Goal: Task Accomplishment & Management: Use online tool/utility

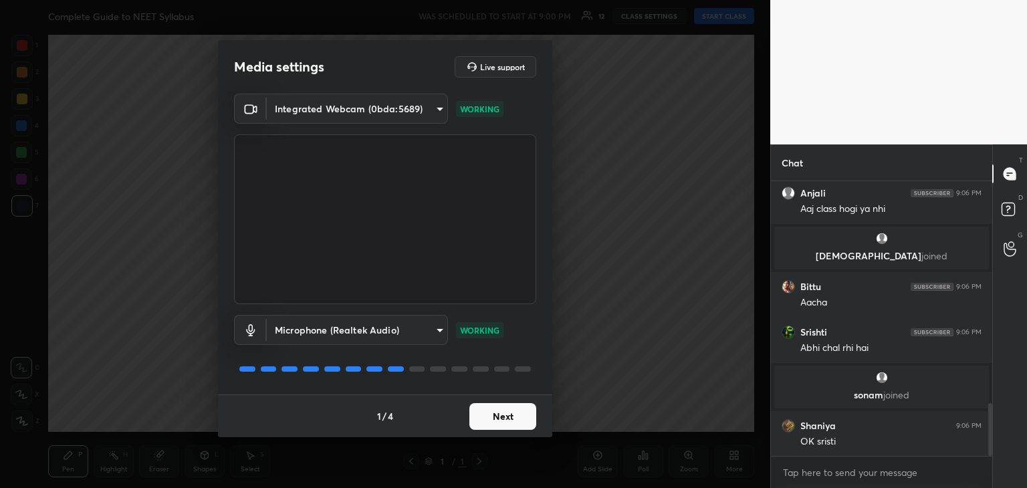
scroll to position [1149, 0]
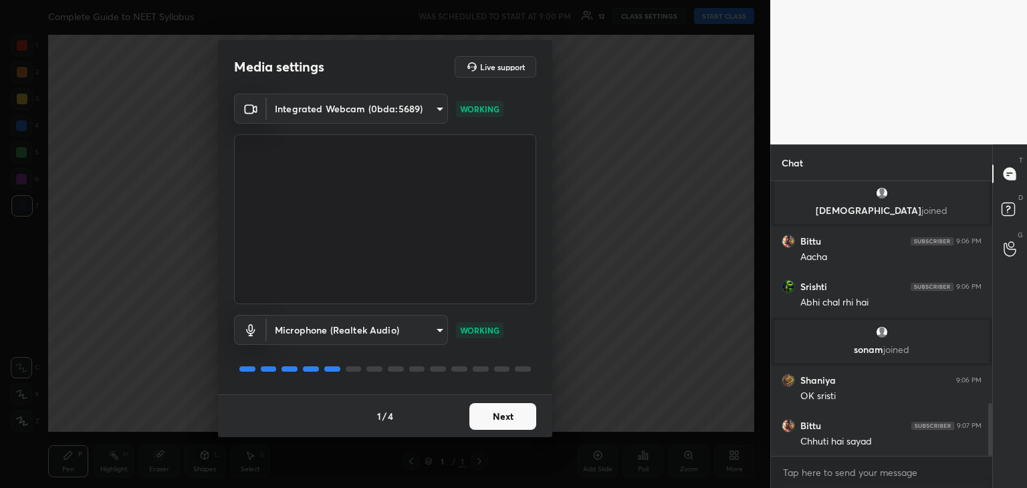
click at [662, 302] on div "Media settings Live support Integrated Webcam (0bda:5689) 9f1efa5c56aa0f173e73c…" at bounding box center [385, 244] width 770 height 488
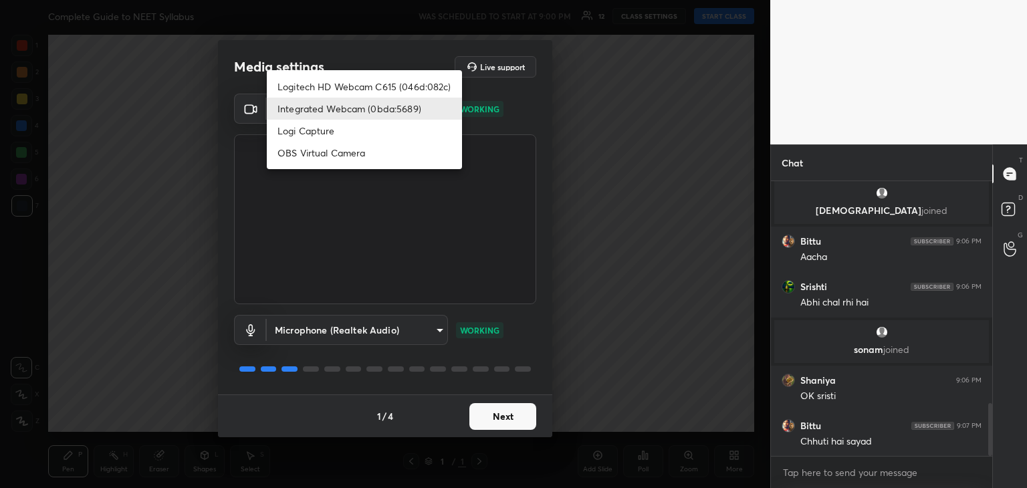
click at [388, 117] on body "1 2 3 4 5 6 7 C X Z C X Z E E Erase all H H Complete Guide to NEET Syllabus WAS…" at bounding box center [513, 244] width 1027 height 488
click at [358, 80] on li "Logitech HD Webcam C615 (046d:082c)" at bounding box center [364, 87] width 195 height 22
type input "9f5ca279efd8d5960415c70bd669d9f854ff921cbb0248aadd1f32cf3dbc253d"
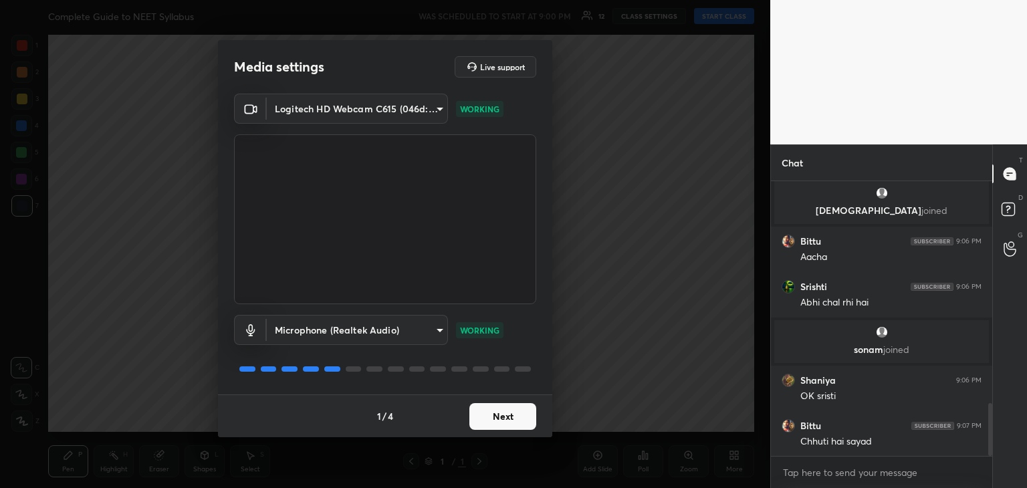
click at [411, 142] on video at bounding box center [385, 219] width 302 height 170
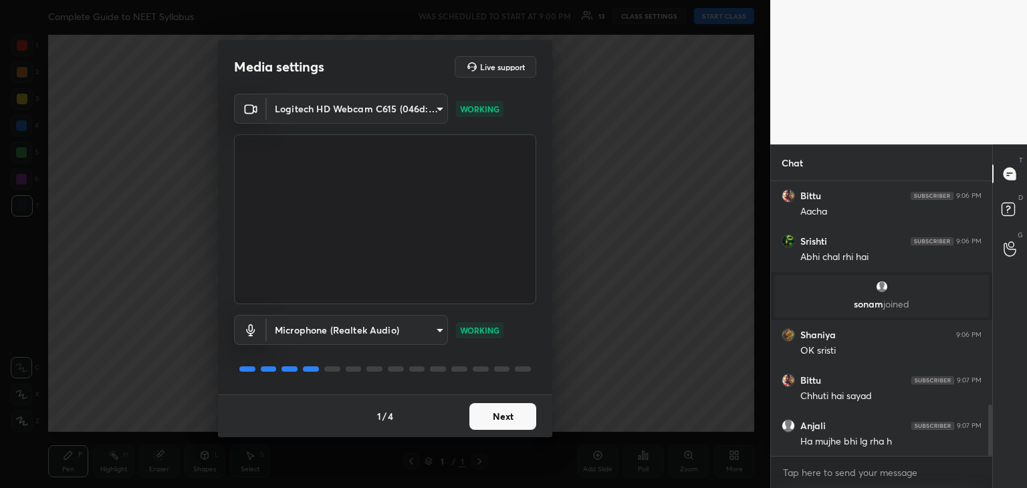
click at [411, 142] on video at bounding box center [385, 219] width 302 height 170
drag, startPoint x: 411, startPoint y: 142, endPoint x: 332, endPoint y: 169, distance: 83.5
click at [332, 169] on video at bounding box center [385, 219] width 302 height 170
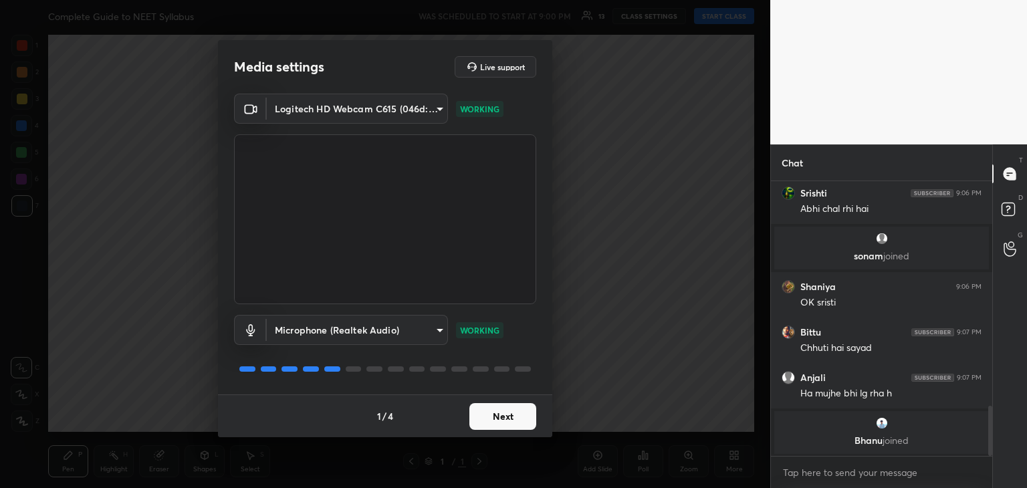
drag, startPoint x: 384, startPoint y: 217, endPoint x: 394, endPoint y: 230, distance: 16.3
drag, startPoint x: 507, startPoint y: 413, endPoint x: 647, endPoint y: 46, distance: 392.4
click at [647, 46] on div "Media settings Live support Logitech HD Webcam C615 (046d:082c) 9f5ca279efd8d59…" at bounding box center [385, 244] width 770 height 488
drag, startPoint x: 490, startPoint y: 386, endPoint x: 483, endPoint y: 391, distance: 8.2
drag, startPoint x: 483, startPoint y: 391, endPoint x: 498, endPoint y: 409, distance: 23.3
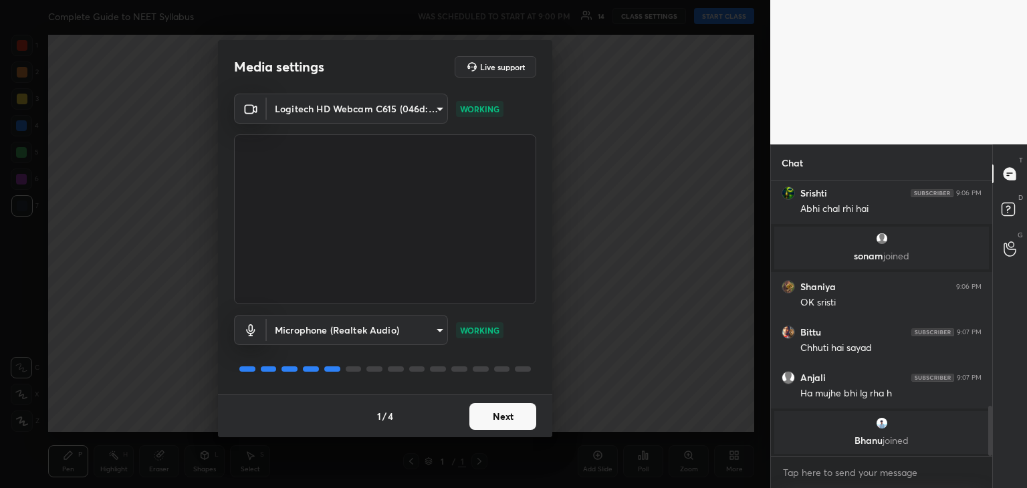
click at [498, 409] on button "Next" at bounding box center [502, 416] width 67 height 27
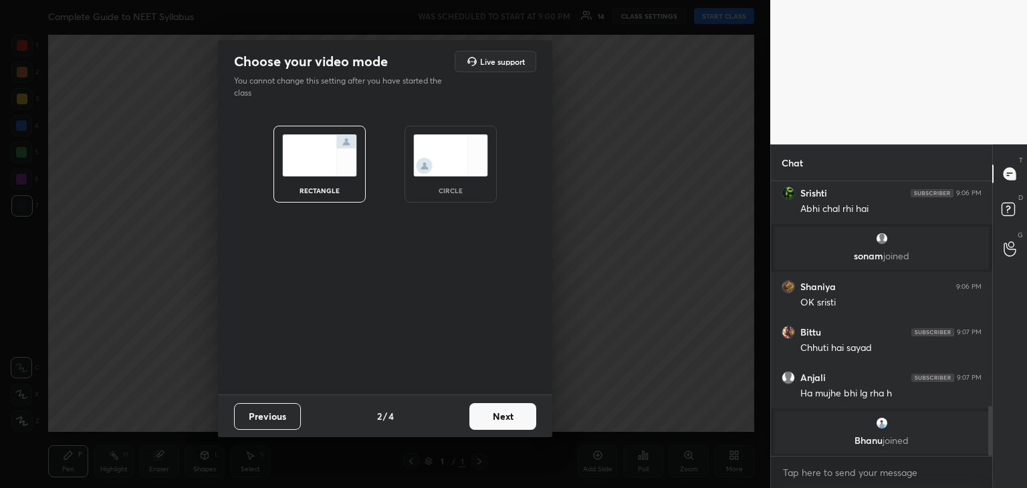
click at [499, 407] on button "Next" at bounding box center [502, 416] width 67 height 27
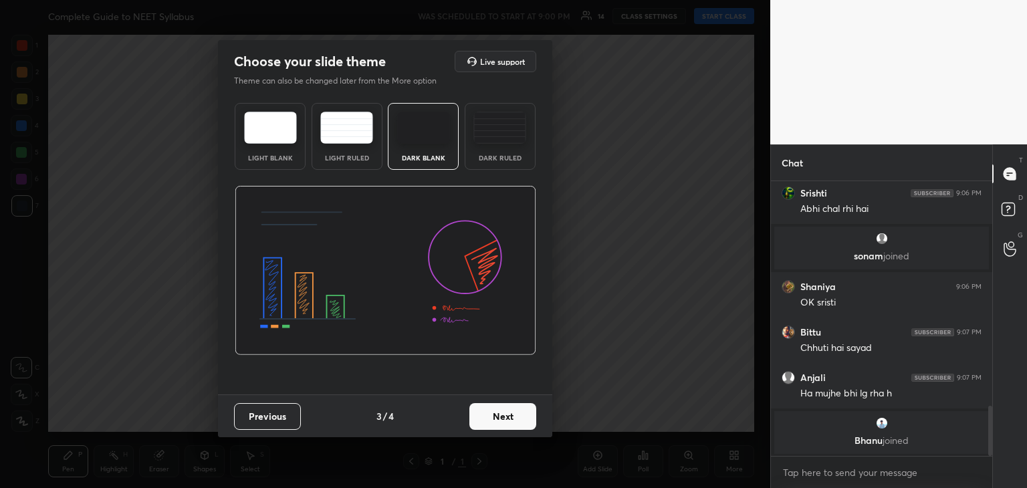
click at [508, 134] on img at bounding box center [499, 128] width 53 height 32
click at [511, 421] on button "Next" at bounding box center [502, 416] width 67 height 27
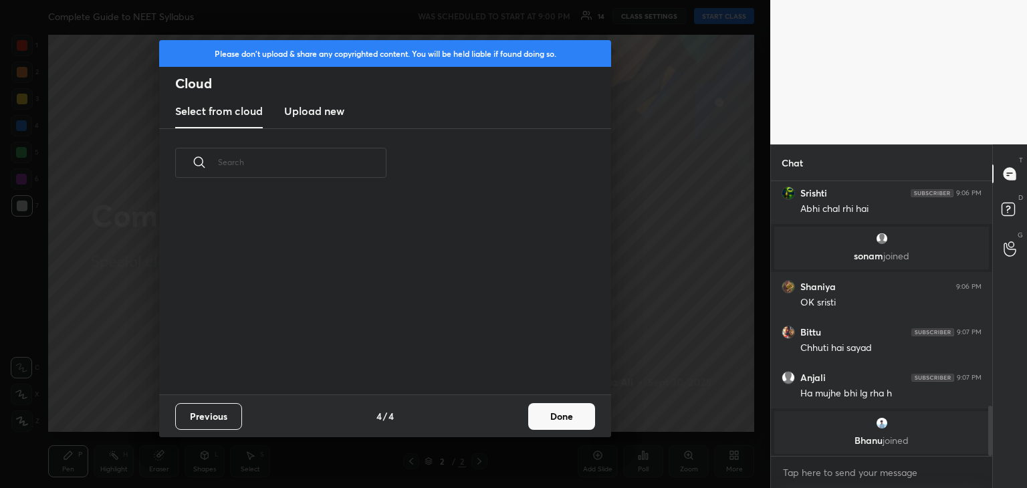
scroll to position [198, 429]
click at [558, 404] on button "Done" at bounding box center [561, 416] width 67 height 27
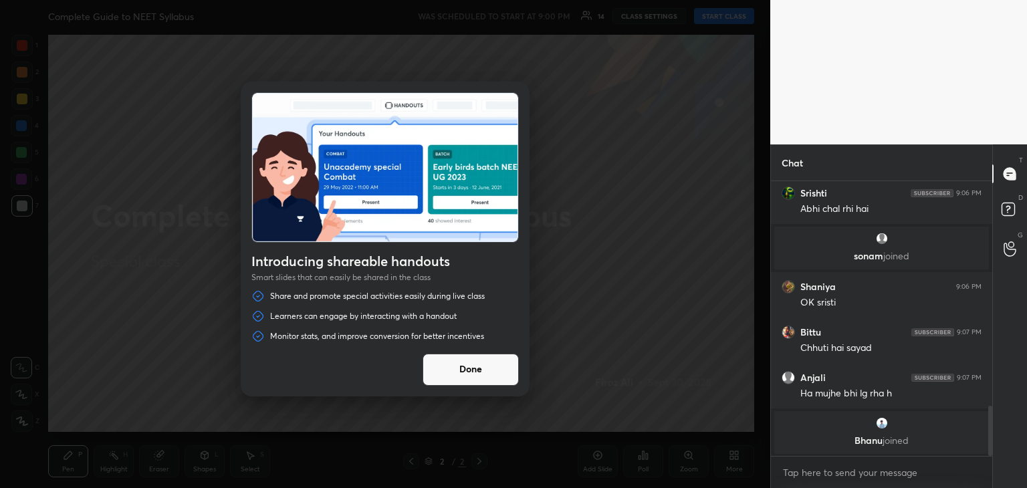
click at [475, 364] on button "Done" at bounding box center [471, 370] width 96 height 32
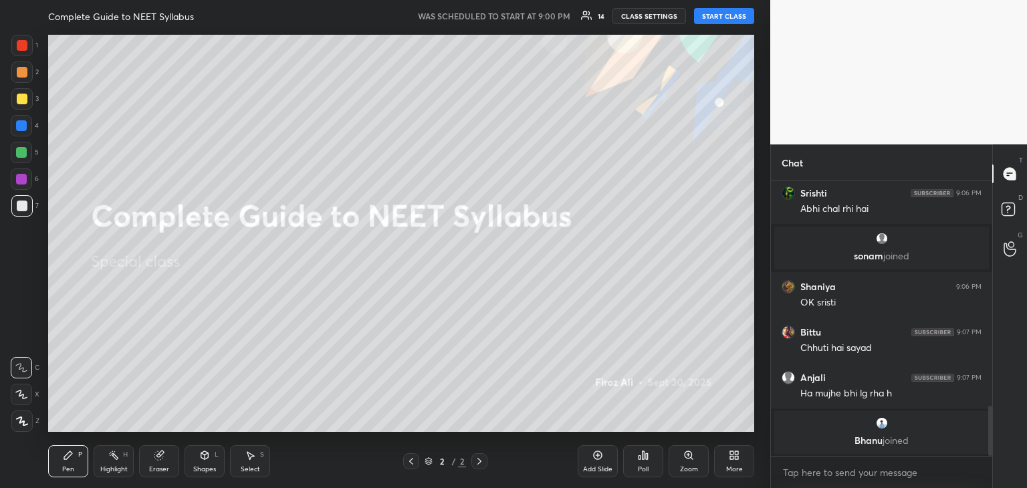
click at [653, 15] on button "CLASS SETTINGS" at bounding box center [649, 16] width 74 height 16
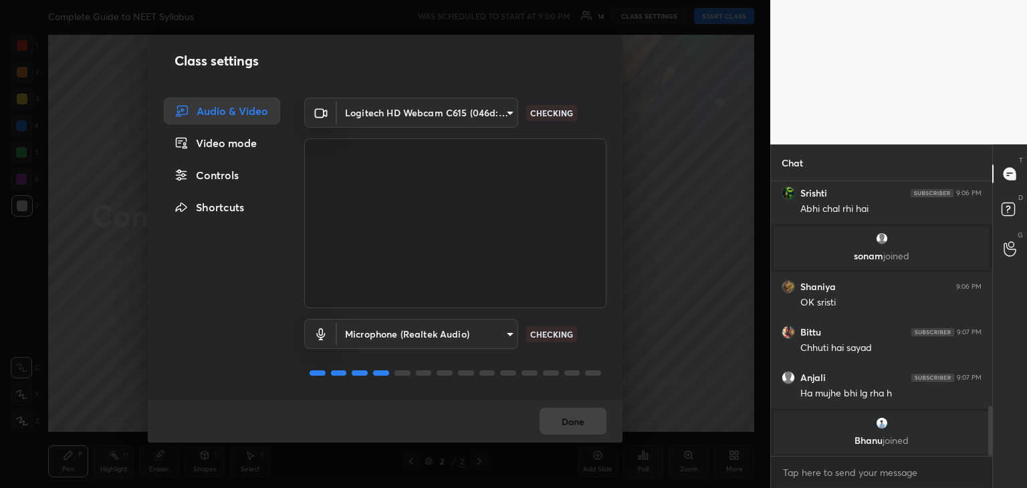
click at [408, 113] on body "1 2 3 4 5 6 7 C X Z C X Z E E Erase all H H Complete Guide to NEET Syllabus WAS…" at bounding box center [513, 244] width 1027 height 488
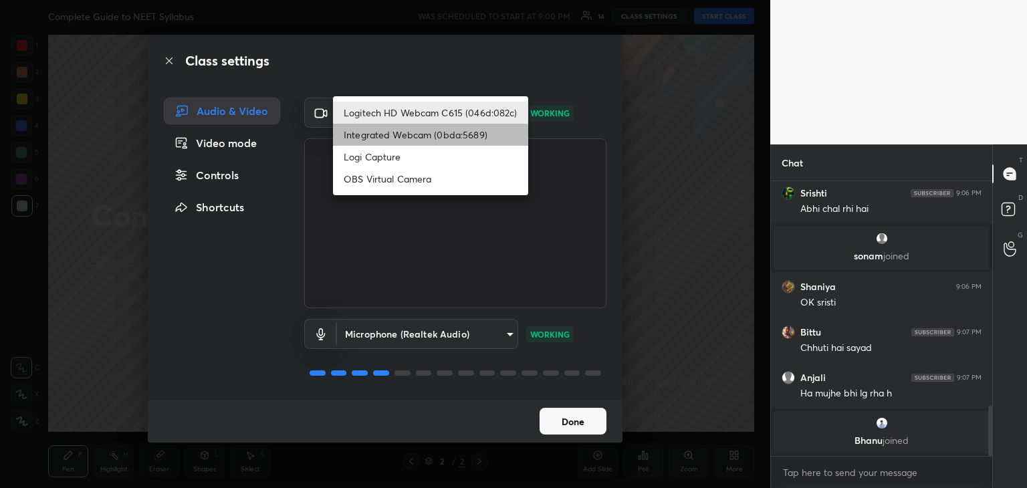
click at [407, 136] on li "Integrated Webcam (0bda:5689)" at bounding box center [430, 135] width 195 height 22
type input "9f1efa5c56aa0f173e73c67b3a62d53e6d6497806cccb804b11a6995a16babcf"
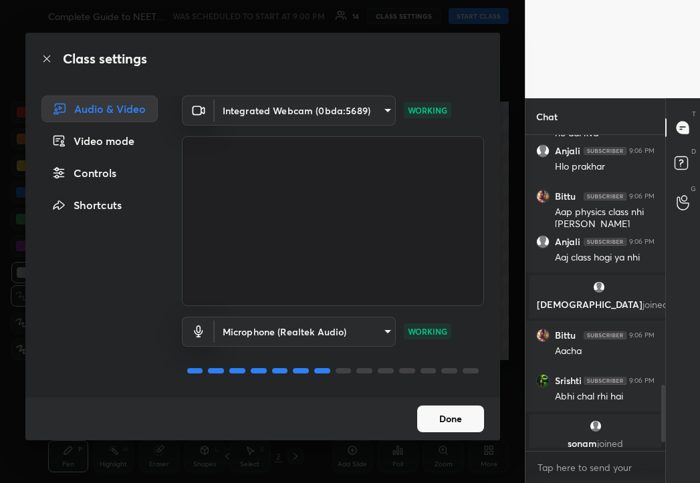
scroll to position [313, 136]
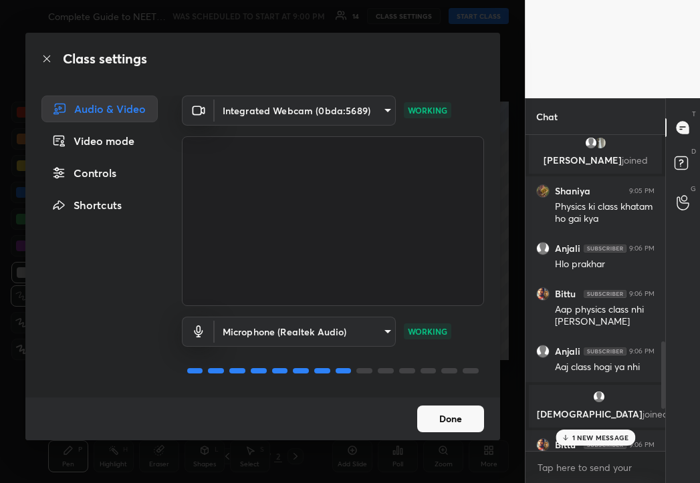
drag, startPoint x: 62, startPoint y: 65, endPoint x: 59, endPoint y: 156, distance: 91.6
click at [65, 160] on div "Class settings Audio & Video Video mode Controls Shortcuts Integrated Webcam (0…" at bounding box center [262, 237] width 475 height 408
drag, startPoint x: 0, startPoint y: 308, endPoint x: 0, endPoint y: 174, distance: 133.7
click at [0, 177] on div "Class settings Audio & Video Video mode Controls Shortcuts Integrated Webcam (0…" at bounding box center [262, 241] width 525 height 483
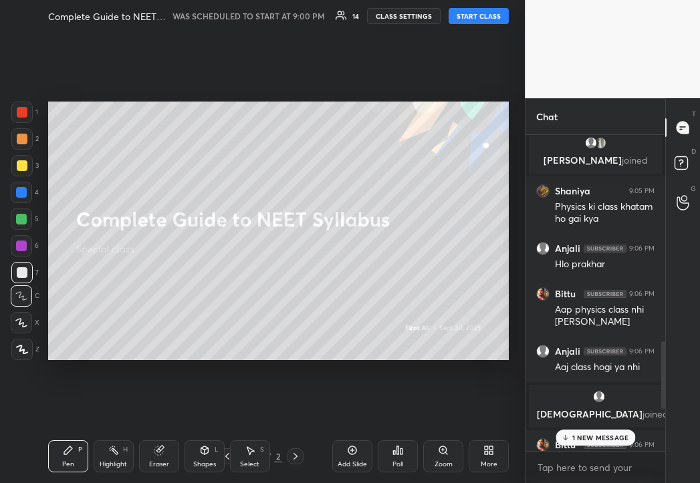
drag, startPoint x: 1, startPoint y: 172, endPoint x: 96, endPoint y: -6, distance: 202.5
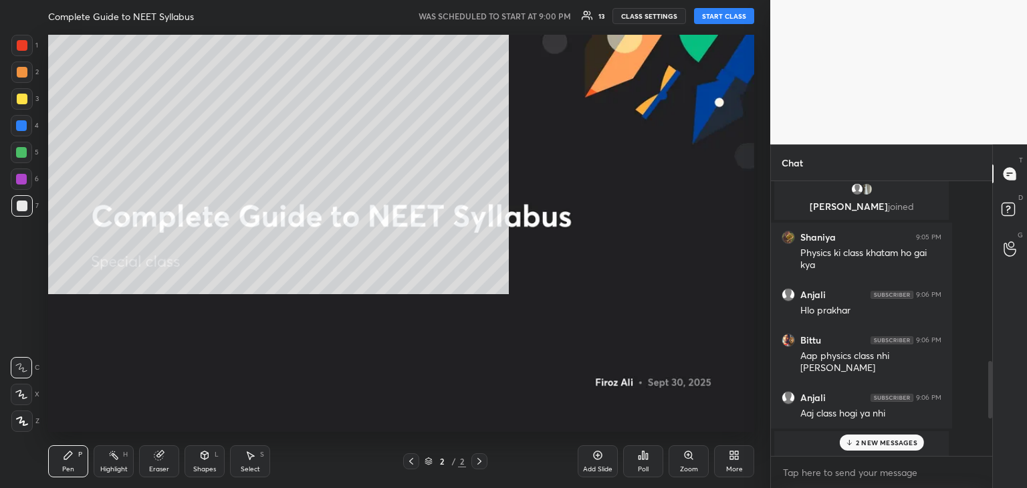
scroll to position [5, 4]
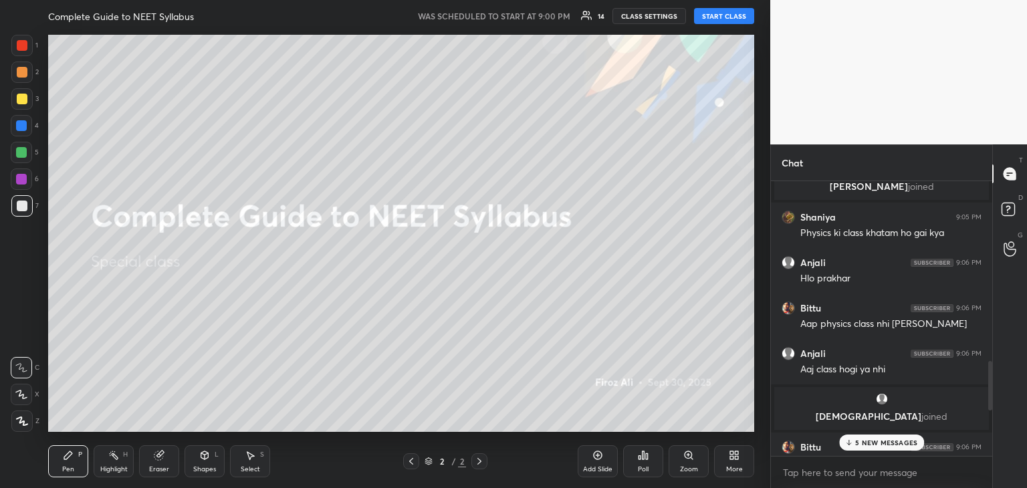
click at [727, 14] on button "START CLASS" at bounding box center [724, 16] width 60 height 16
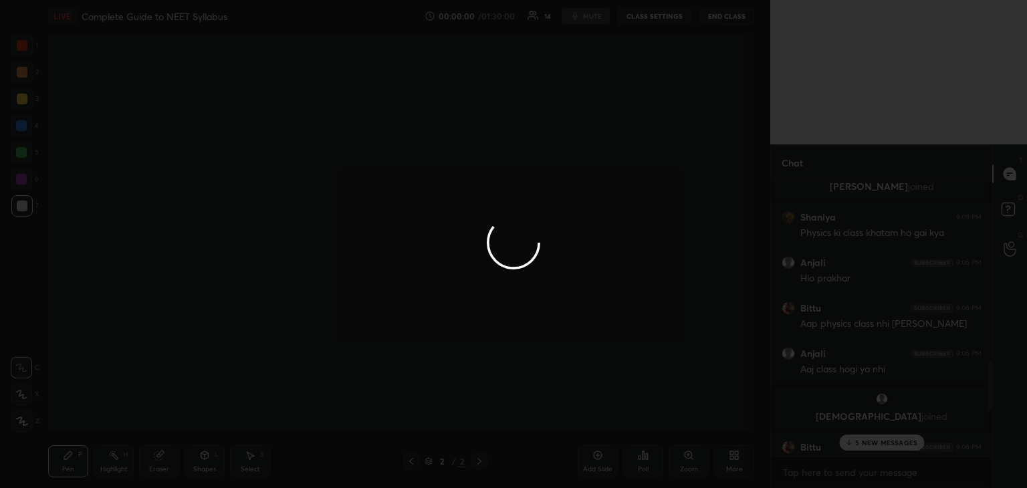
click at [729, 14] on div at bounding box center [513, 244] width 1027 height 488
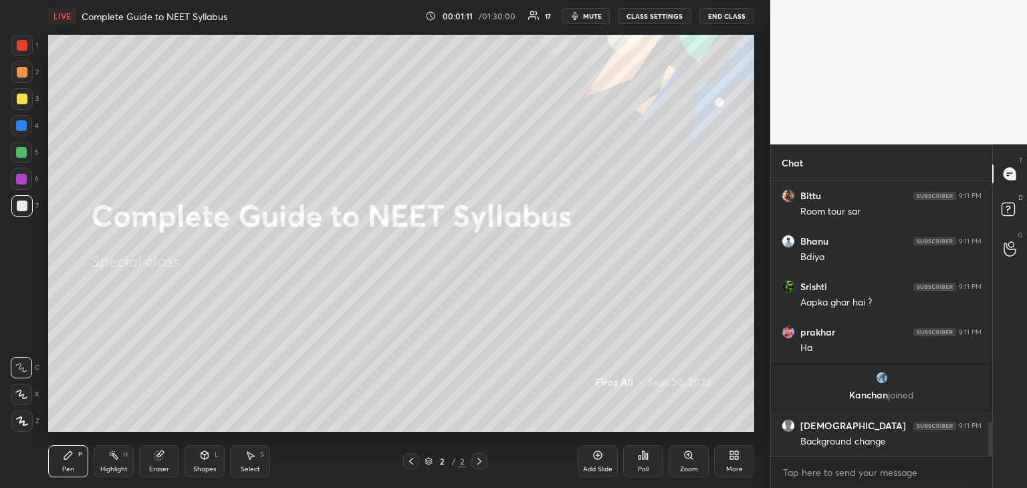
scroll to position [1988, 0]
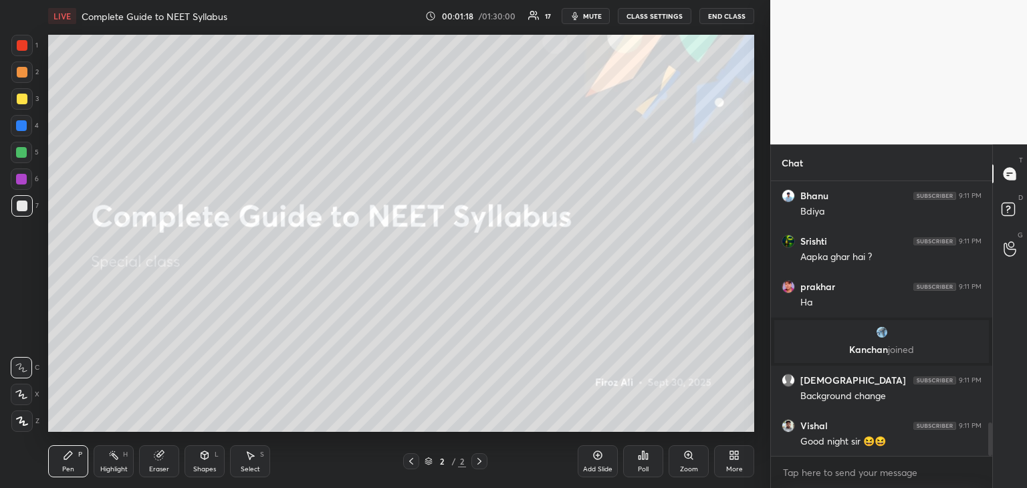
click at [241, 463] on div "Select S" at bounding box center [250, 461] width 40 height 32
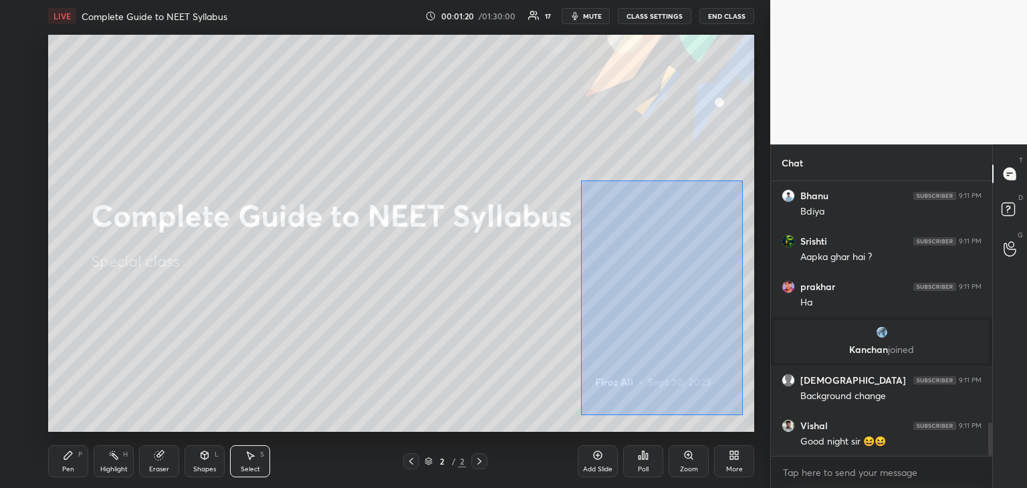
drag, startPoint x: 580, startPoint y: 180, endPoint x: 743, endPoint y: 415, distance: 286.0
click at [743, 415] on div "0 ° Undo Copy Duplicate Duplicate to new slide Delete" at bounding box center [401, 233] width 706 height 397
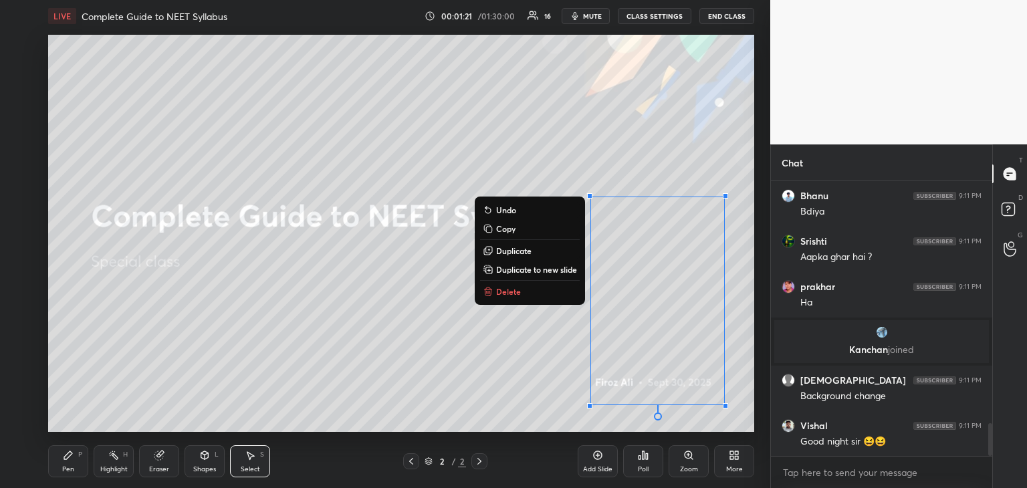
scroll to position [2034, 0]
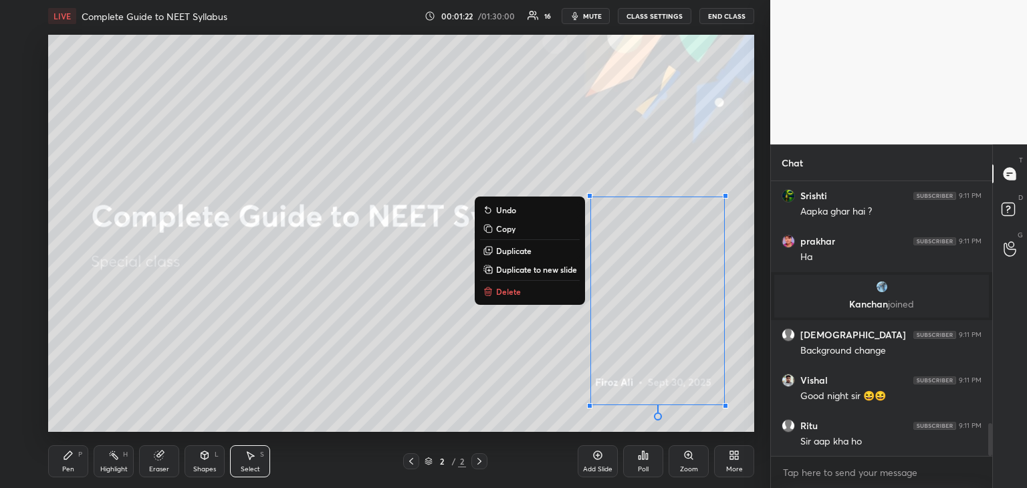
click at [514, 289] on p "Delete" at bounding box center [508, 291] width 25 height 11
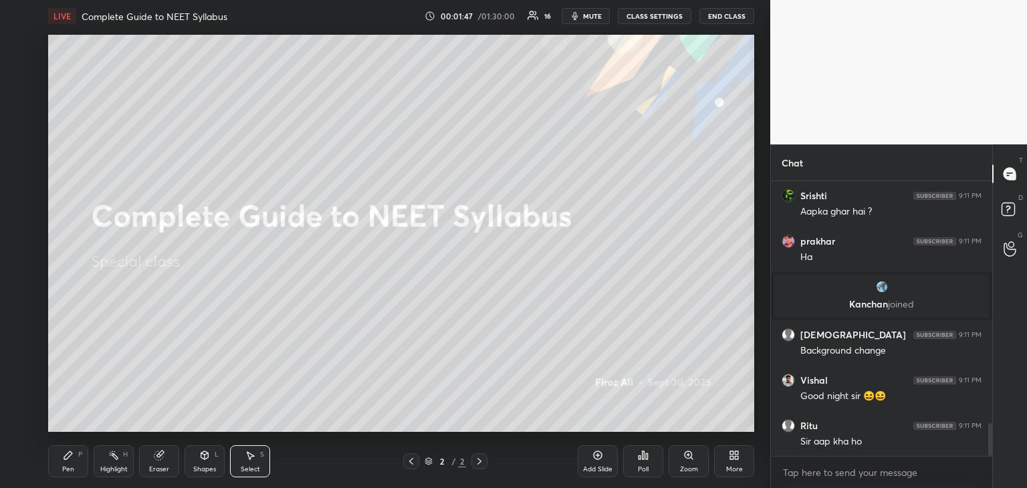
click at [728, 469] on div "More" at bounding box center [734, 469] width 17 height 7
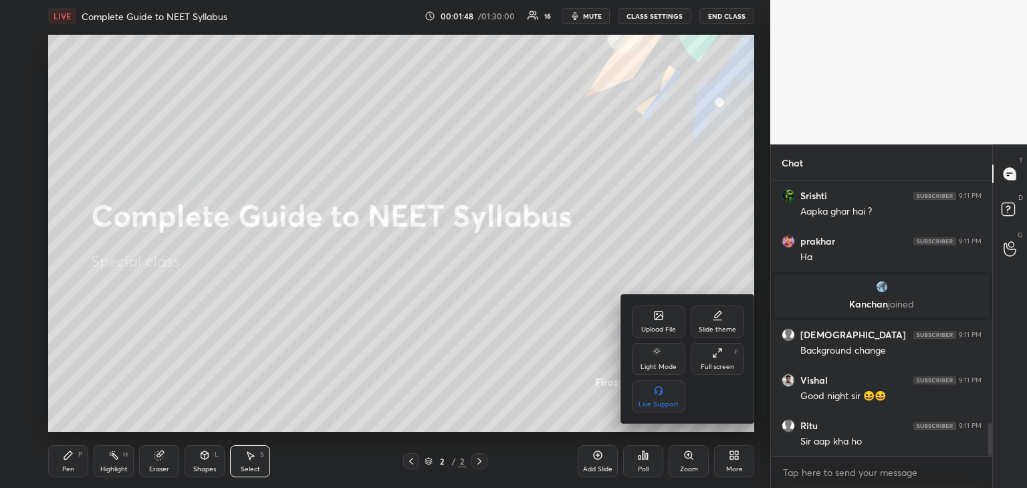
click at [646, 330] on div "Upload File" at bounding box center [658, 329] width 35 height 7
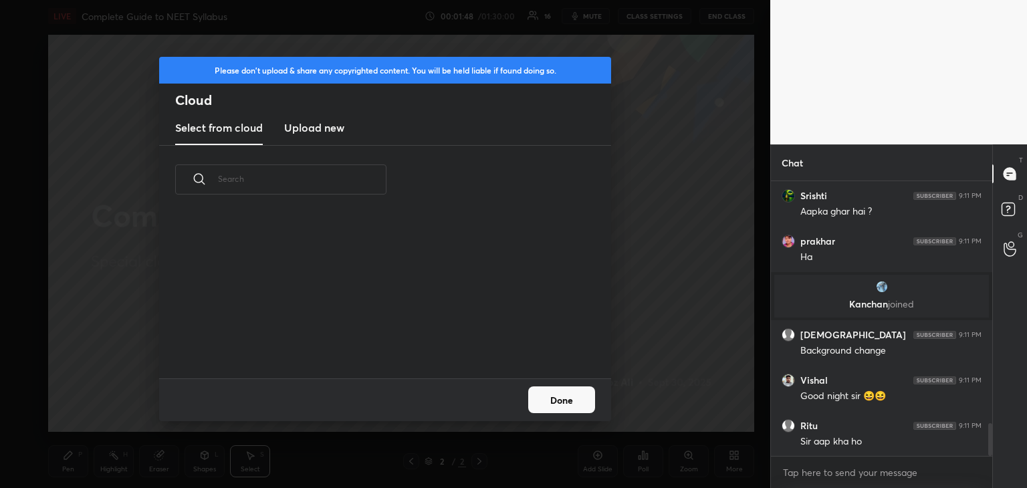
scroll to position [164, 429]
click at [330, 131] on h3 "Upload new" at bounding box center [314, 128] width 60 height 16
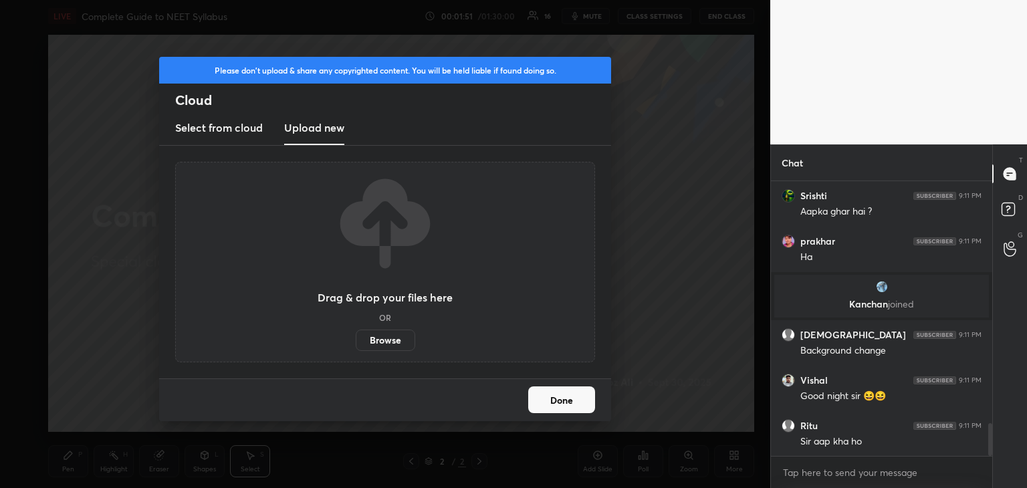
click at [392, 336] on label "Browse" at bounding box center [386, 340] width 60 height 21
click at [356, 336] on input "Browse" at bounding box center [356, 340] width 0 height 21
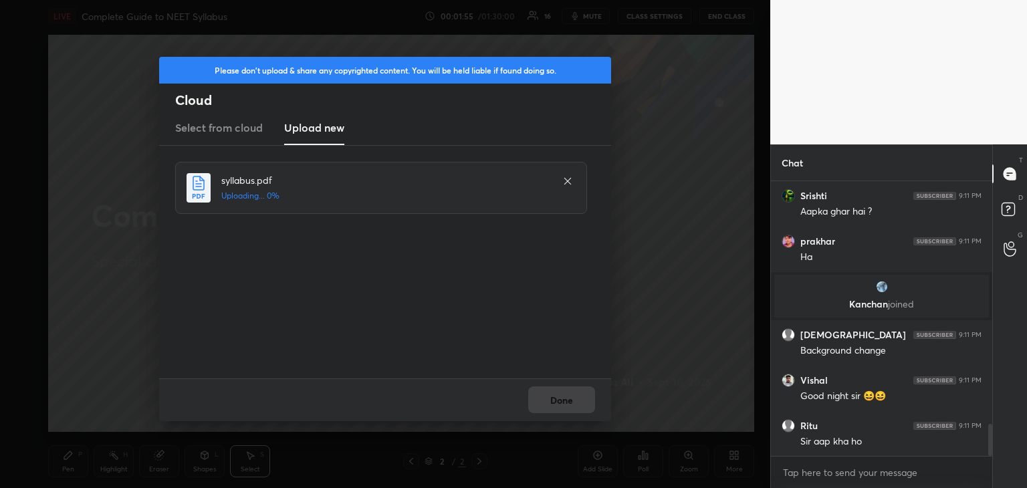
scroll to position [2082, 0]
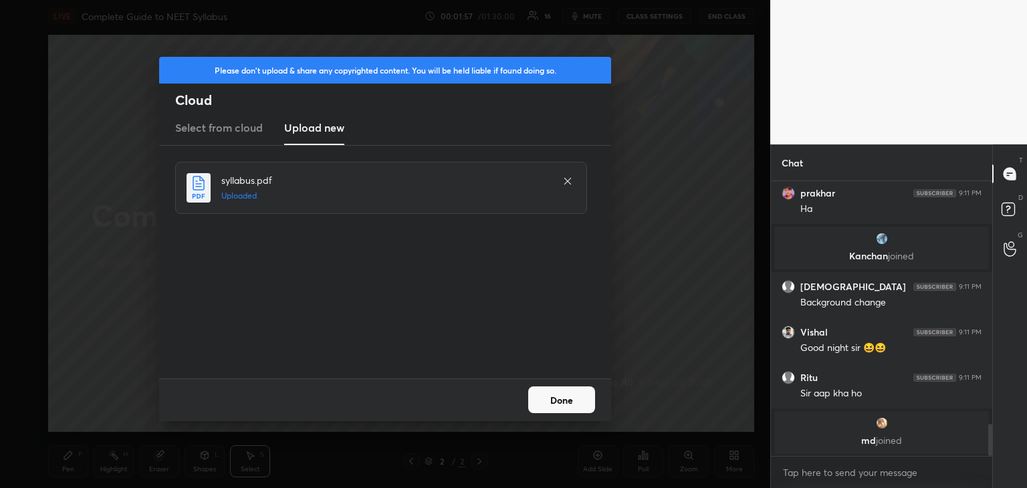
drag, startPoint x: 571, startPoint y: 400, endPoint x: 575, endPoint y: 390, distance: 10.8
click at [573, 391] on button "Done" at bounding box center [561, 399] width 67 height 27
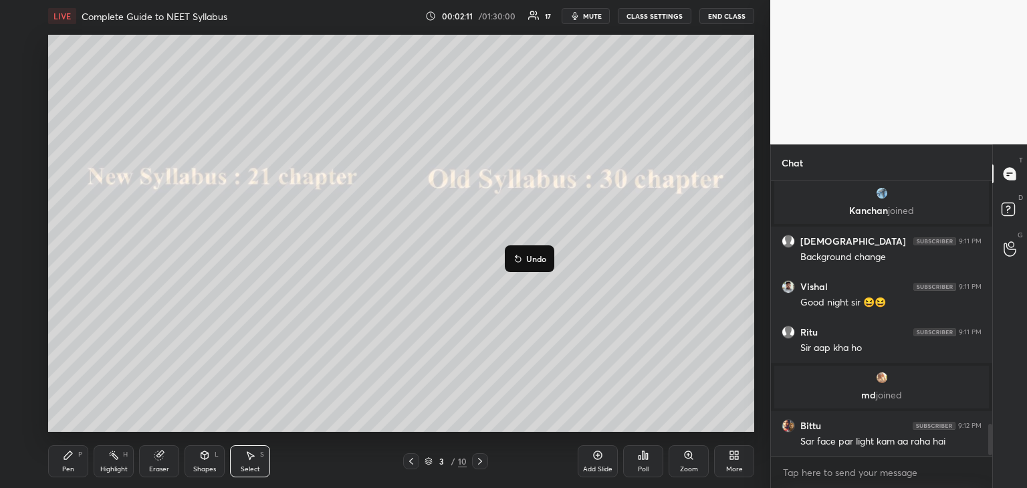
scroll to position [2115, 0]
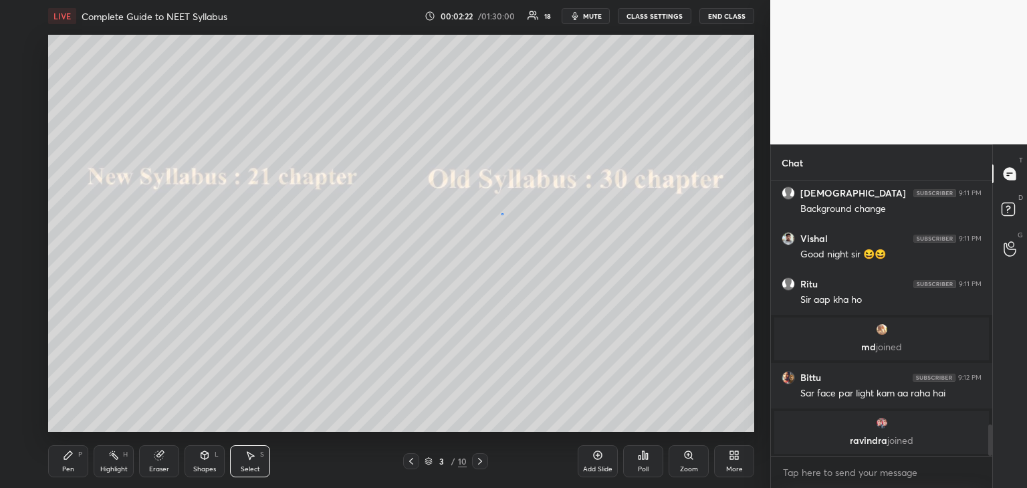
click at [501, 213] on div "0 ° Undo Copy Duplicate Duplicate to new slide Delete" at bounding box center [401, 233] width 706 height 397
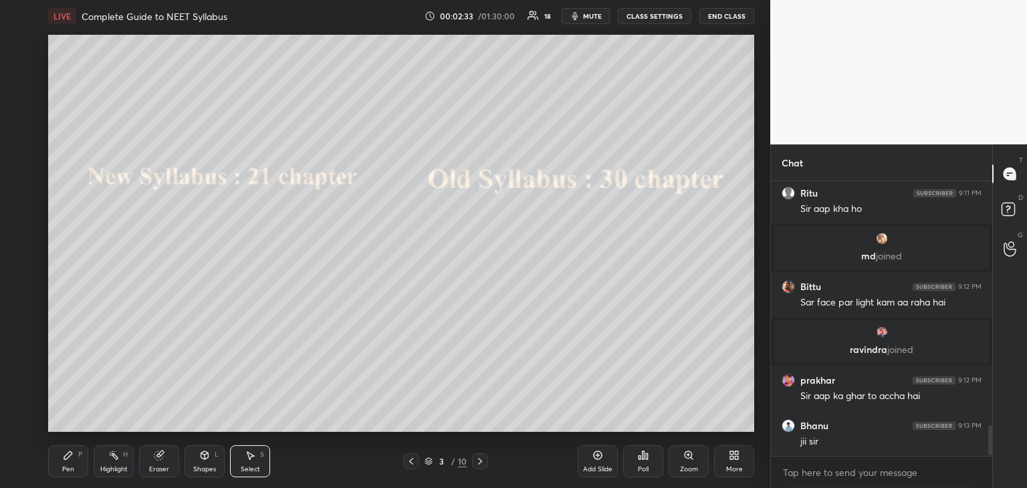
scroll to position [2228, 0]
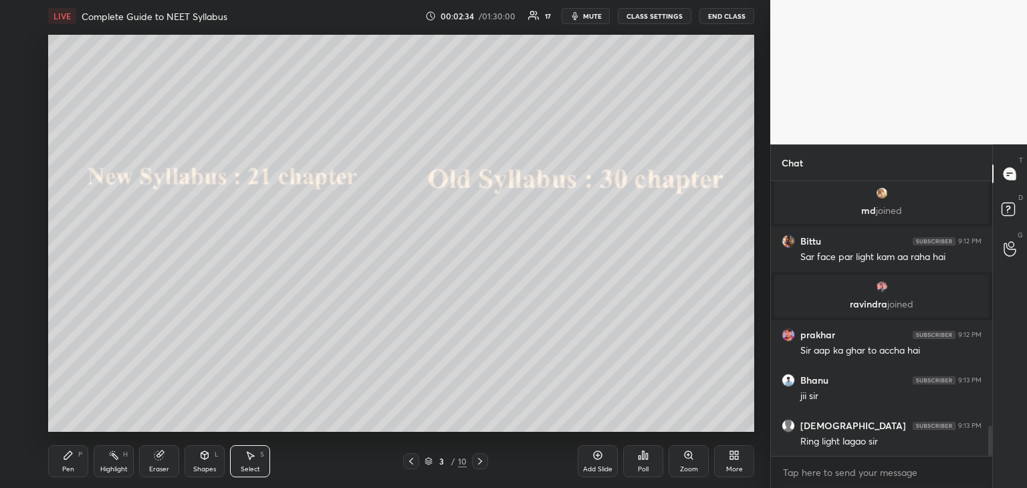
click at [207, 469] on div "Shapes" at bounding box center [204, 469] width 23 height 7
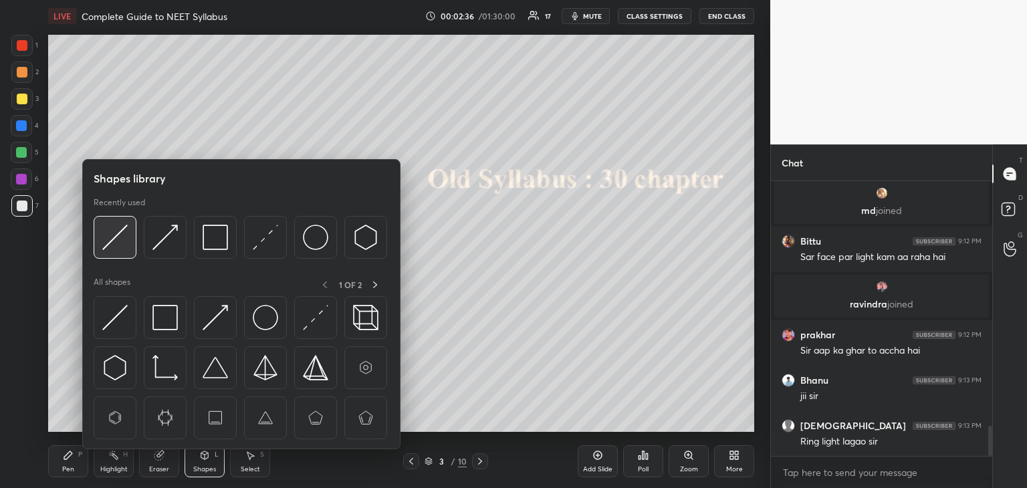
click at [118, 248] on img at bounding box center [114, 237] width 25 height 25
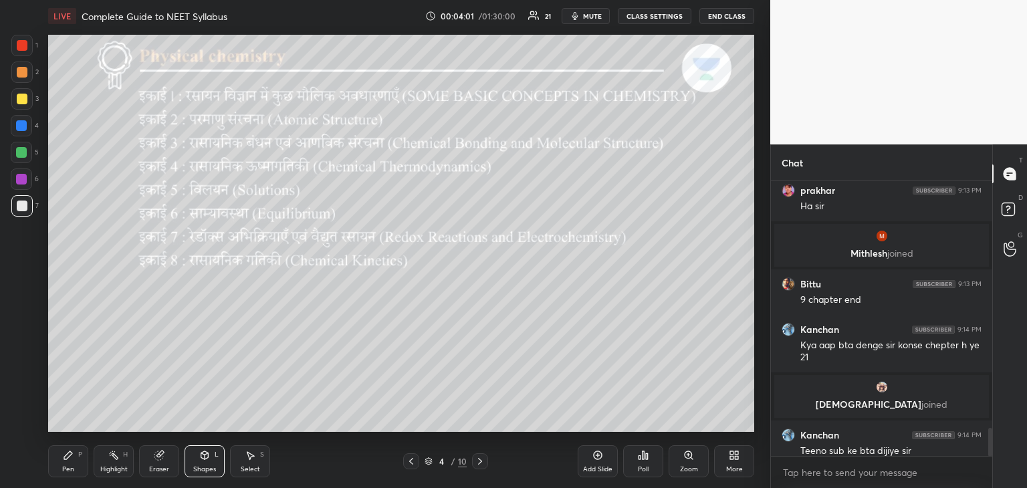
scroll to position [2419, 0]
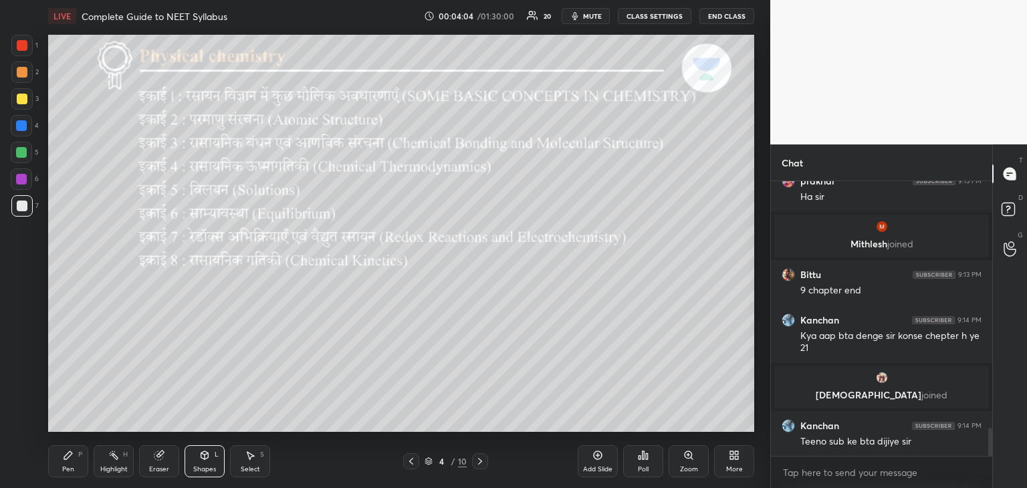
click at [84, 461] on div "Pen P" at bounding box center [68, 461] width 40 height 32
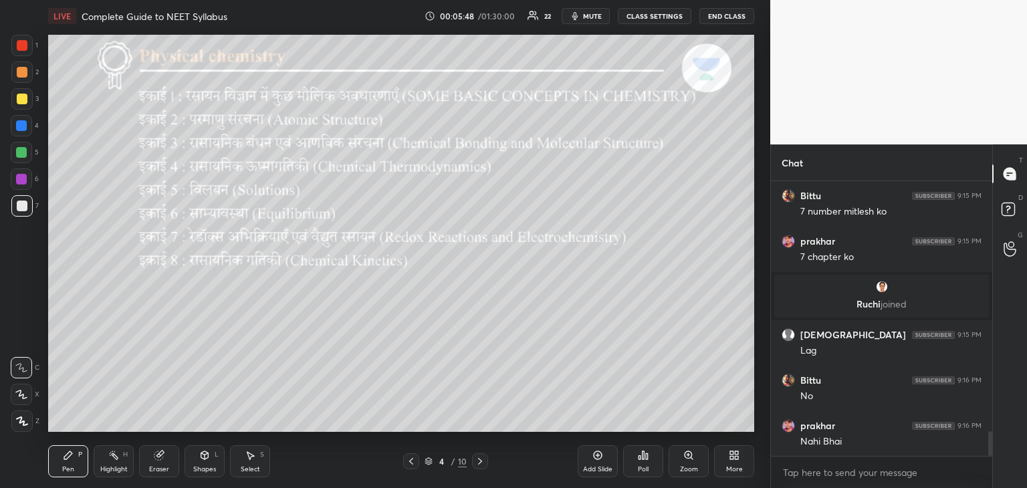
scroll to position [2756, 0]
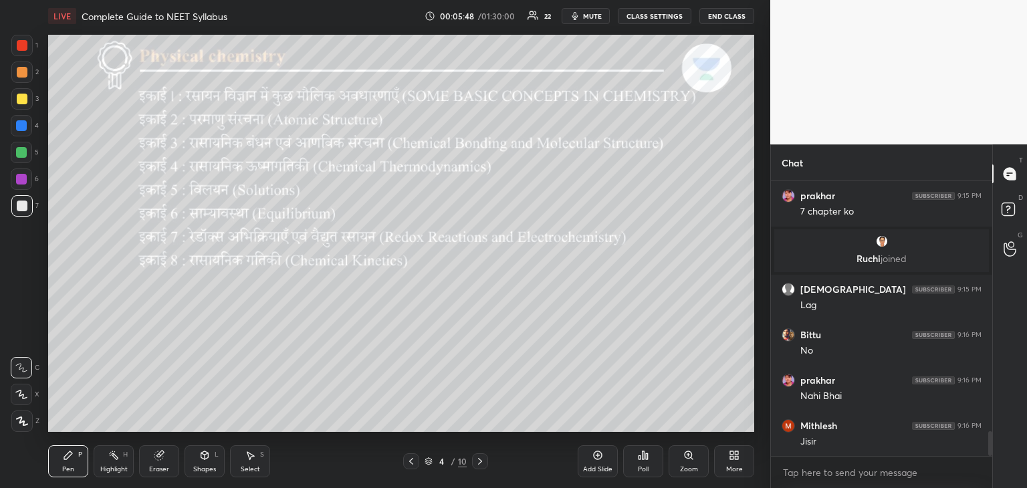
click at [481, 461] on icon at bounding box center [480, 461] width 4 height 7
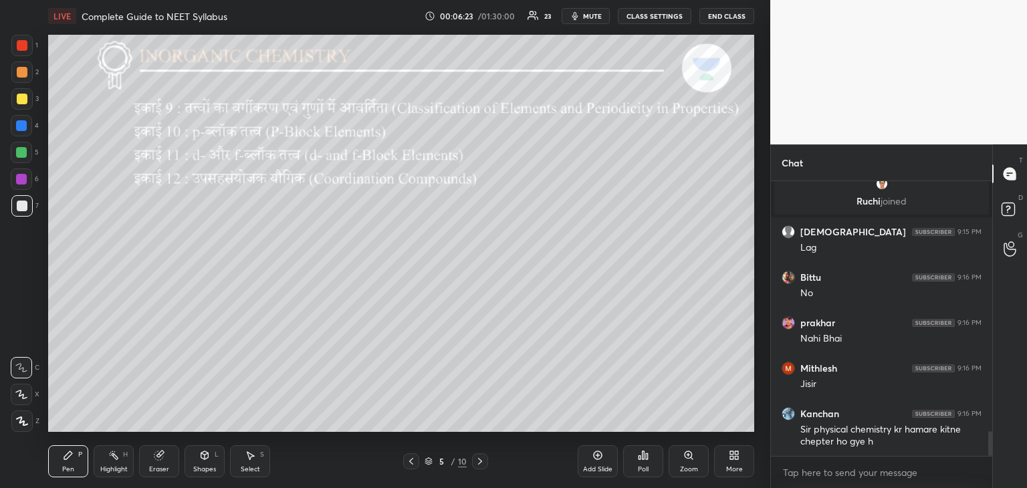
click at [416, 458] on icon at bounding box center [411, 461] width 11 height 11
click at [23, 153] on div at bounding box center [21, 152] width 11 height 11
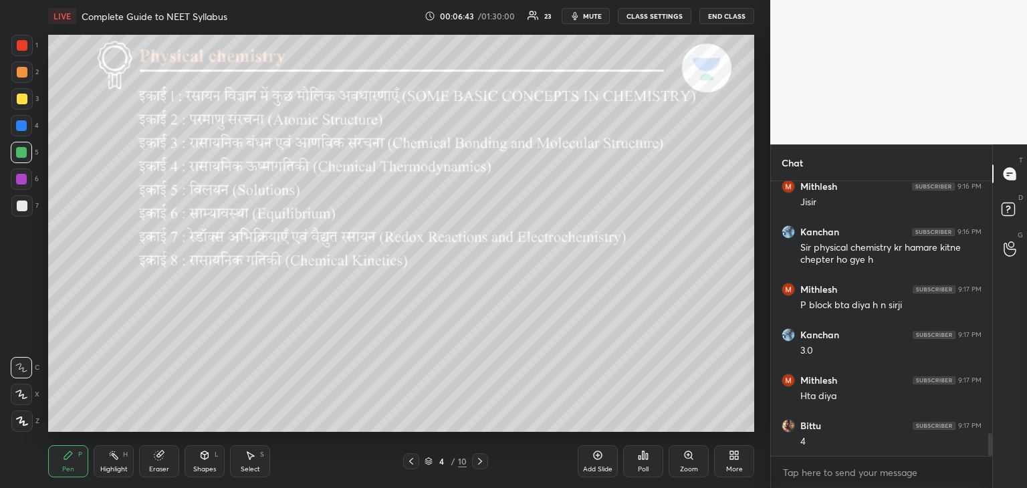
scroll to position [3041, 0]
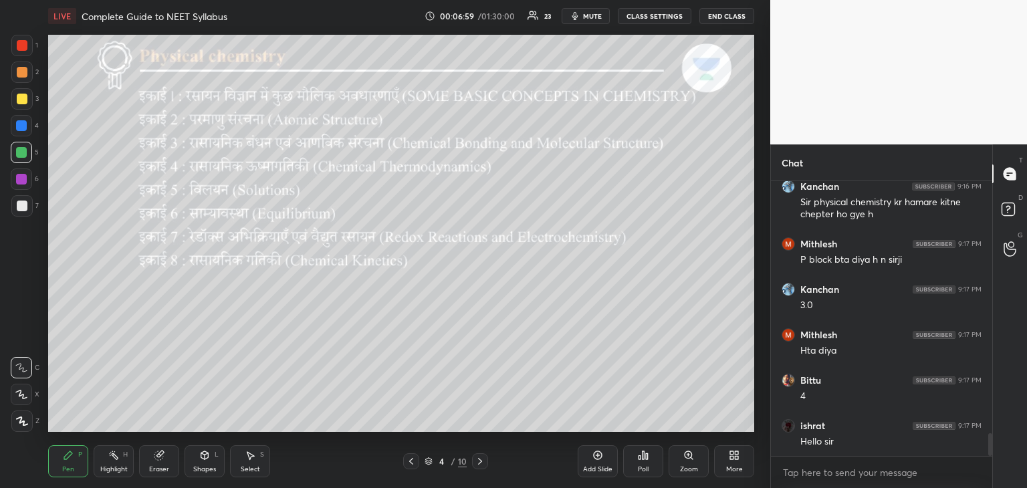
click at [479, 465] on icon at bounding box center [480, 461] width 11 height 11
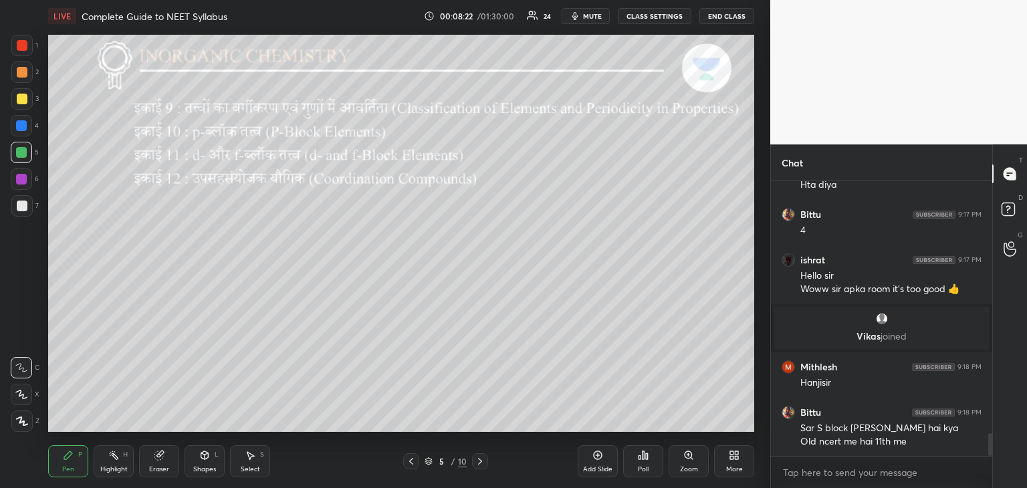
scroll to position [3085, 0]
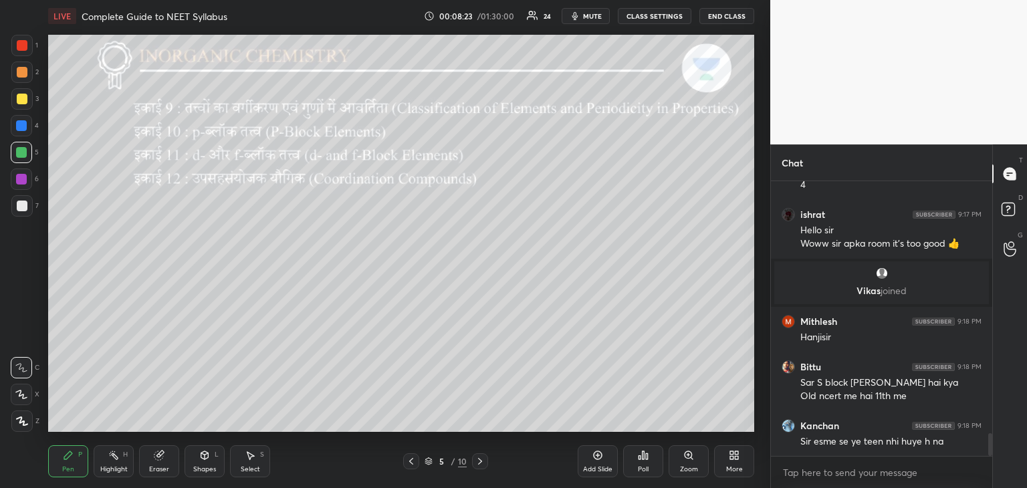
click at [481, 463] on icon at bounding box center [480, 461] width 11 height 11
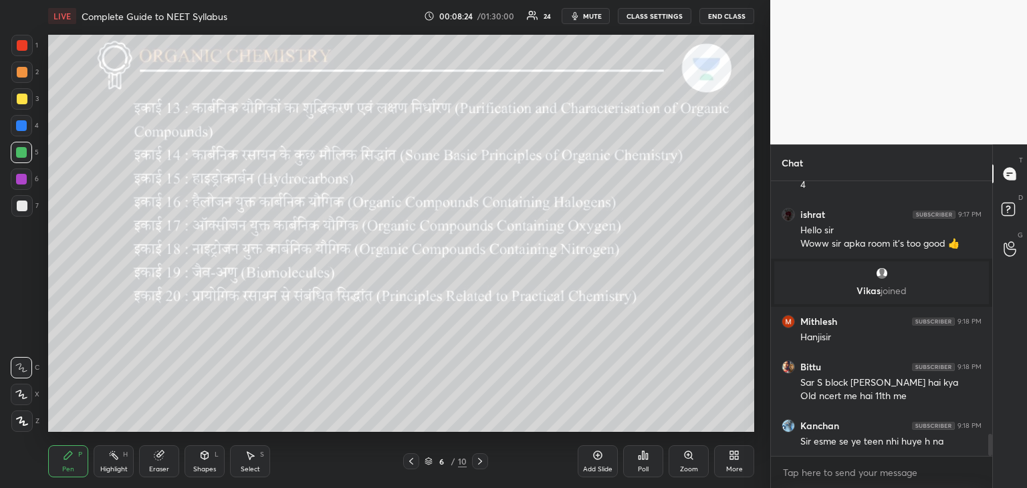
scroll to position [3130, 0]
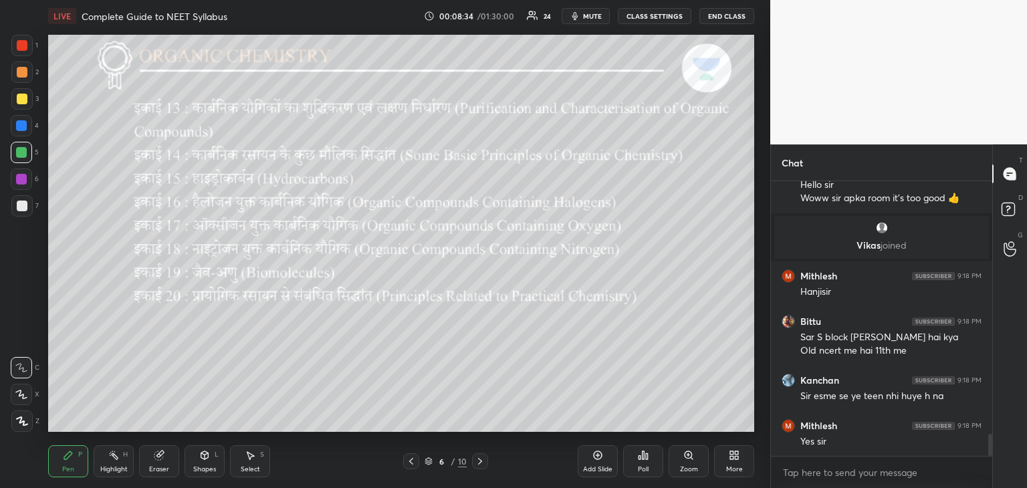
click at [413, 467] on div at bounding box center [411, 461] width 16 height 16
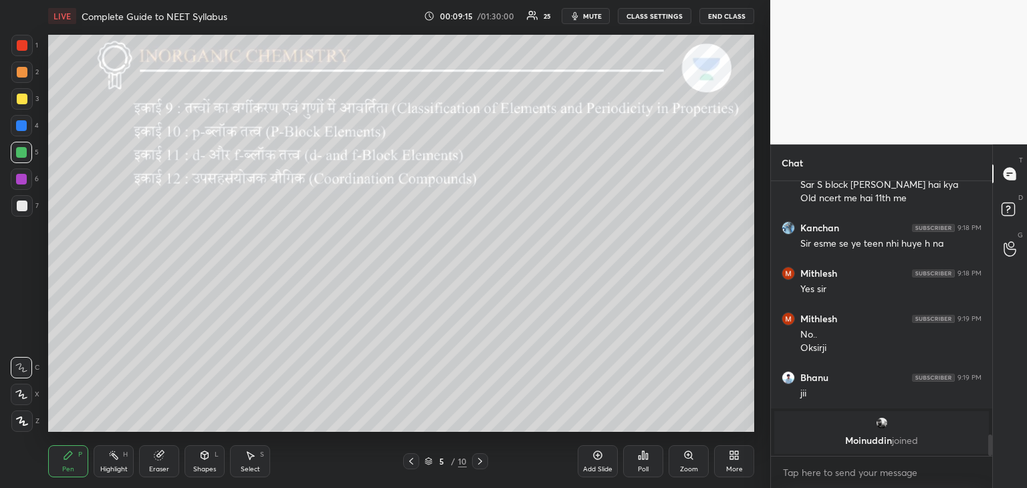
scroll to position [3253, 0]
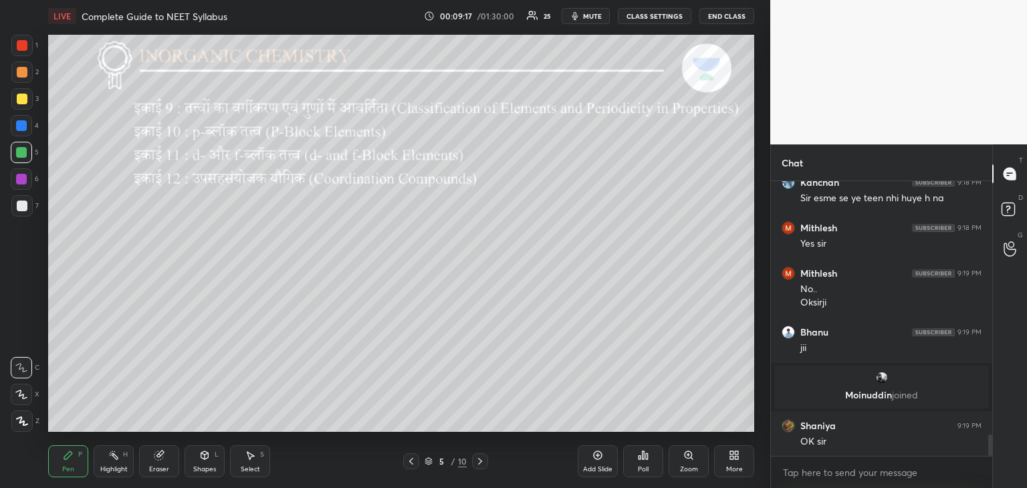
click at [477, 465] on icon at bounding box center [480, 461] width 11 height 11
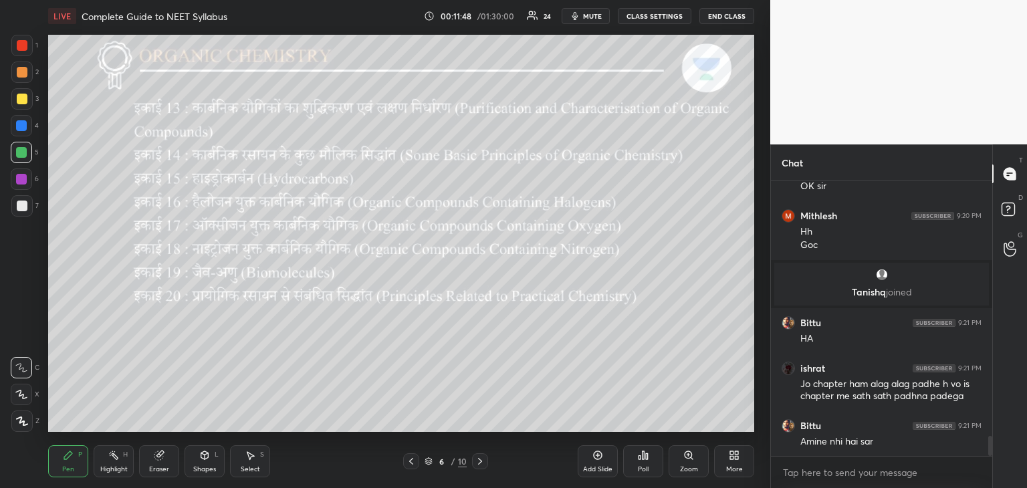
scroll to position [3530, 0]
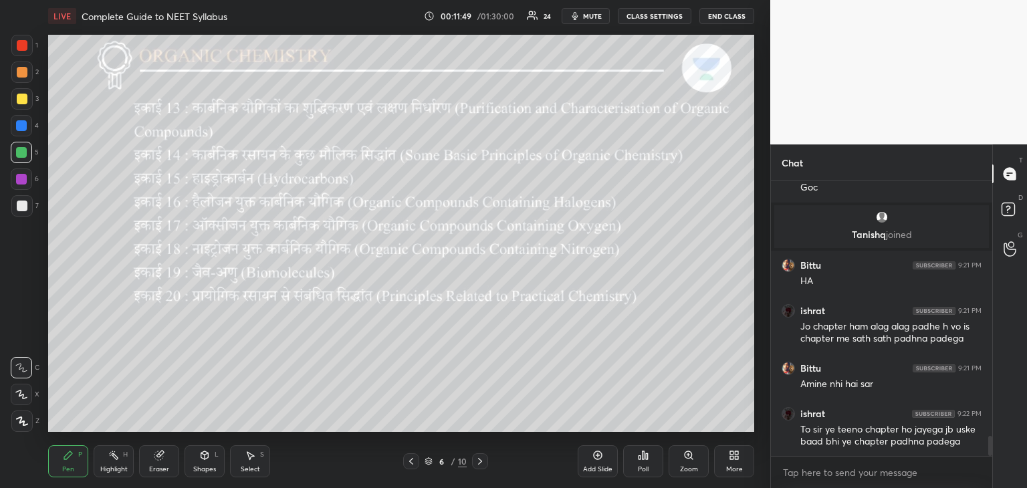
click at [164, 466] on div "Eraser" at bounding box center [159, 469] width 20 height 7
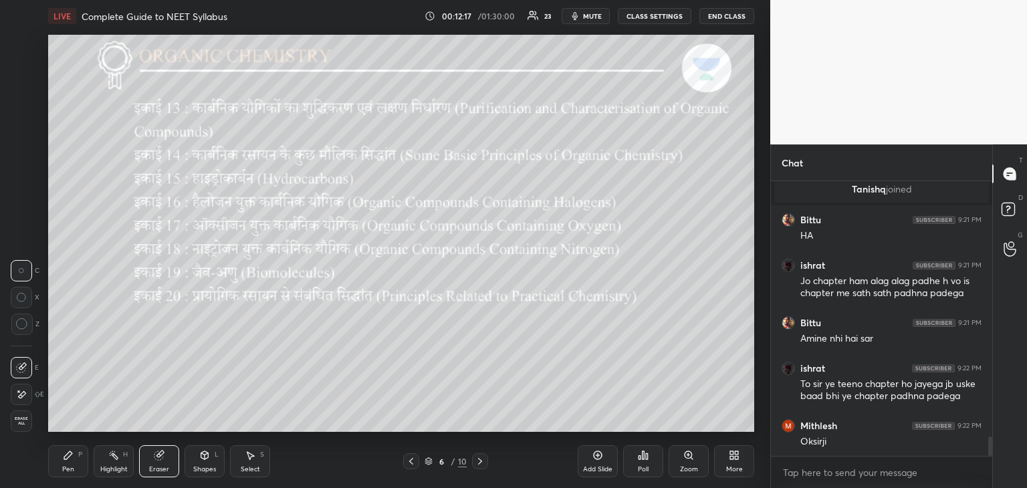
click at [67, 473] on div "Pen" at bounding box center [68, 469] width 12 height 7
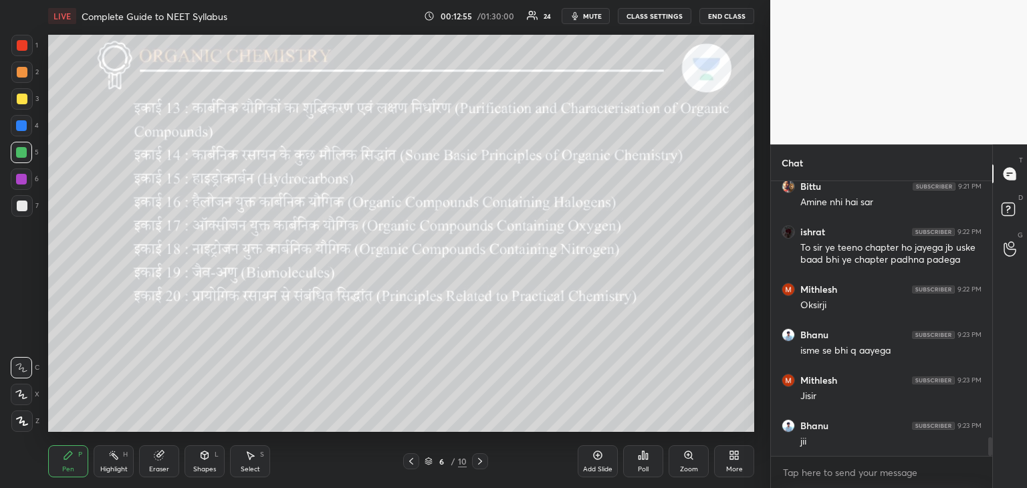
scroll to position [3805, 0]
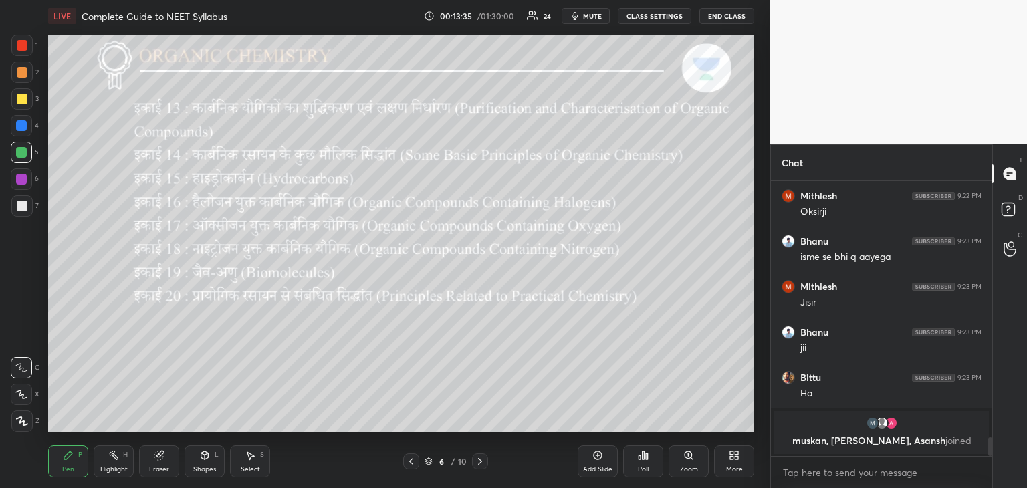
click at [415, 462] on icon at bounding box center [411, 461] width 11 height 11
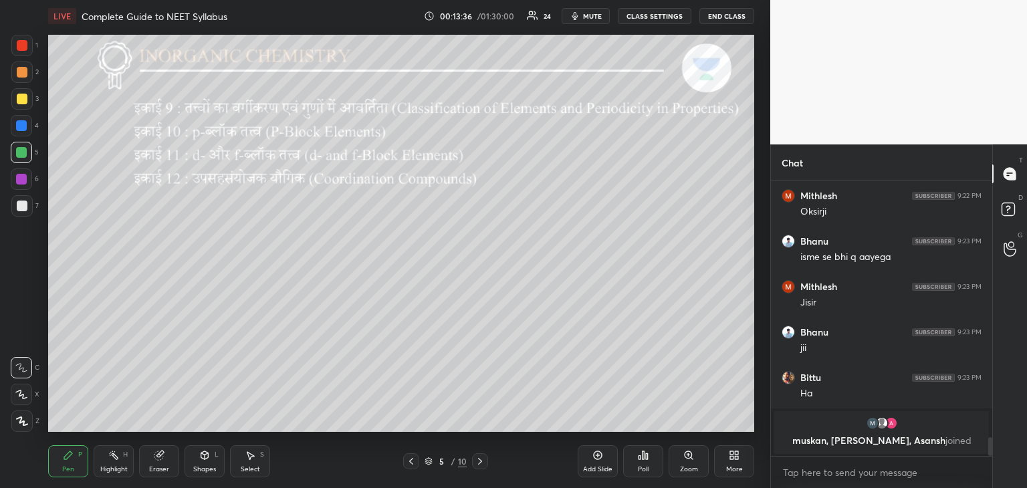
click at [415, 466] on icon at bounding box center [411, 461] width 11 height 11
click at [411, 466] on icon at bounding box center [411, 461] width 11 height 11
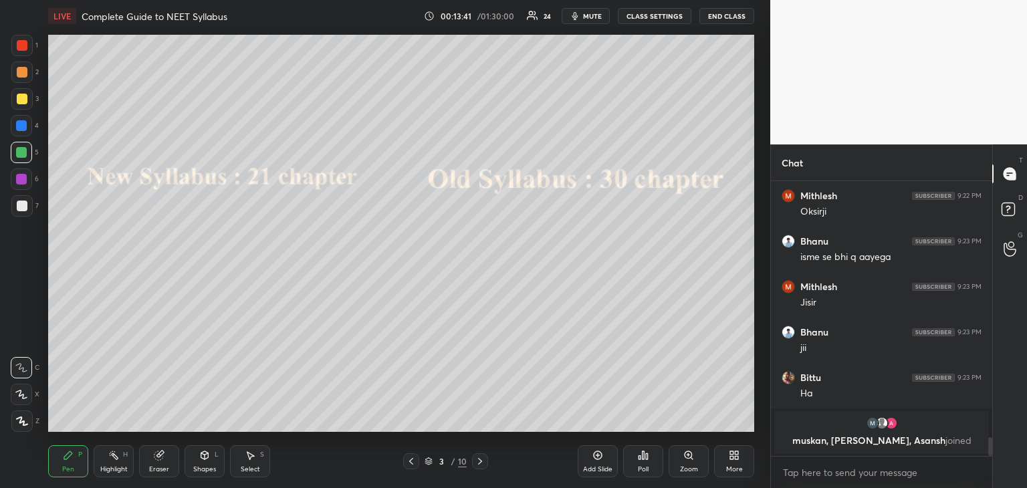
click at [481, 463] on icon at bounding box center [480, 461] width 11 height 11
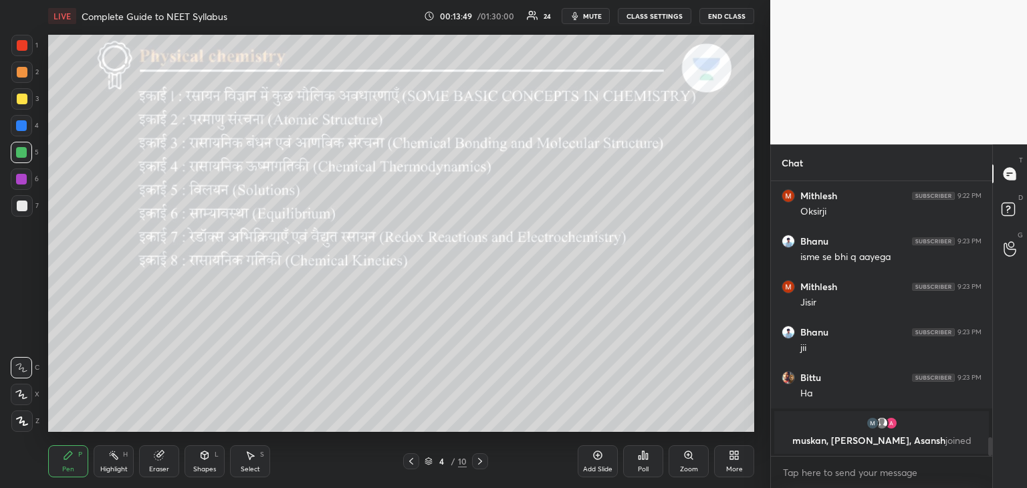
click at [478, 463] on icon at bounding box center [480, 461] width 11 height 11
click at [478, 466] on icon at bounding box center [480, 461] width 11 height 11
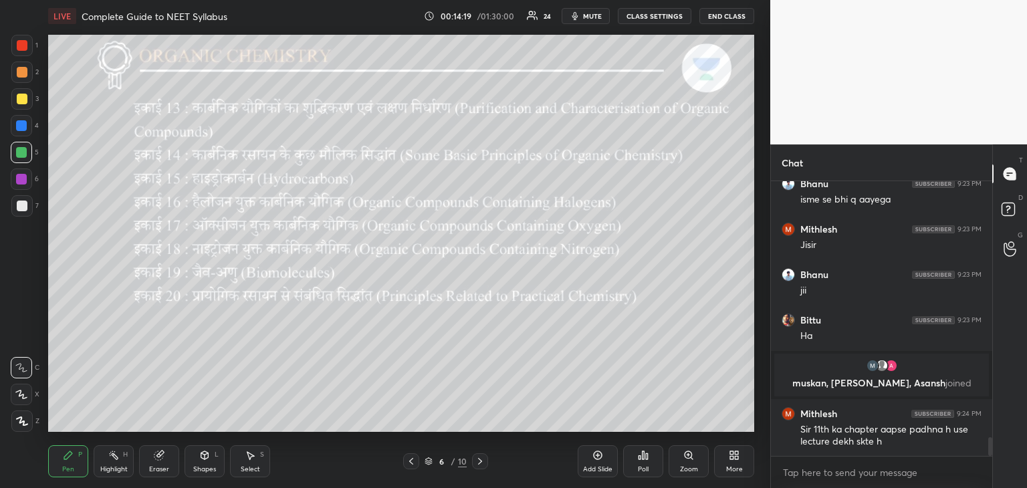
click at [481, 461] on icon at bounding box center [480, 461] width 11 height 11
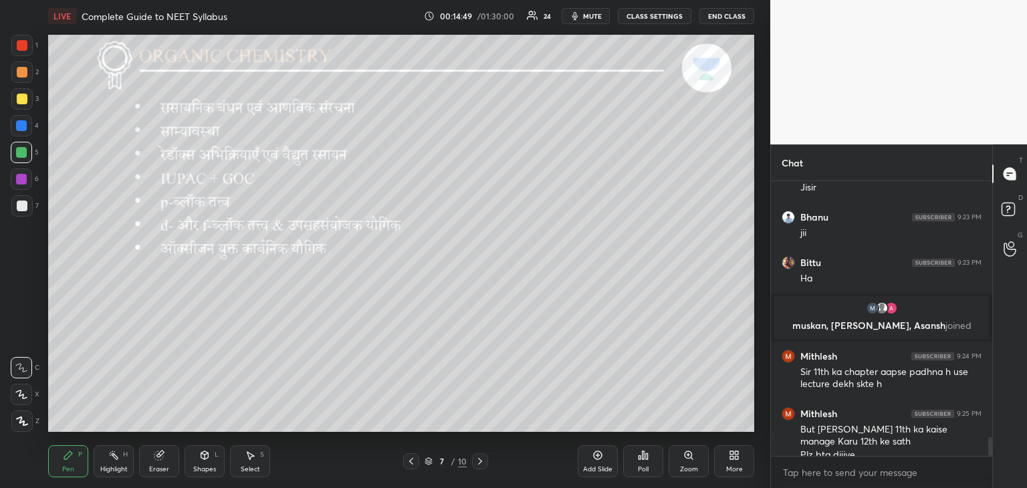
scroll to position [3772, 0]
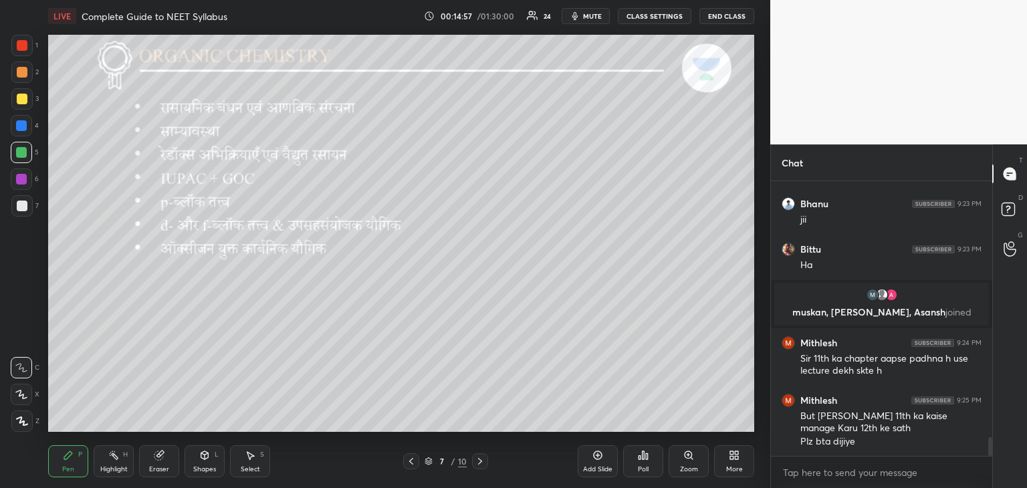
click at [206, 466] on div "Shapes" at bounding box center [204, 469] width 23 height 7
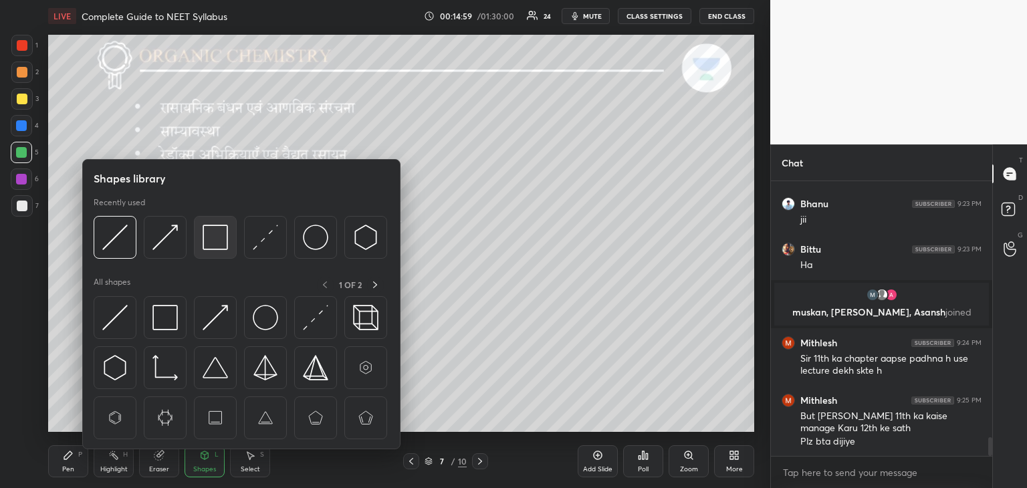
click at [222, 233] on img at bounding box center [215, 237] width 25 height 25
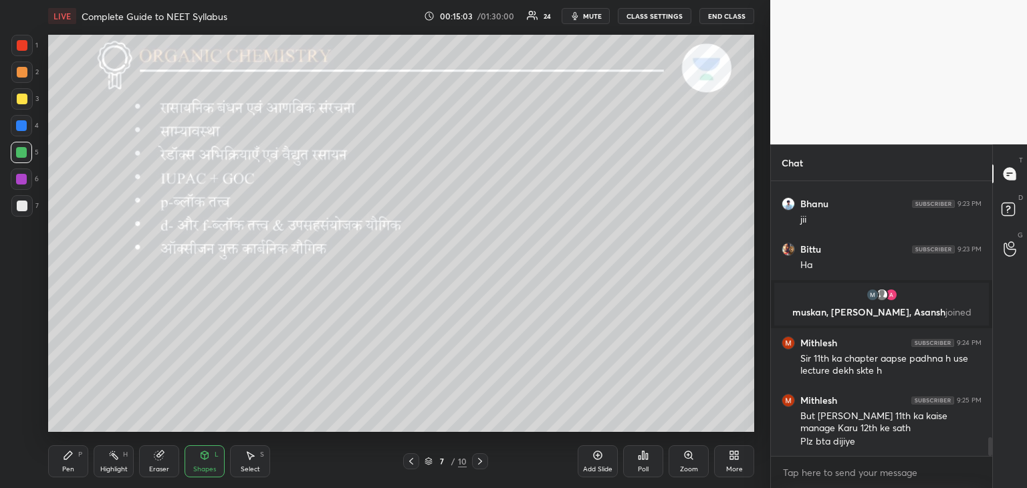
click at [75, 469] on div "Pen P" at bounding box center [68, 461] width 40 height 32
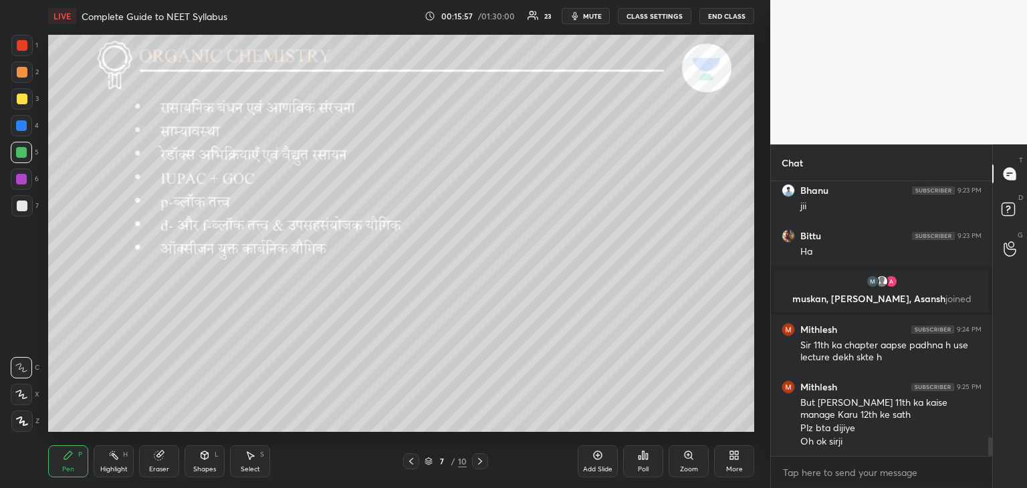
click at [483, 465] on icon at bounding box center [480, 461] width 11 height 11
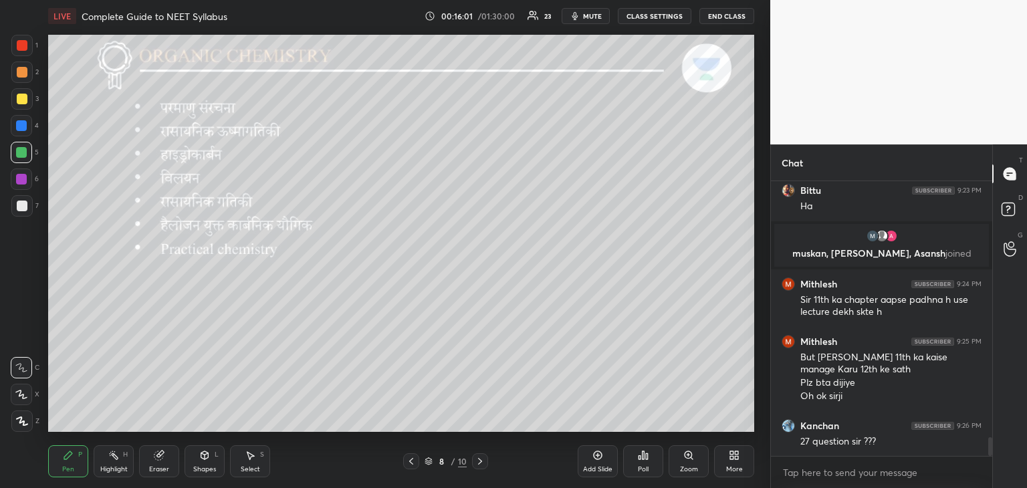
click at [217, 455] on div "L" at bounding box center [217, 454] width 4 height 7
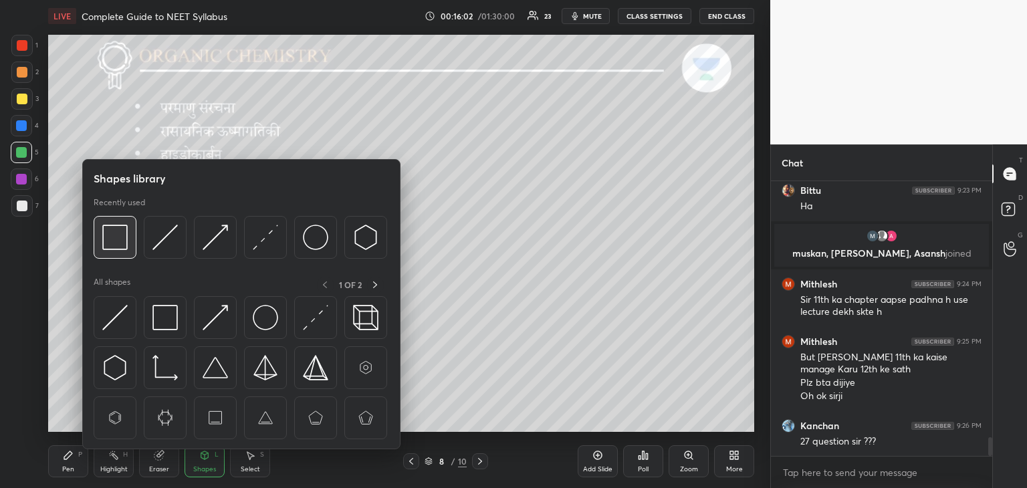
click at [108, 233] on img at bounding box center [114, 237] width 25 height 25
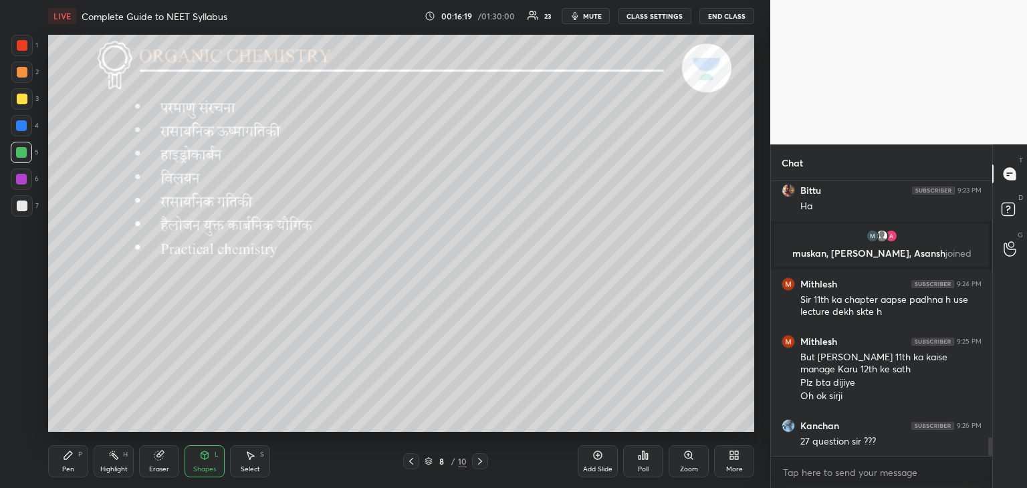
click at [417, 464] on div at bounding box center [411, 461] width 16 height 16
click at [475, 465] on icon at bounding box center [480, 461] width 11 height 11
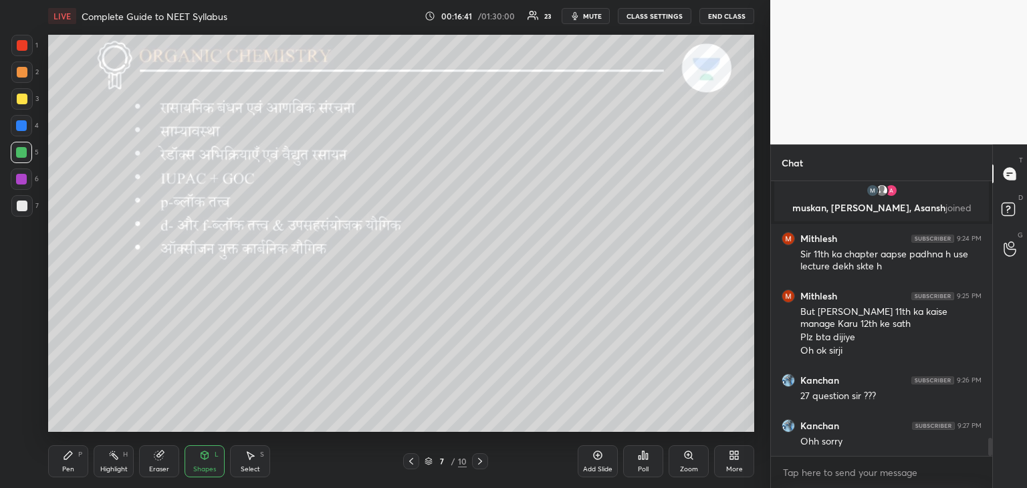
click at [78, 461] on div "Pen P" at bounding box center [68, 461] width 40 height 32
click at [479, 466] on icon at bounding box center [480, 461] width 11 height 11
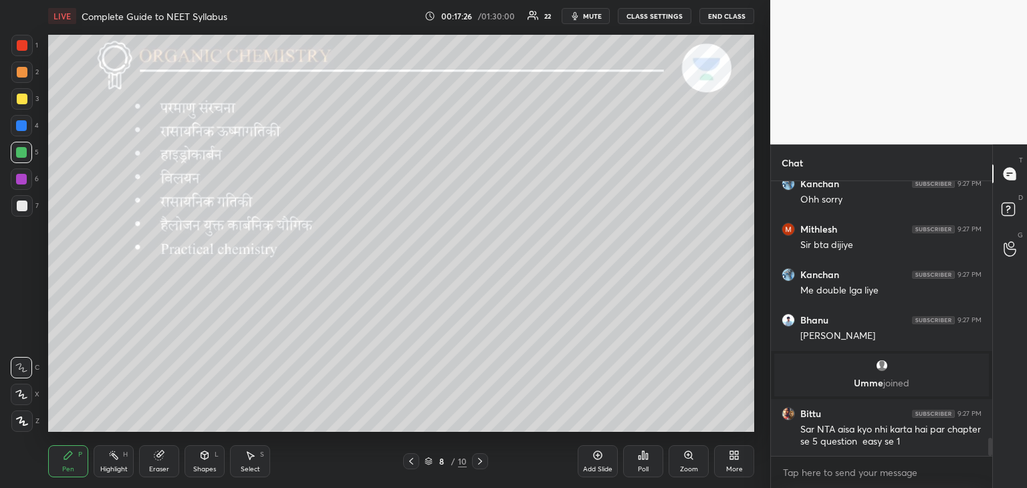
scroll to position [4038, 0]
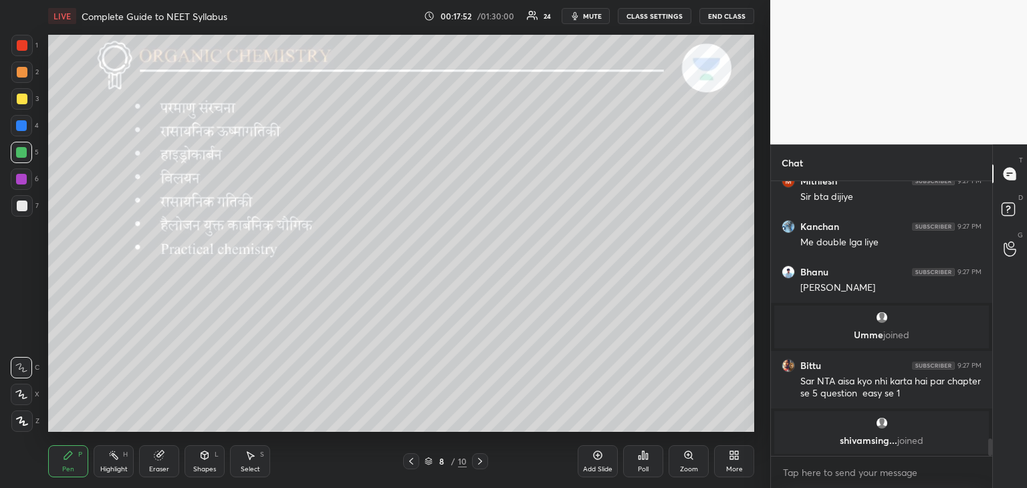
click at [413, 465] on icon at bounding box center [411, 461] width 11 height 11
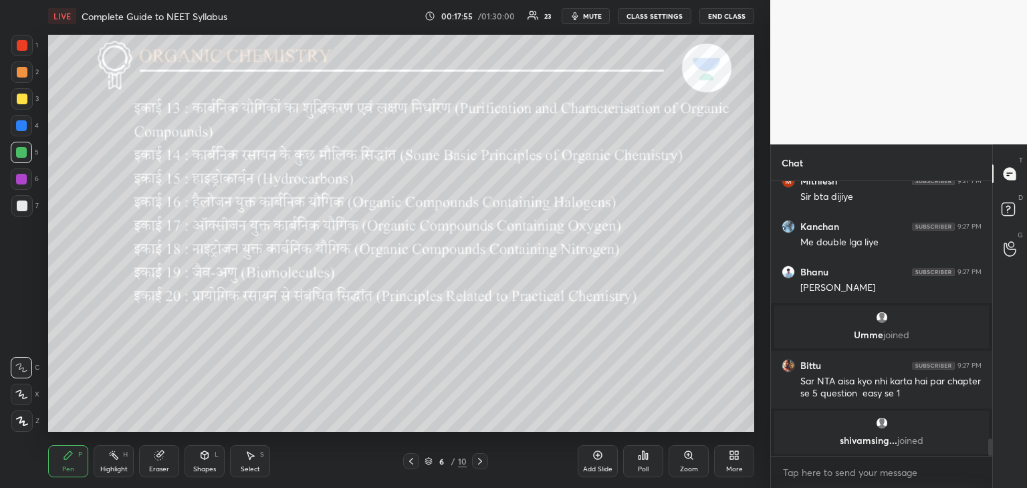
click at [481, 461] on icon at bounding box center [480, 461] width 11 height 11
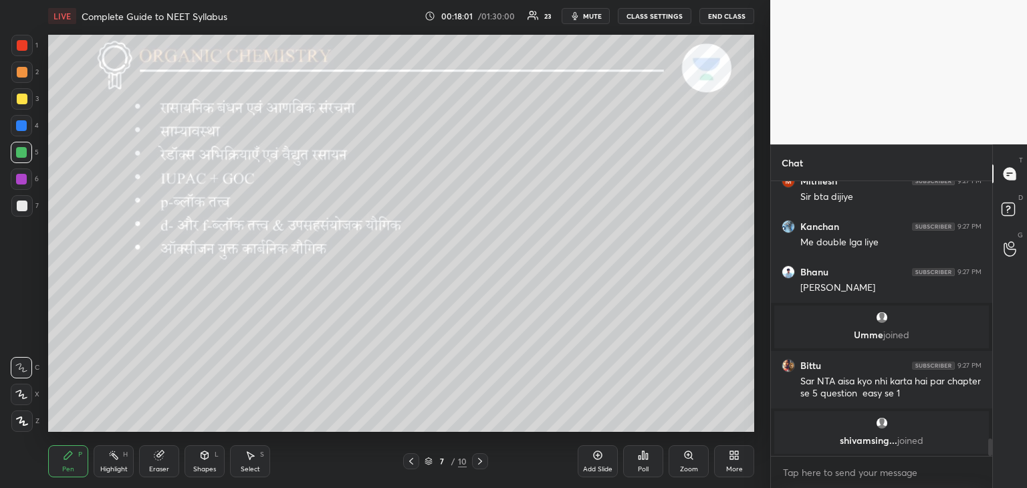
click at [478, 463] on icon at bounding box center [480, 461] width 11 height 11
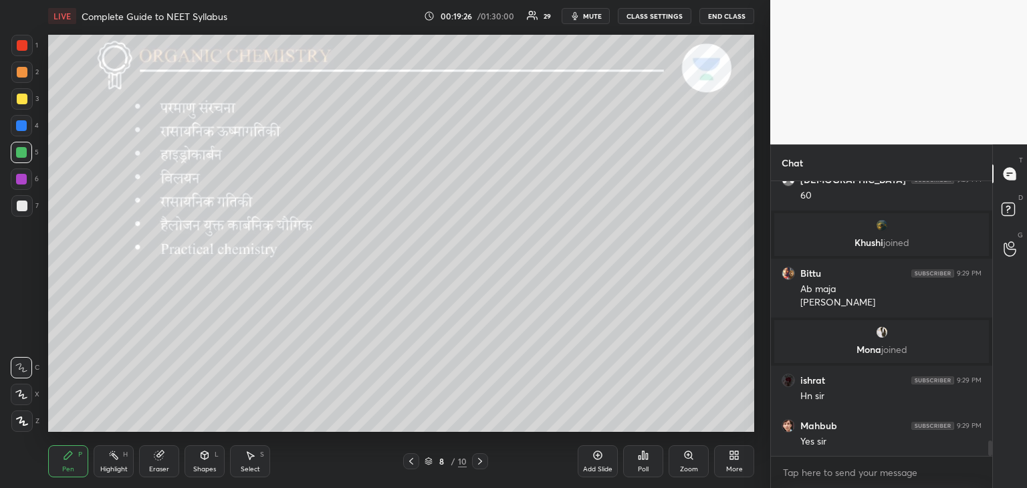
scroll to position [4729, 0]
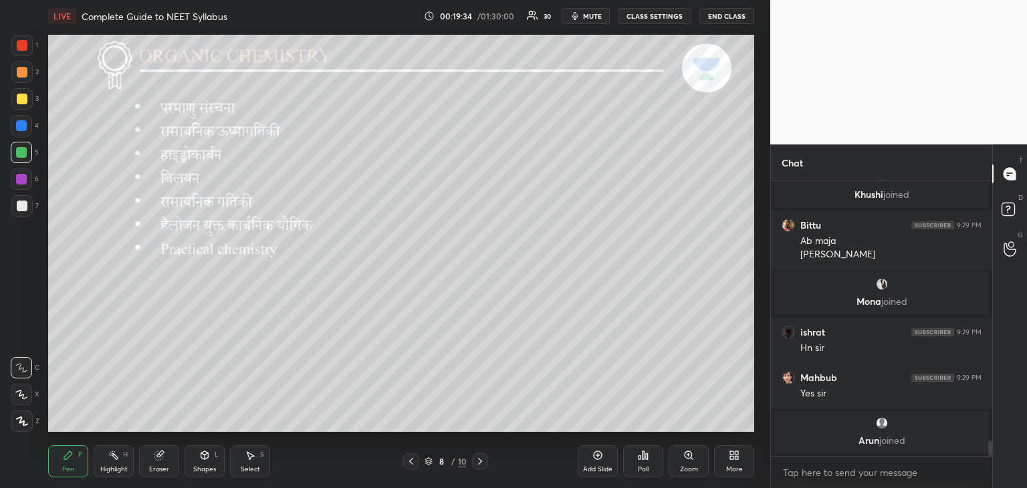
click at [478, 462] on icon at bounding box center [480, 461] width 11 height 11
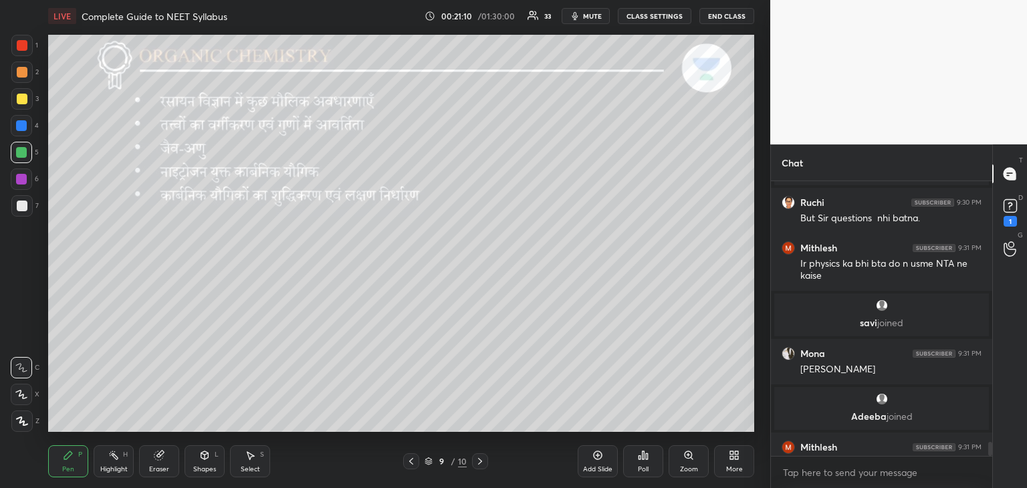
scroll to position [4990, 0]
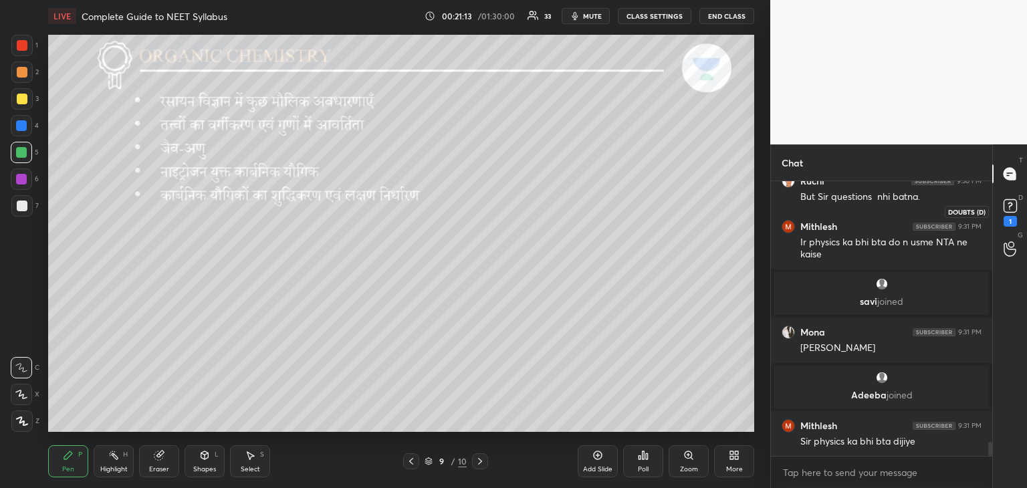
click at [1010, 212] on rect at bounding box center [1010, 206] width 13 height 13
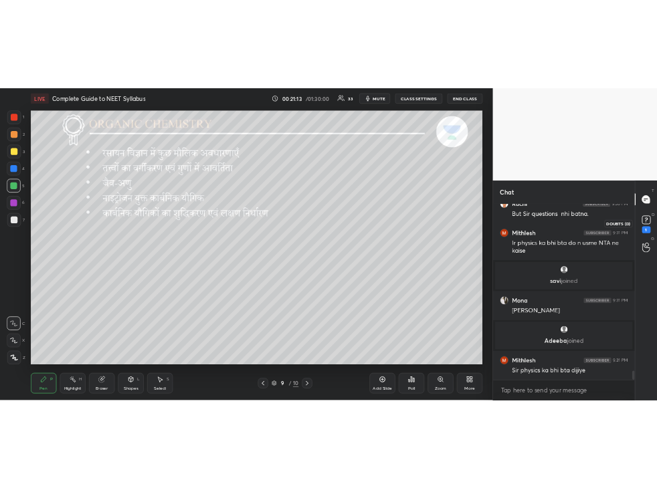
scroll to position [0, 0]
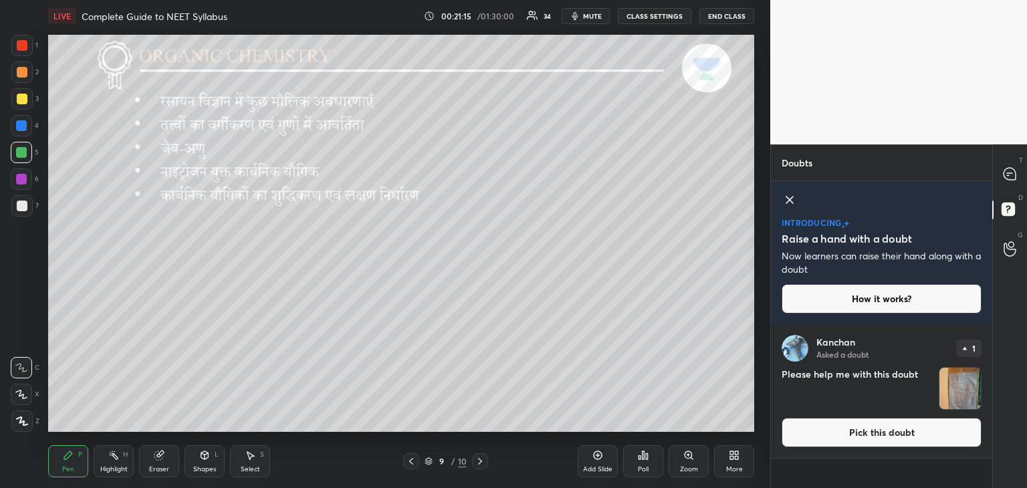
click at [946, 391] on img "grid" at bounding box center [959, 388] width 41 height 41
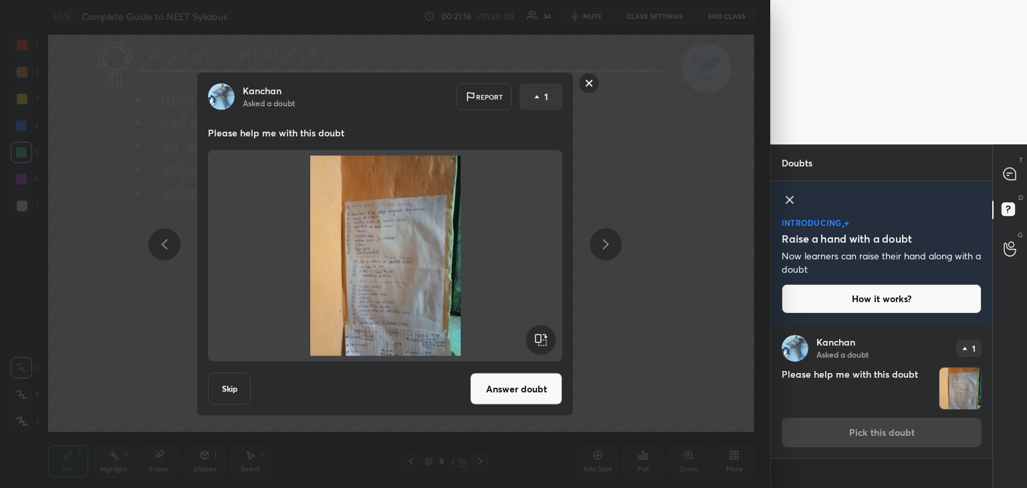
click at [370, 285] on img at bounding box center [385, 256] width 322 height 201
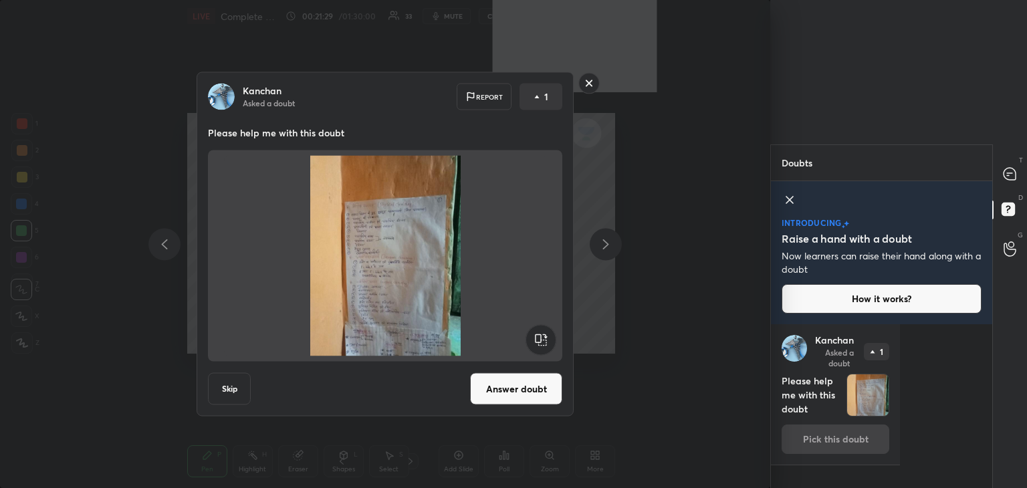
scroll to position [5, 4]
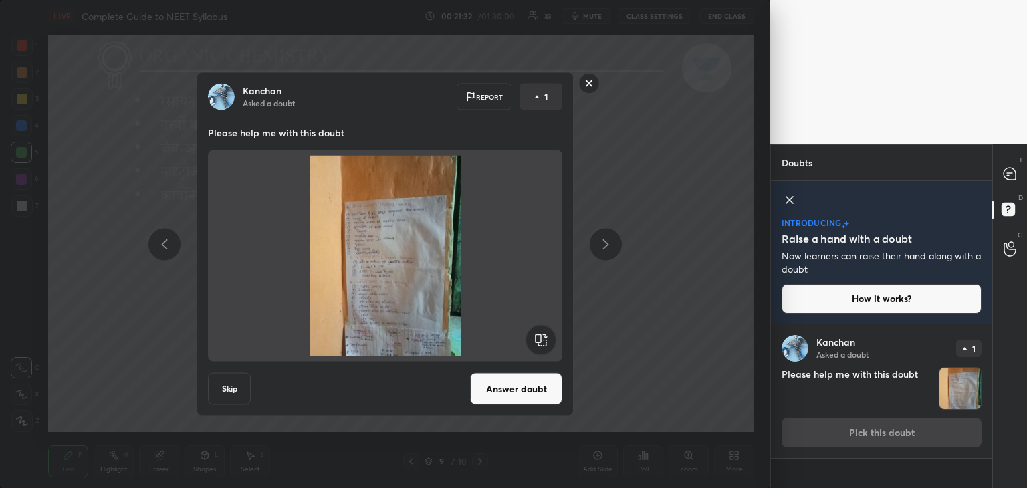
click at [594, 83] on rect at bounding box center [589, 83] width 21 height 21
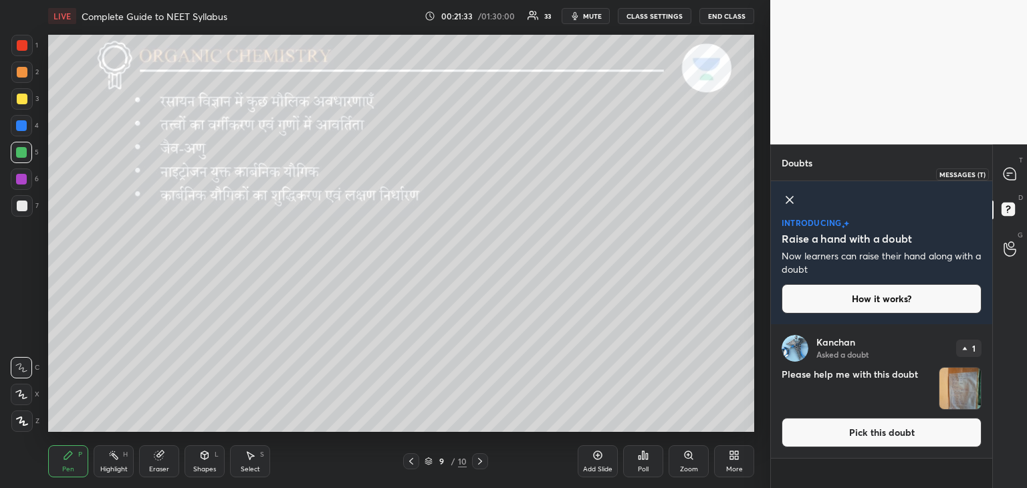
click at [1003, 177] on icon at bounding box center [1010, 174] width 14 height 14
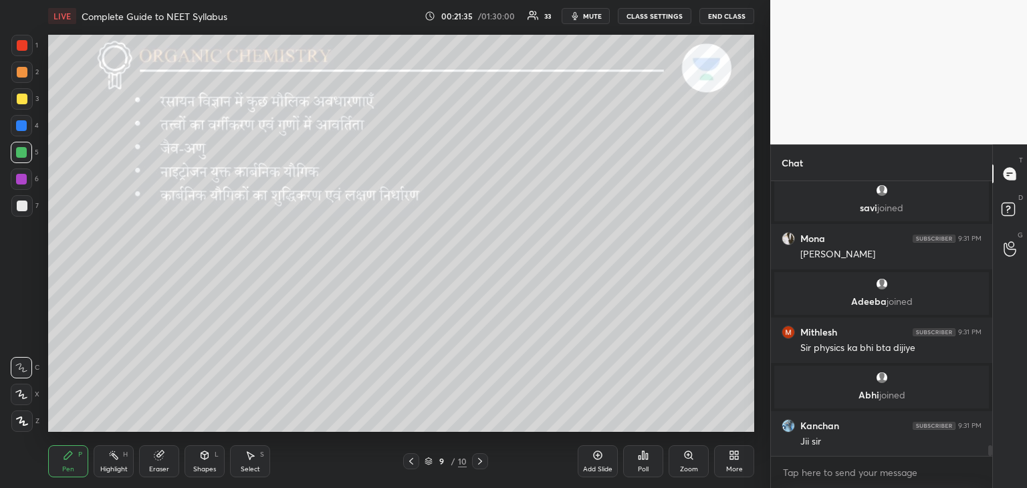
scroll to position [7064, 0]
click at [861, 392] on div "Mithlesh 9:31 PM Ir physics ka bhi bta do n usme NTA ne kaise savi joined Mona …" at bounding box center [881, 318] width 221 height 275
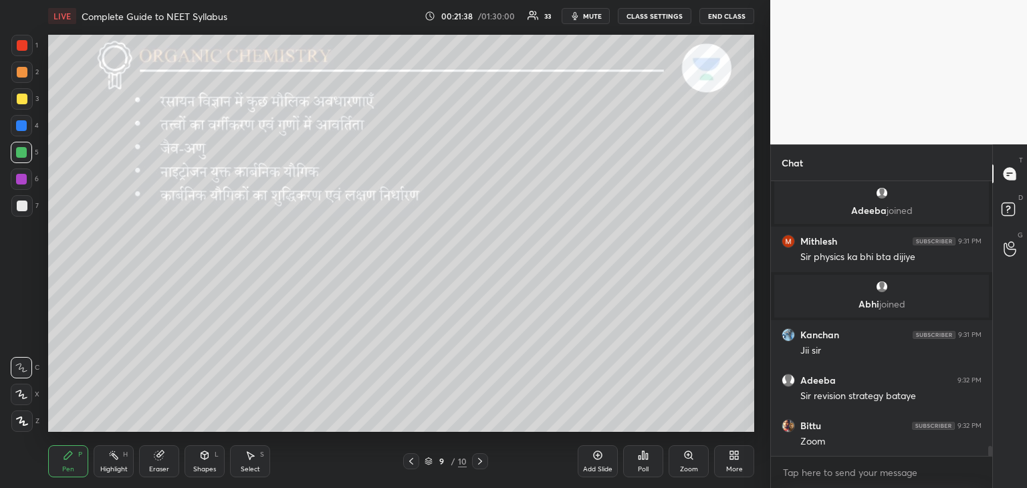
scroll to position [7155, 0]
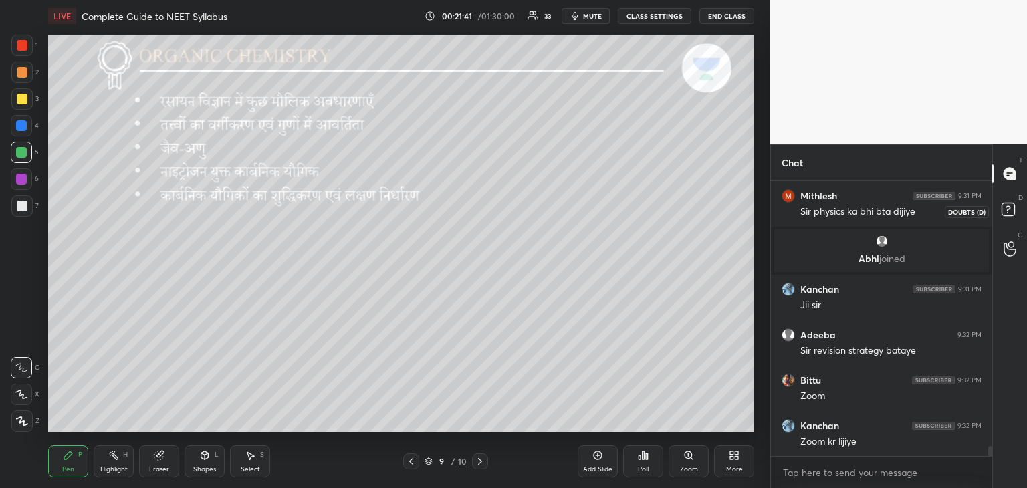
click at [1016, 205] on icon at bounding box center [1010, 211] width 24 height 24
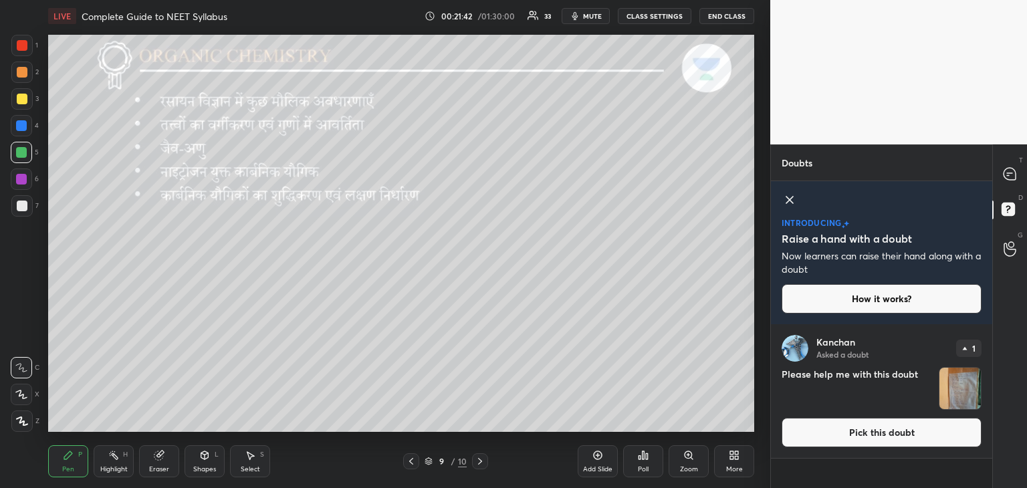
click at [957, 382] on img "grid" at bounding box center [959, 388] width 41 height 41
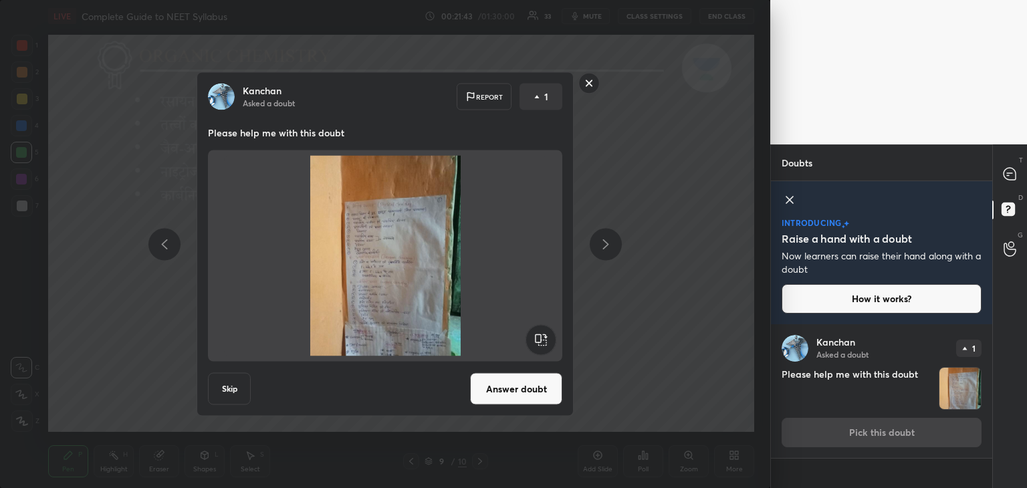
click at [515, 391] on button "Answer doubt" at bounding box center [516, 389] width 92 height 32
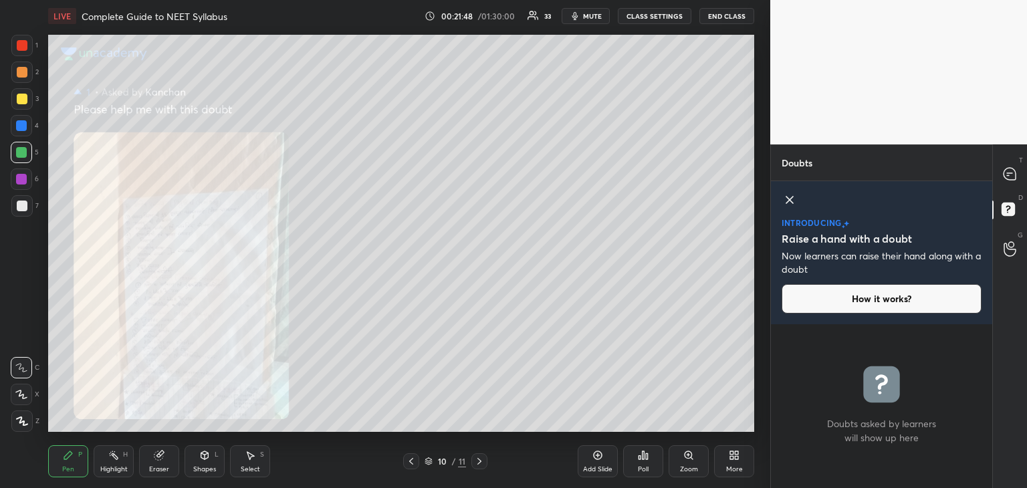
click at [689, 466] on div "Zoom" at bounding box center [689, 469] width 18 height 7
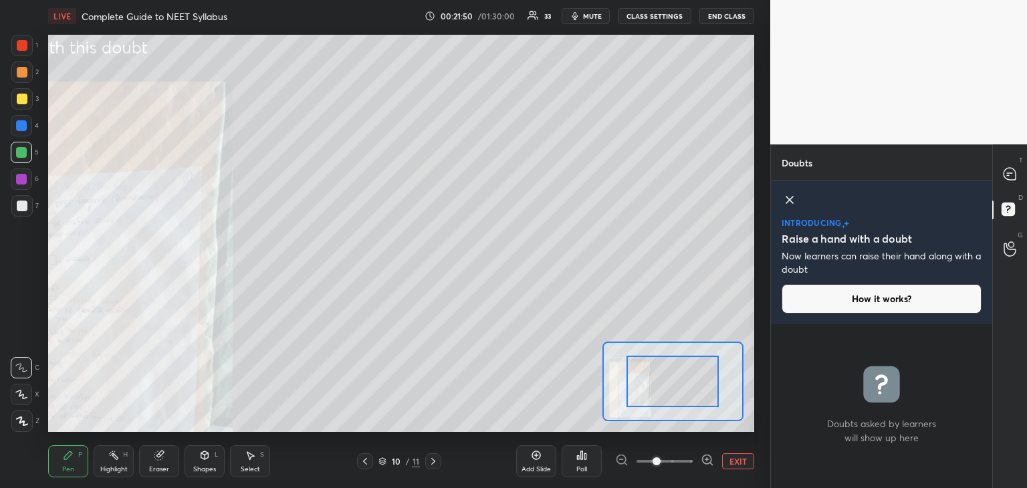
click at [708, 459] on icon at bounding box center [706, 459] width 3 height 0
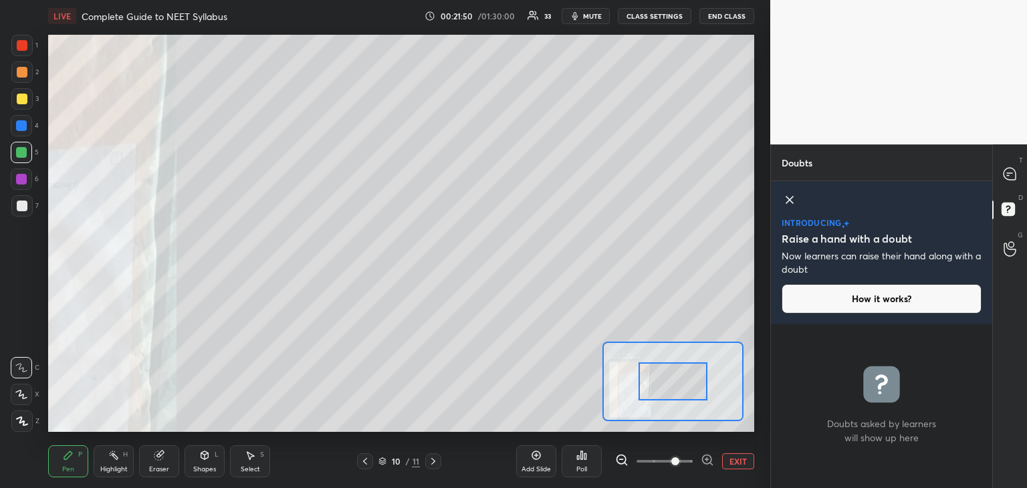
click at [706, 459] on icon at bounding box center [706, 459] width 3 height 0
click at [679, 459] on span at bounding box center [675, 461] width 8 height 8
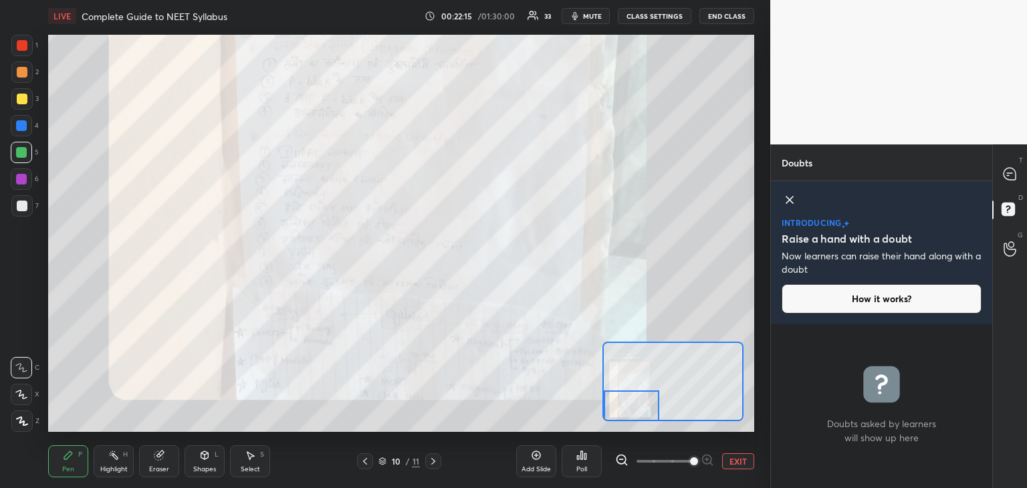
drag, startPoint x: 671, startPoint y: 381, endPoint x: 621, endPoint y: 415, distance: 60.1
click at [621, 415] on div at bounding box center [631, 405] width 55 height 31
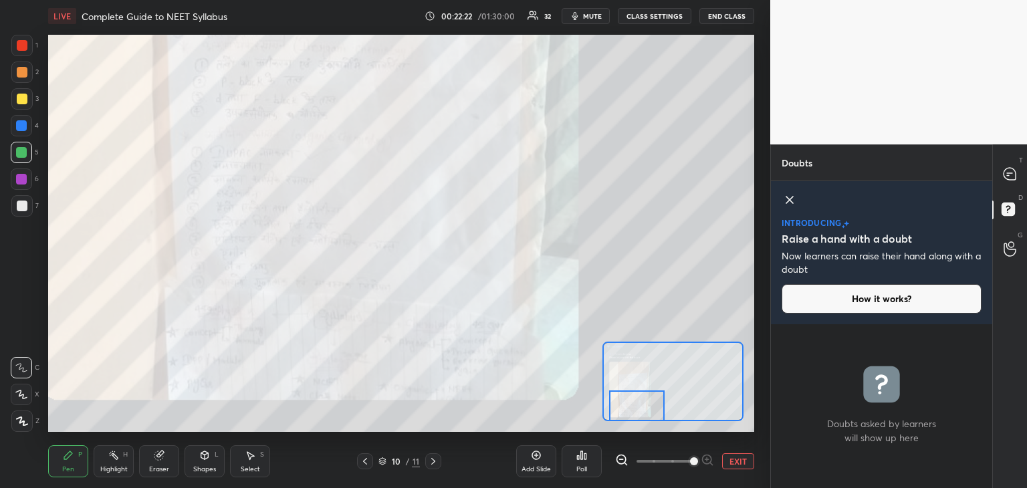
click at [624, 421] on div "Setting up your live class Poll for secs No correct answer Start poll" at bounding box center [401, 233] width 706 height 397
click at [789, 199] on icon at bounding box center [789, 200] width 7 height 7
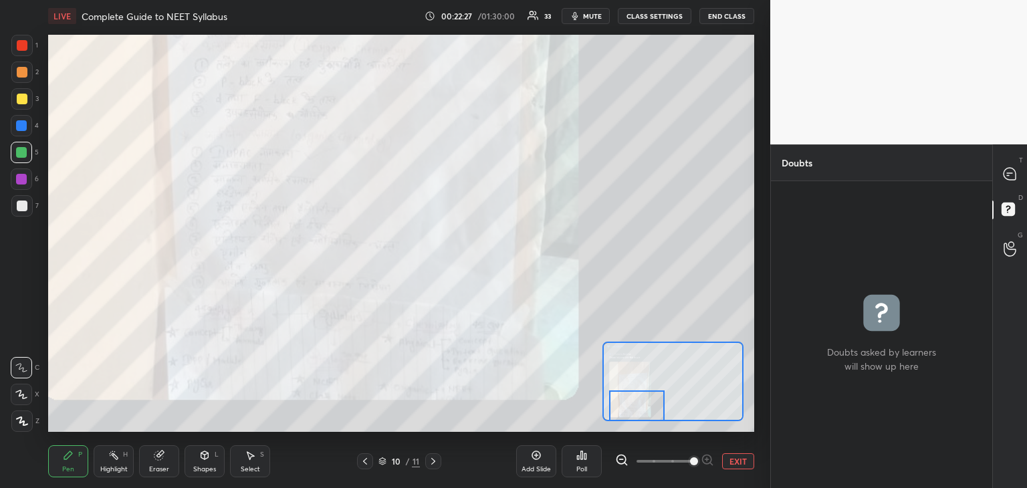
click at [736, 464] on button "EXIT" at bounding box center [738, 461] width 32 height 16
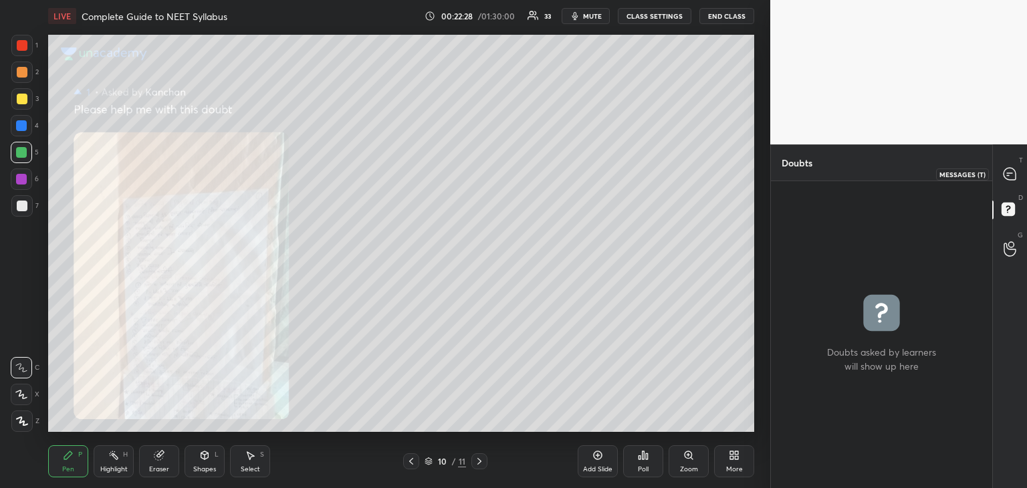
click at [1004, 177] on icon at bounding box center [1010, 174] width 14 height 14
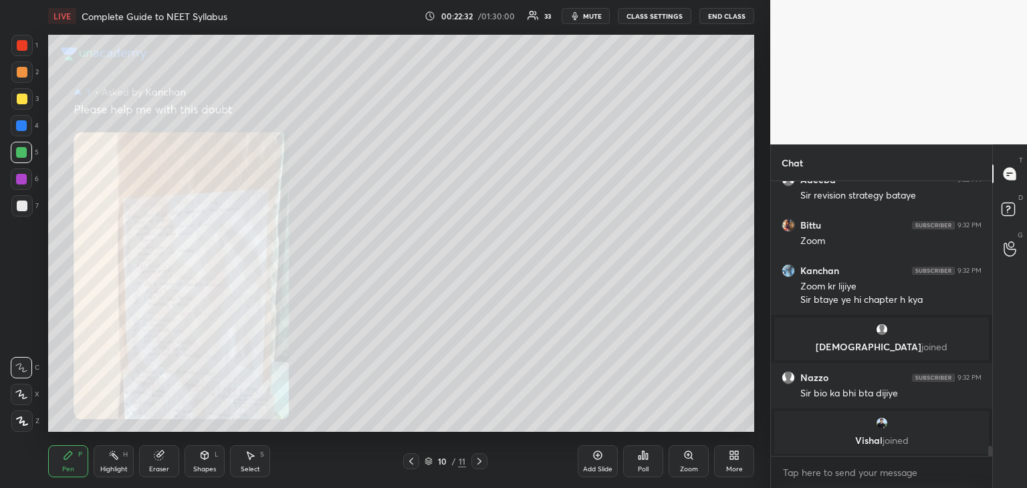
scroll to position [5212, 0]
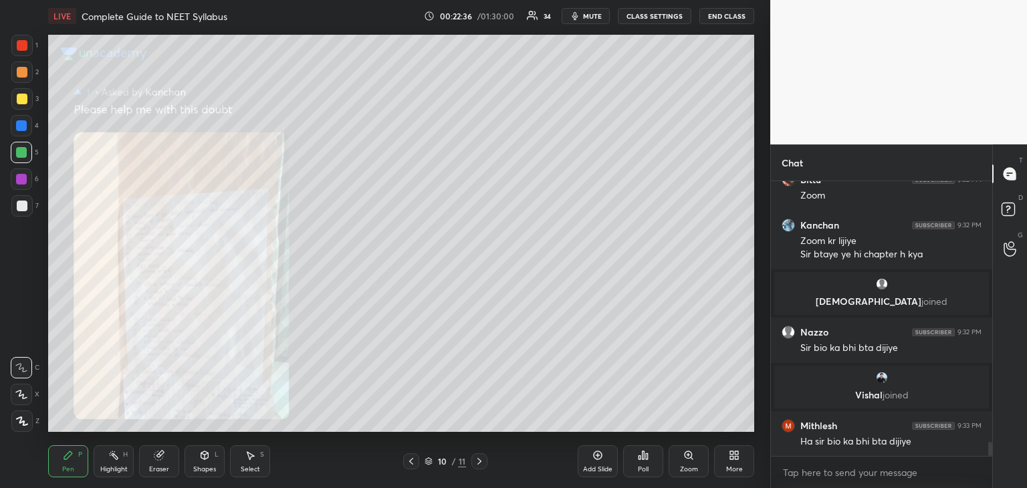
click at [544, 268] on div "LIVE Complete Guide to NEET Syllabus 00:22:36 / 01:30:00 34 mute CLASS SETTINGS…" at bounding box center [401, 244] width 717 height 488
click at [724, 458] on div "More" at bounding box center [734, 461] width 40 height 32
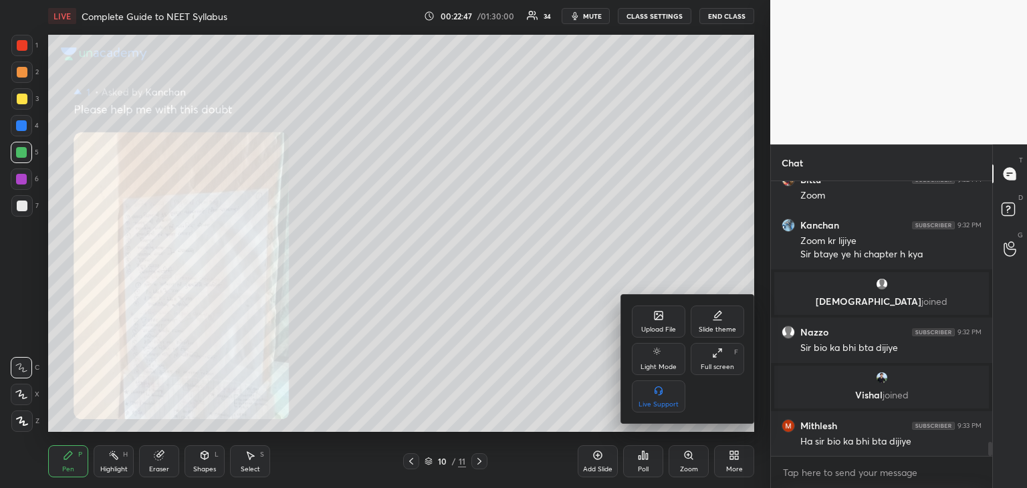
click at [651, 317] on div "Upload File" at bounding box center [658, 322] width 53 height 32
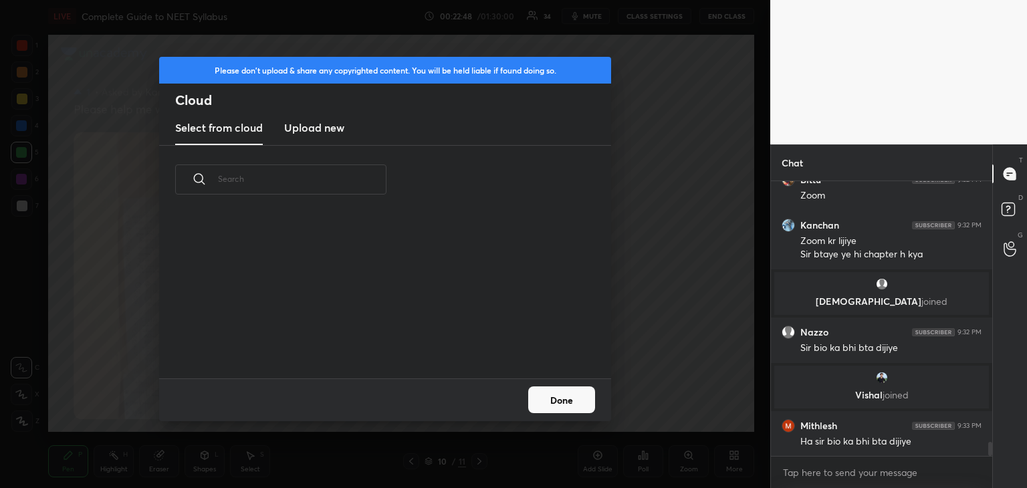
scroll to position [164, 429]
click at [308, 124] on h3 "Upload new" at bounding box center [314, 128] width 60 height 16
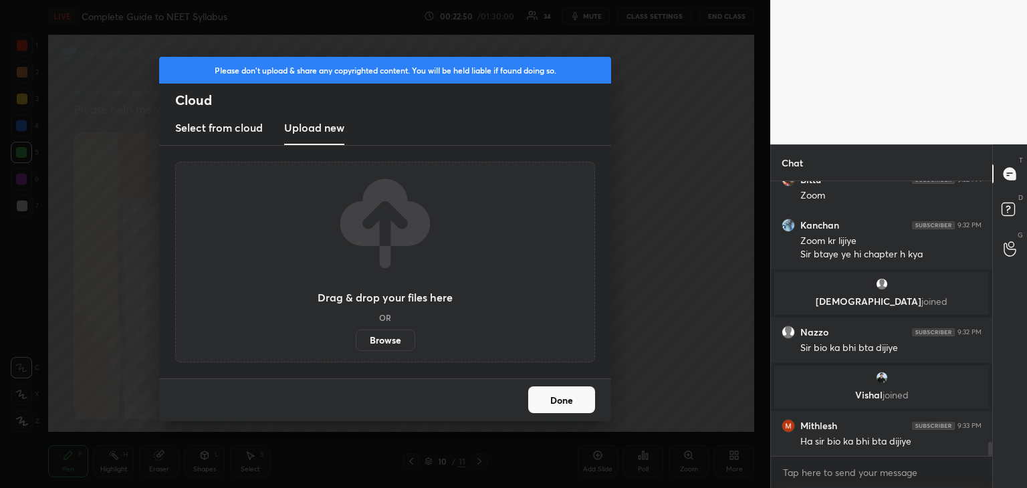
click at [380, 340] on label "Browse" at bounding box center [386, 340] width 60 height 21
click at [356, 340] on input "Browse" at bounding box center [356, 340] width 0 height 21
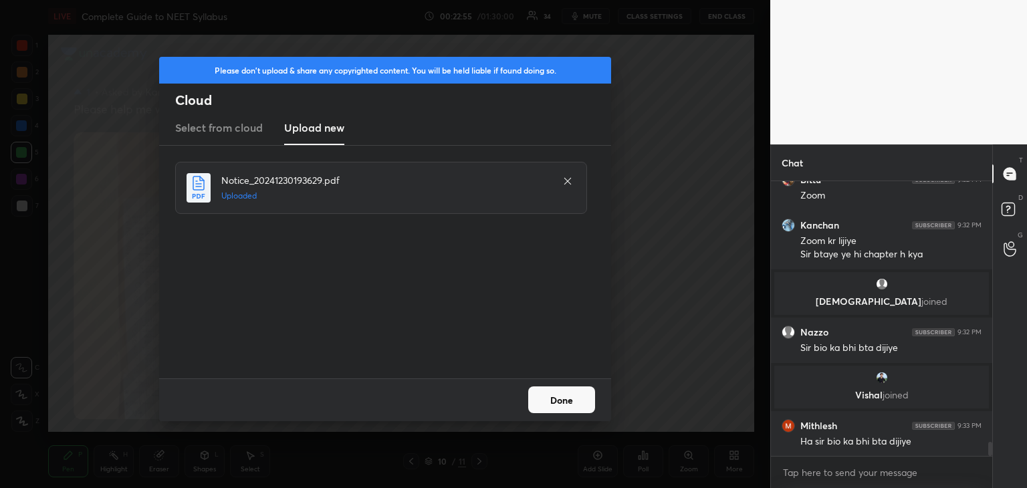
click at [548, 394] on button "Done" at bounding box center [561, 399] width 67 height 27
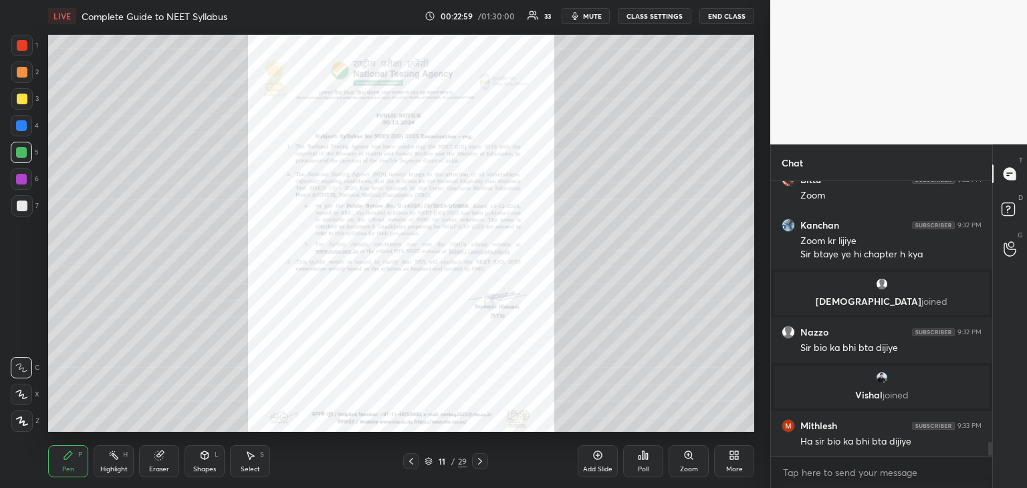
click at [480, 467] on div at bounding box center [480, 461] width 16 height 16
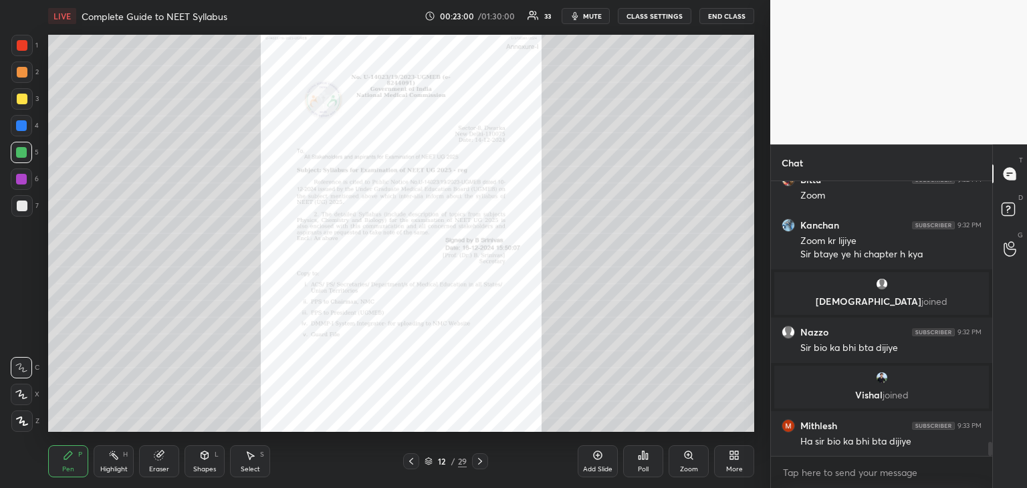
click at [480, 467] on div at bounding box center [480, 461] width 16 height 16
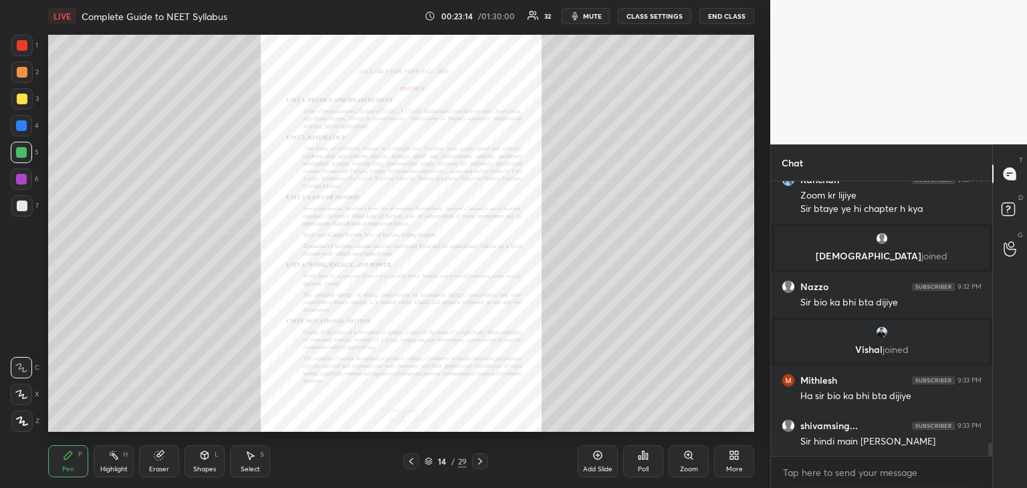
click at [693, 452] on icon at bounding box center [688, 455] width 11 height 11
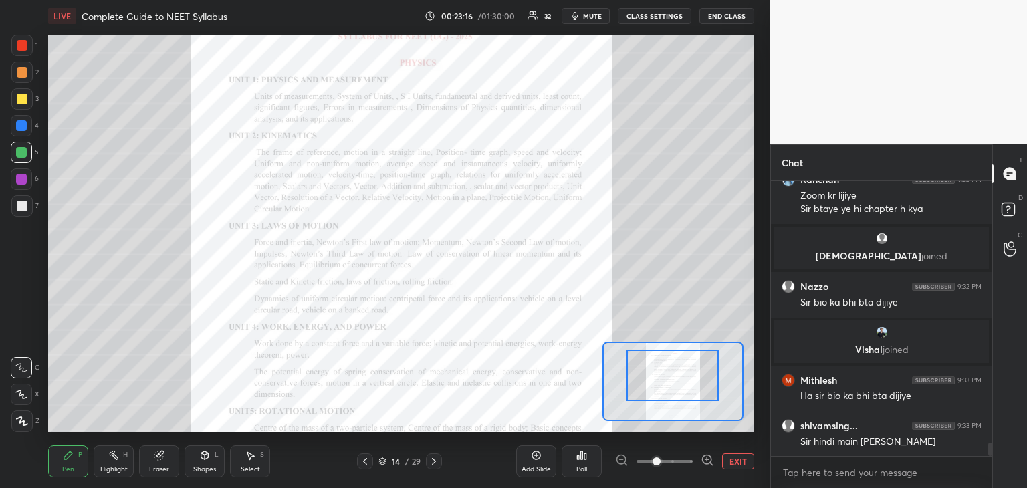
scroll to position [5303, 0]
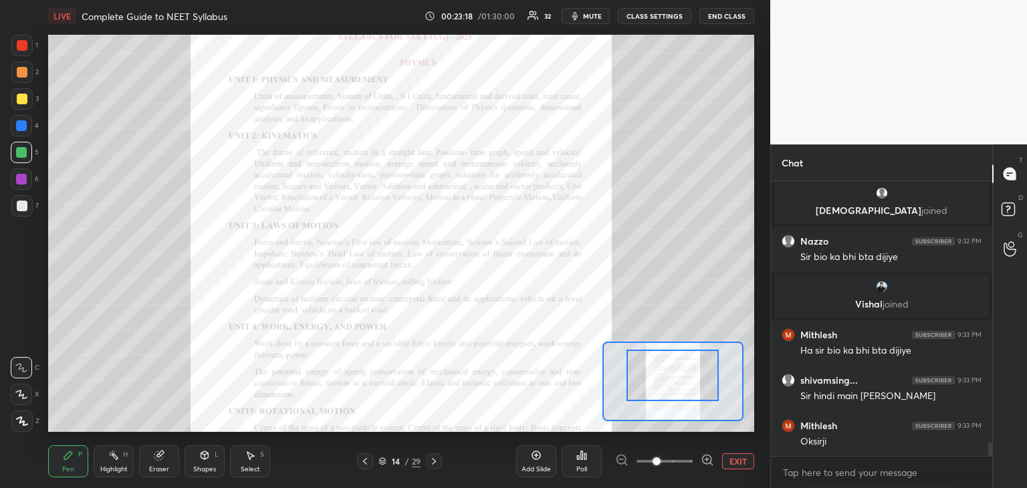
click at [710, 456] on icon at bounding box center [707, 459] width 9 height 9
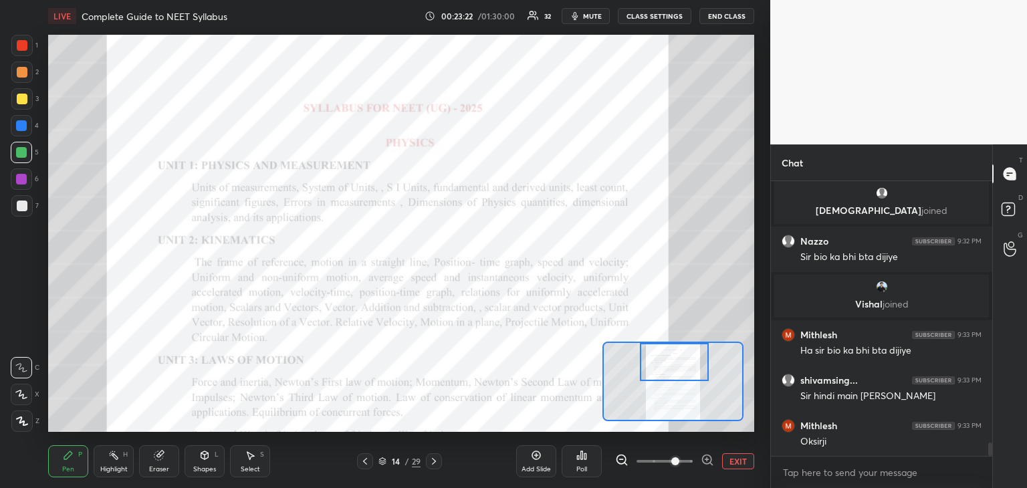
drag, startPoint x: 658, startPoint y: 374, endPoint x: 659, endPoint y: 351, distance: 23.4
click at [659, 351] on div at bounding box center [675, 362] width 70 height 38
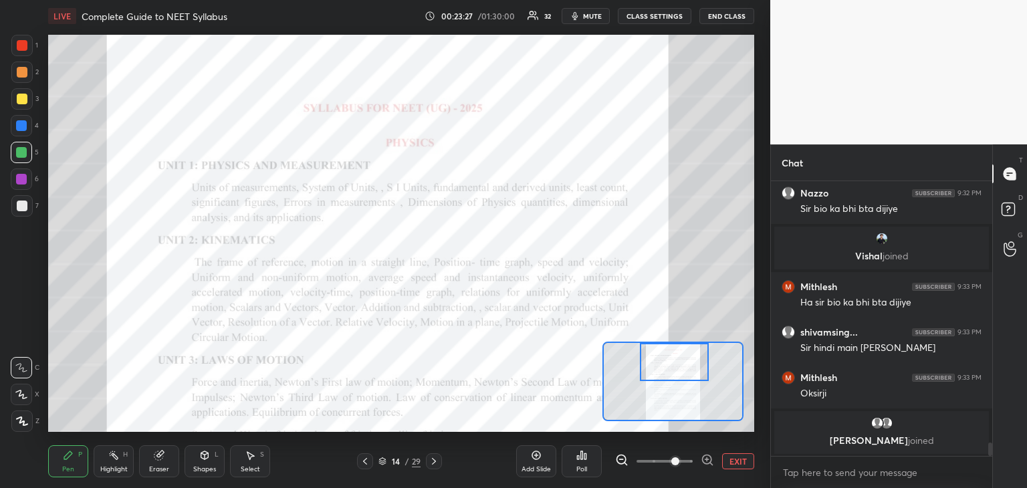
click at [15, 154] on div at bounding box center [21, 152] width 21 height 21
click at [15, 153] on div at bounding box center [21, 152] width 21 height 21
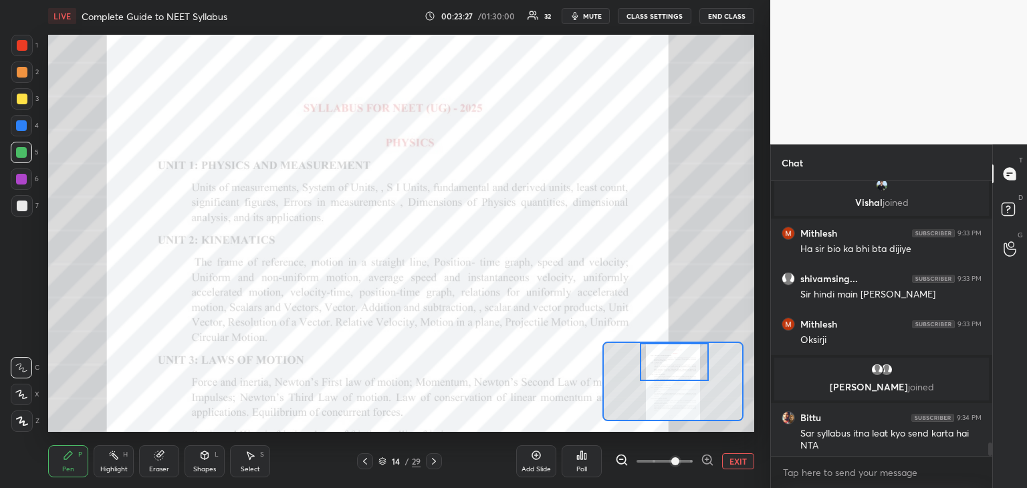
scroll to position [5355, 0]
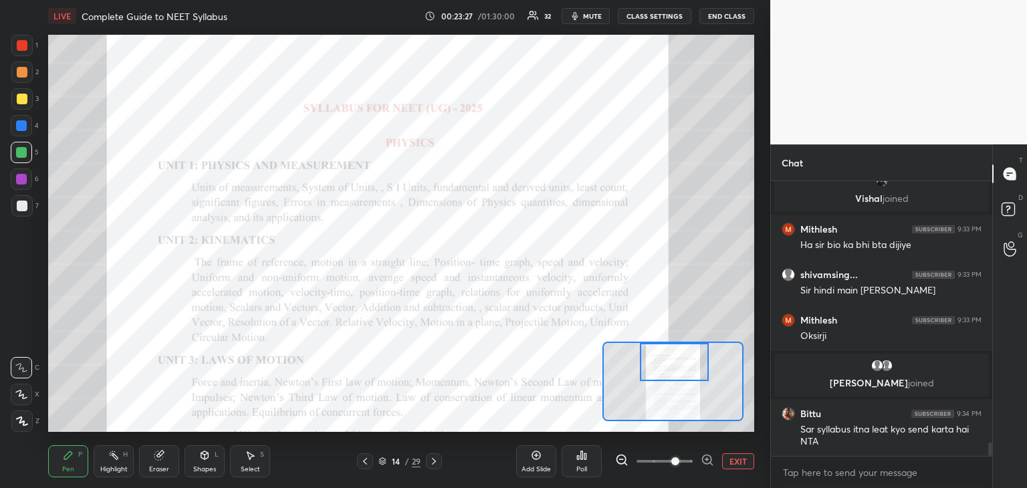
click at [15, 153] on div at bounding box center [21, 152] width 21 height 21
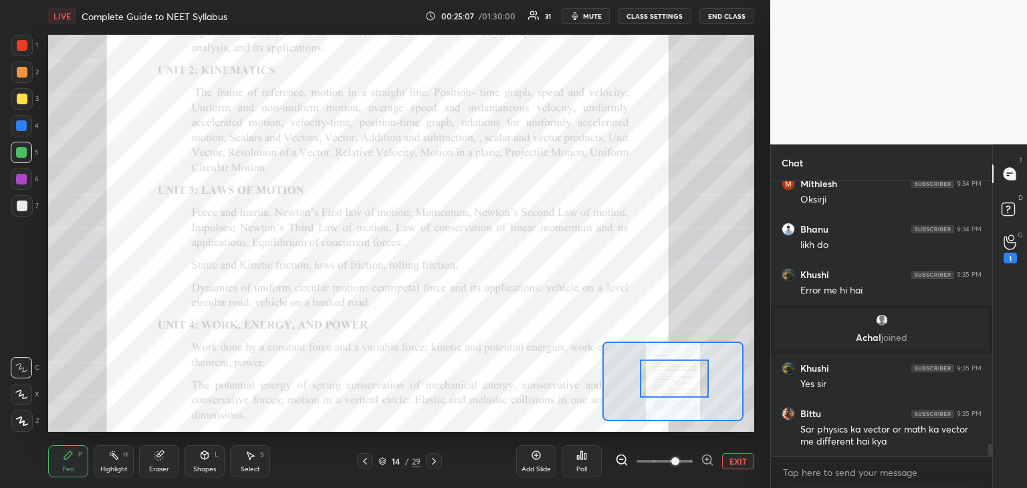
scroll to position [5893, 0]
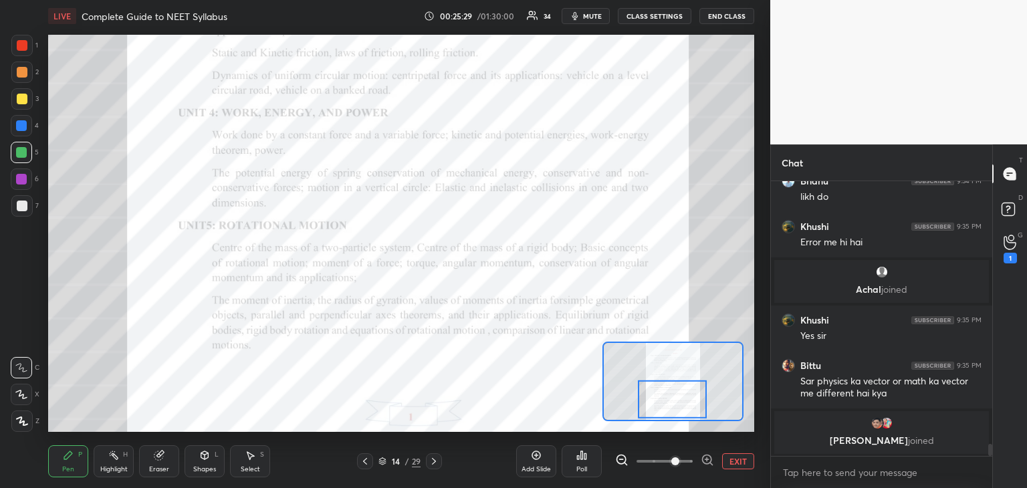
drag, startPoint x: 674, startPoint y: 374, endPoint x: 672, endPoint y: 394, distance: 20.8
click at [672, 394] on div at bounding box center [673, 399] width 70 height 38
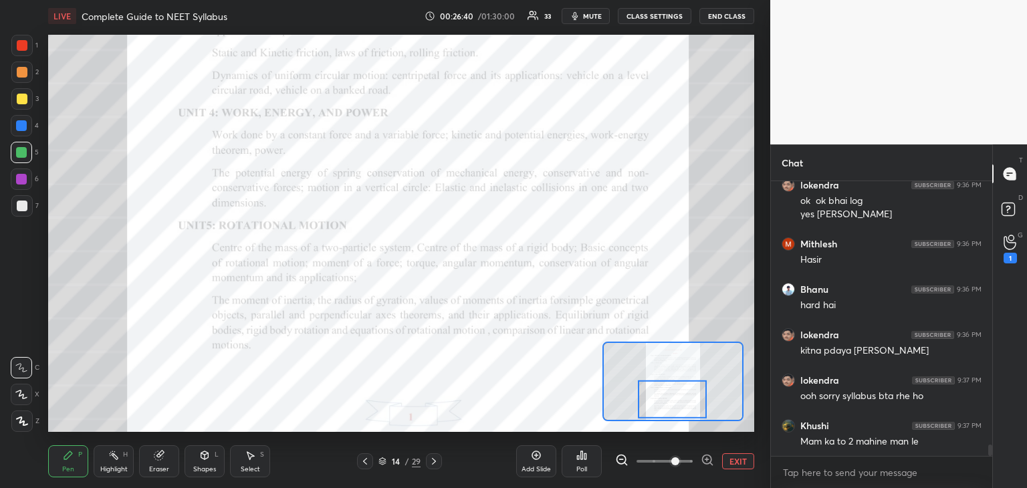
scroll to position [6476, 0]
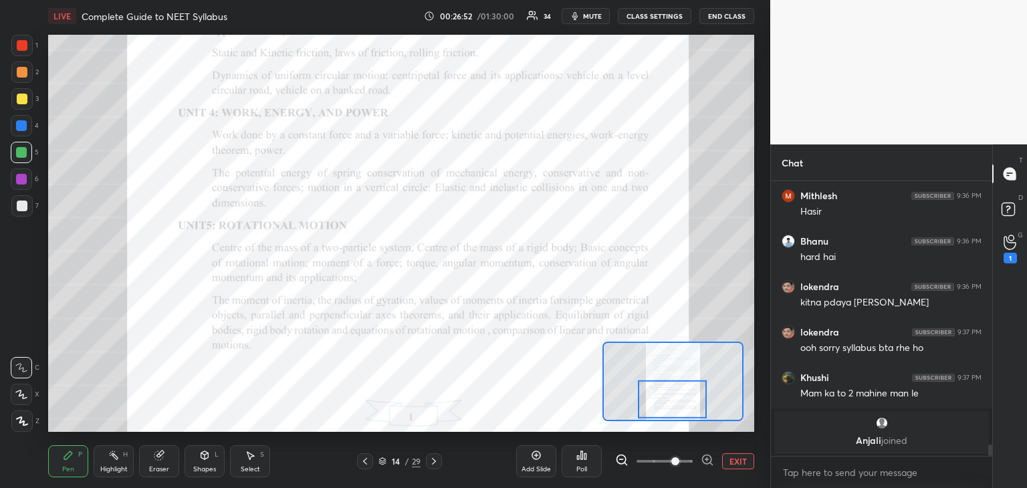
click at [437, 464] on icon at bounding box center [434, 461] width 11 height 11
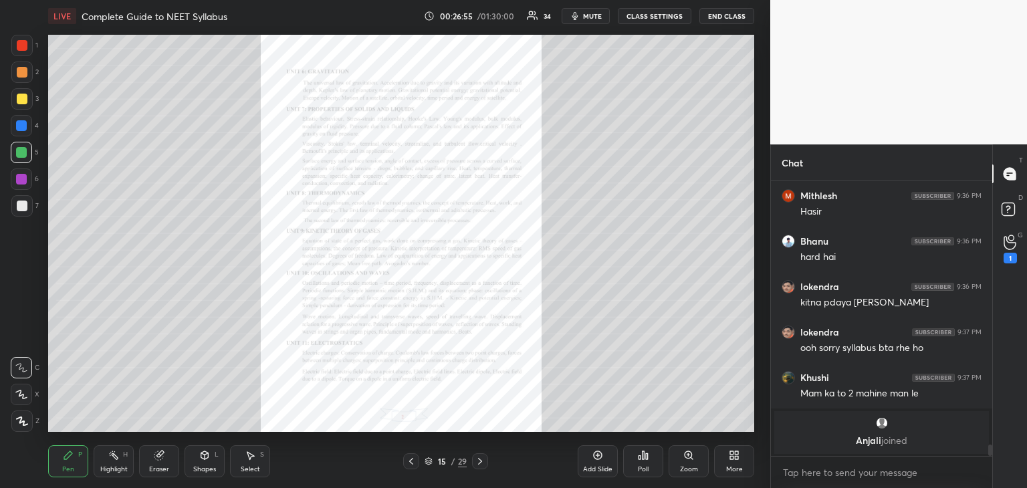
click at [683, 459] on div "Zoom" at bounding box center [689, 461] width 40 height 32
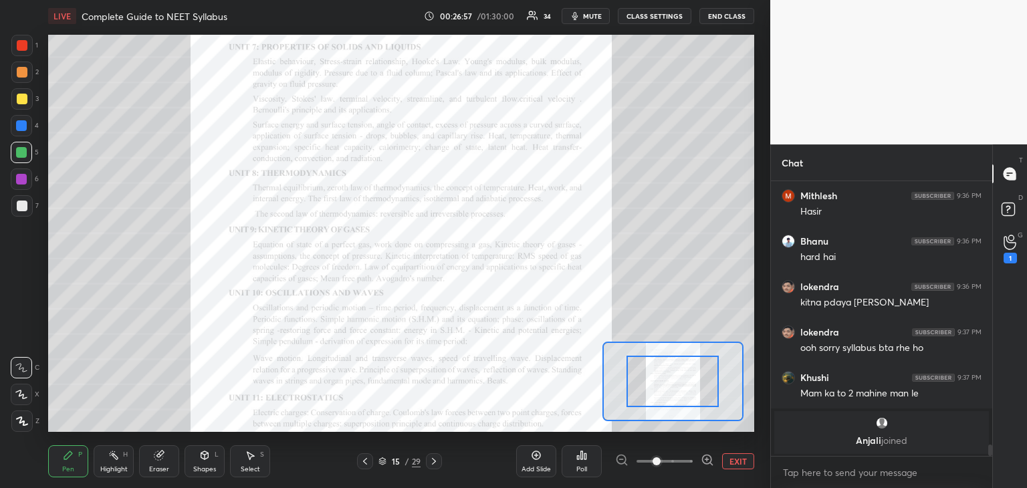
click at [707, 458] on icon at bounding box center [707, 459] width 0 height 3
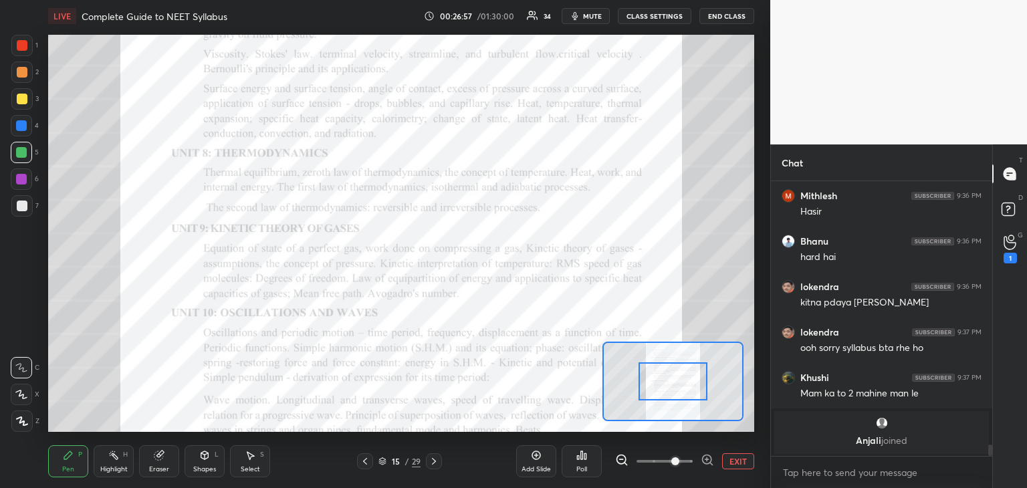
click at [707, 458] on icon at bounding box center [707, 459] width 0 height 3
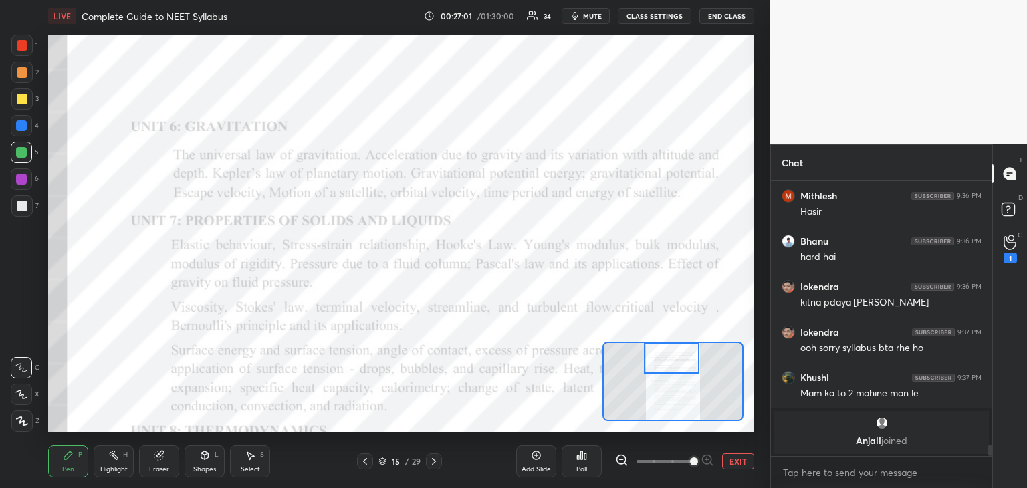
drag, startPoint x: 671, startPoint y: 374, endPoint x: 671, endPoint y: 354, distance: 20.1
click at [671, 354] on div at bounding box center [671, 358] width 55 height 31
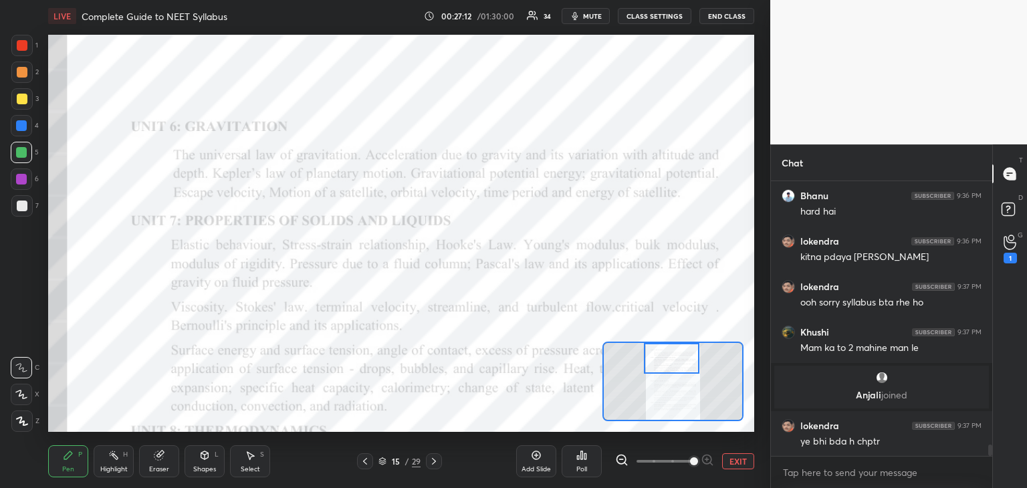
scroll to position [6375, 0]
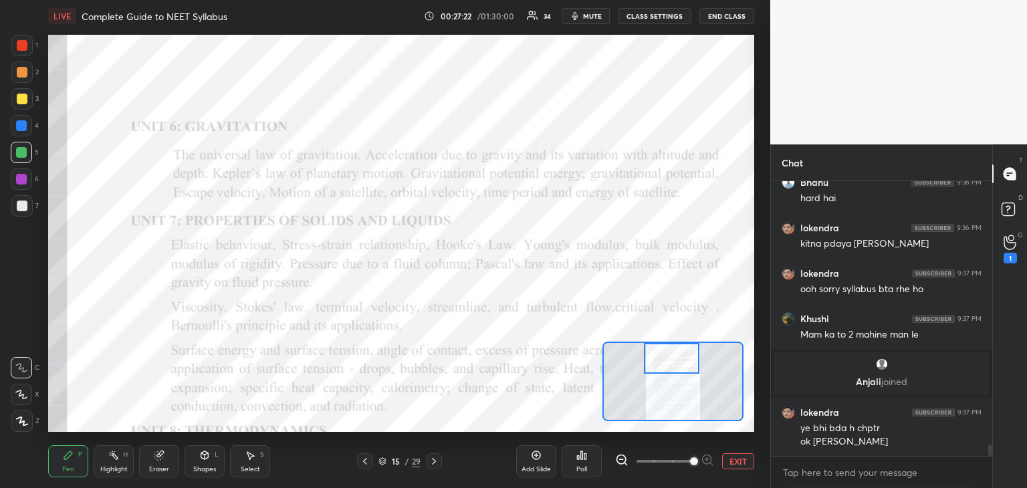
click at [433, 463] on icon at bounding box center [434, 461] width 4 height 7
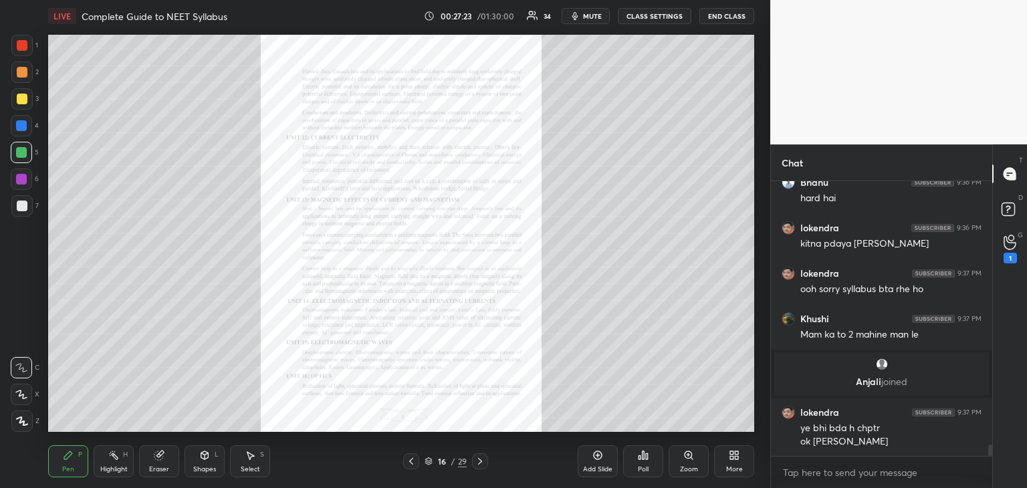
click at [435, 463] on div "16" at bounding box center [441, 461] width 13 height 8
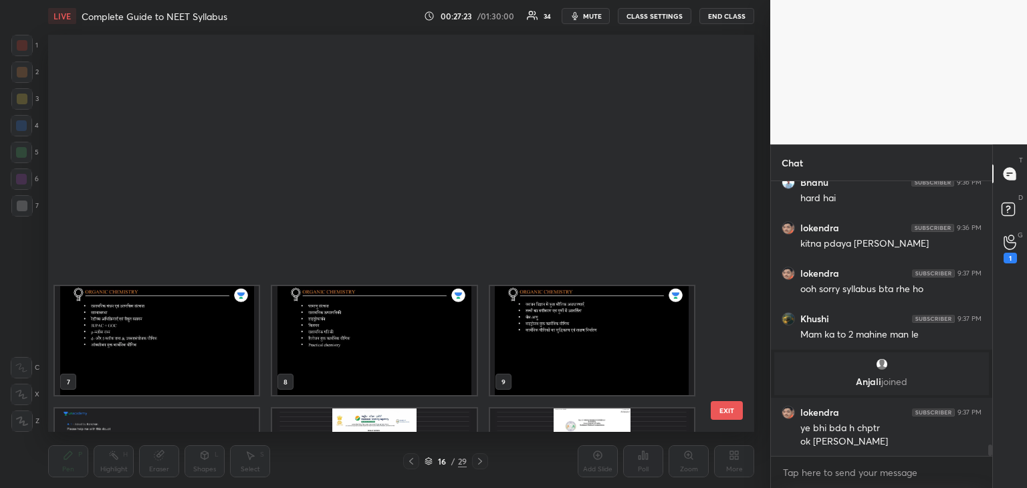
scroll to position [393, 699]
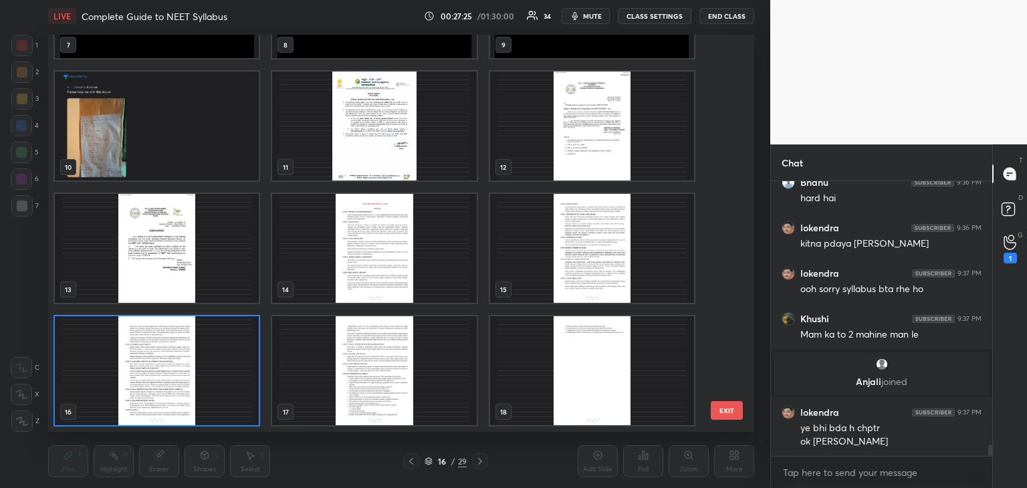
click at [289, 356] on img "grid" at bounding box center [374, 370] width 204 height 109
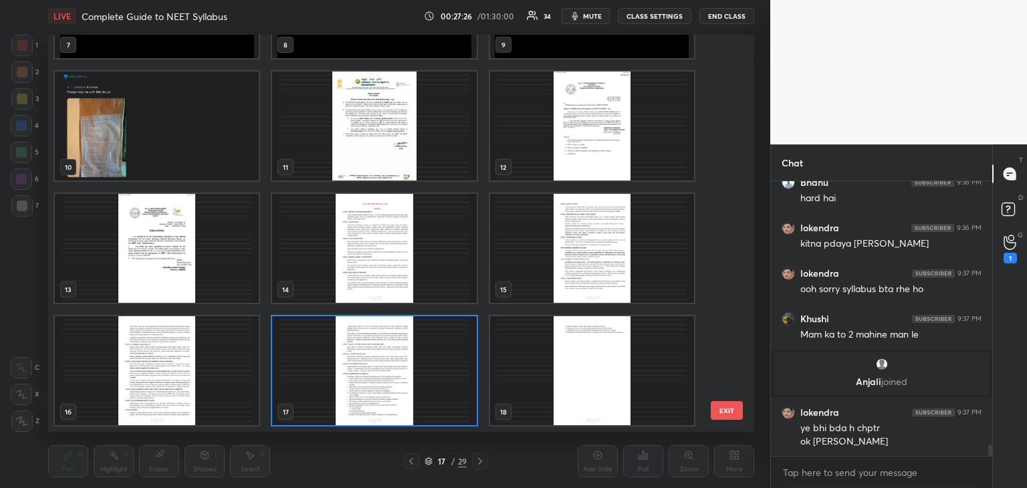
click at [400, 373] on img "grid" at bounding box center [374, 370] width 204 height 109
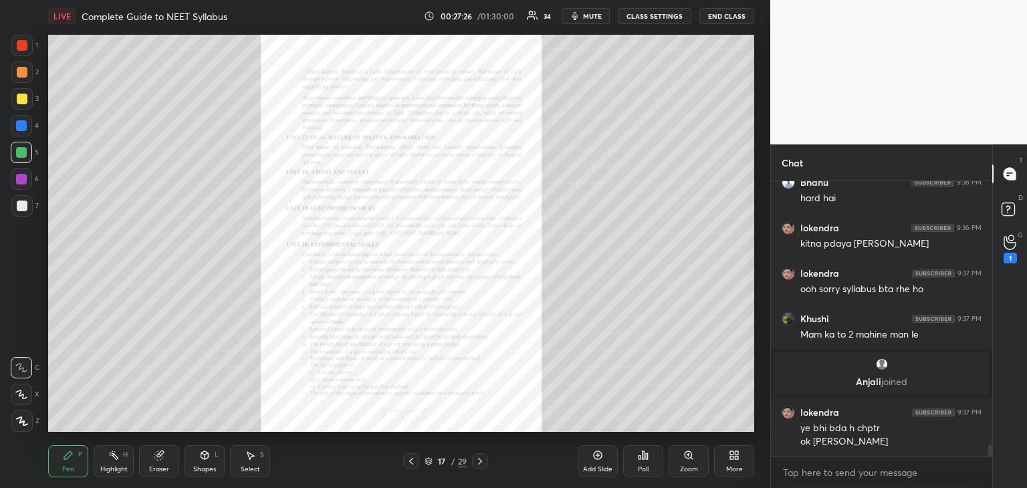
click at [403, 375] on img "grid" at bounding box center [374, 370] width 204 height 109
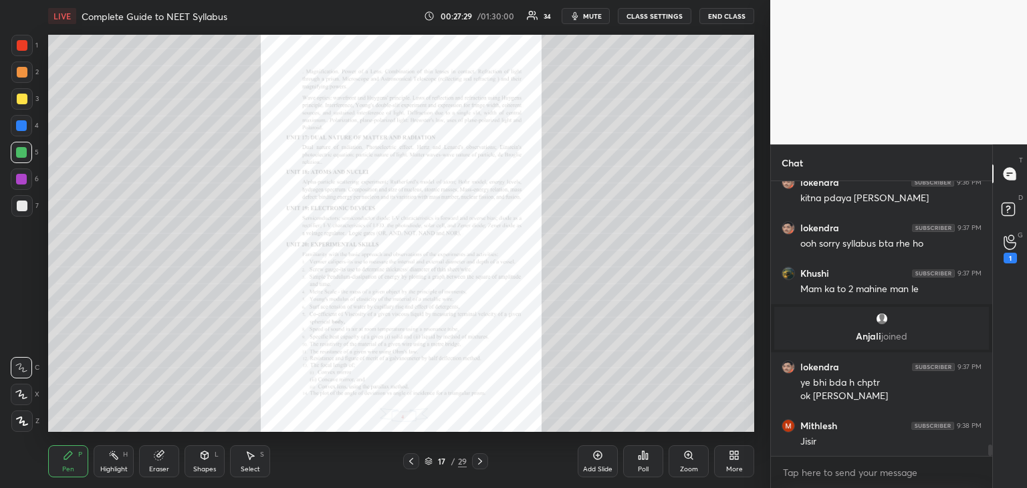
click at [411, 466] on icon at bounding box center [411, 461] width 11 height 11
click at [411, 463] on icon at bounding box center [411, 461] width 11 height 11
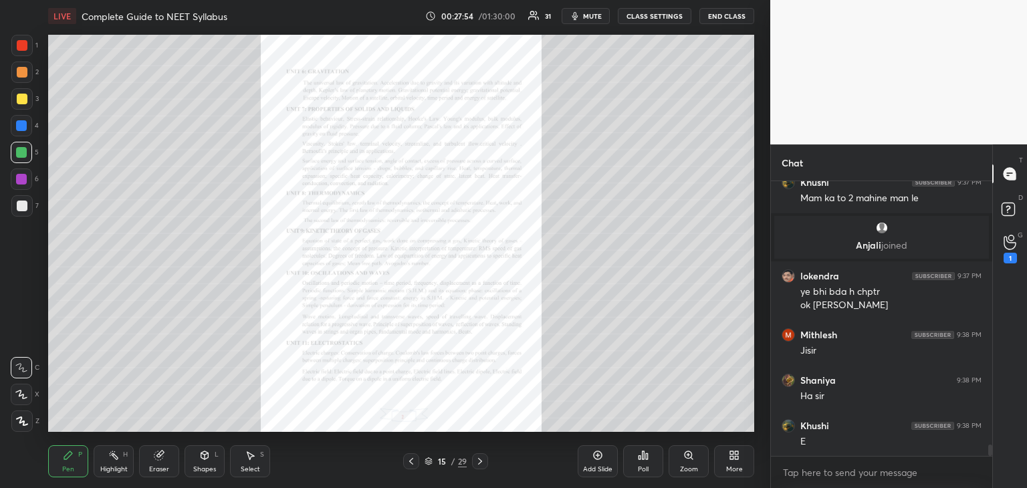
scroll to position [6557, 0]
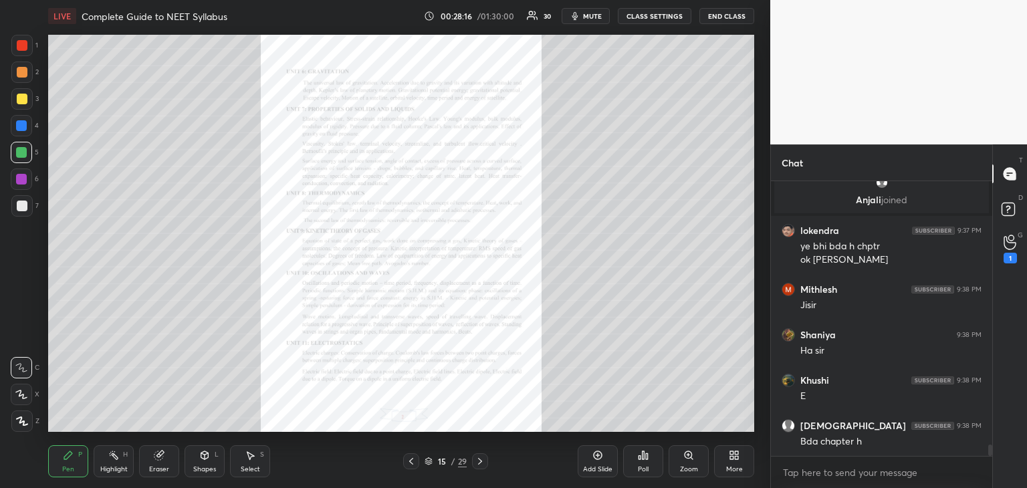
click at [477, 467] on div at bounding box center [480, 461] width 16 height 16
click at [475, 466] on icon at bounding box center [480, 461] width 11 height 11
click at [473, 459] on div at bounding box center [480, 461] width 16 height 16
click at [683, 461] on div "Zoom" at bounding box center [689, 461] width 40 height 32
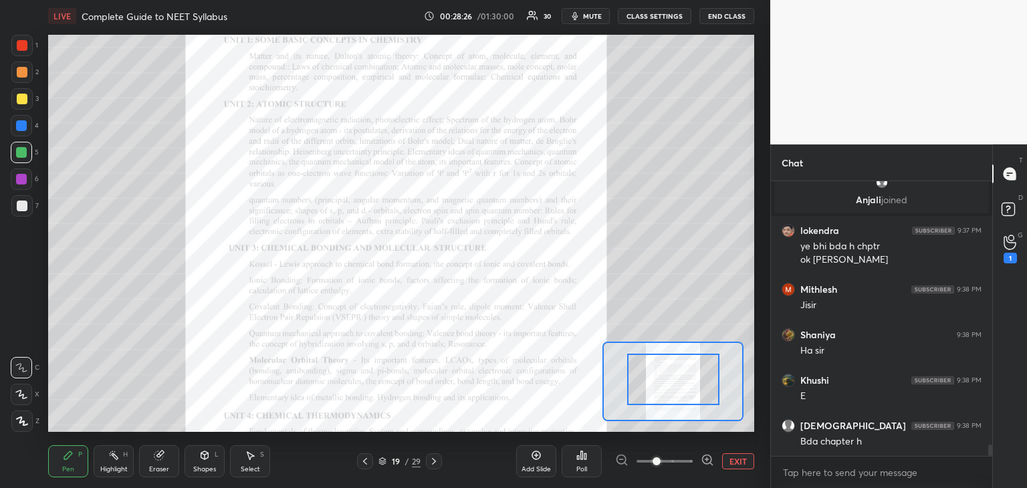
scroll to position [6603, 0]
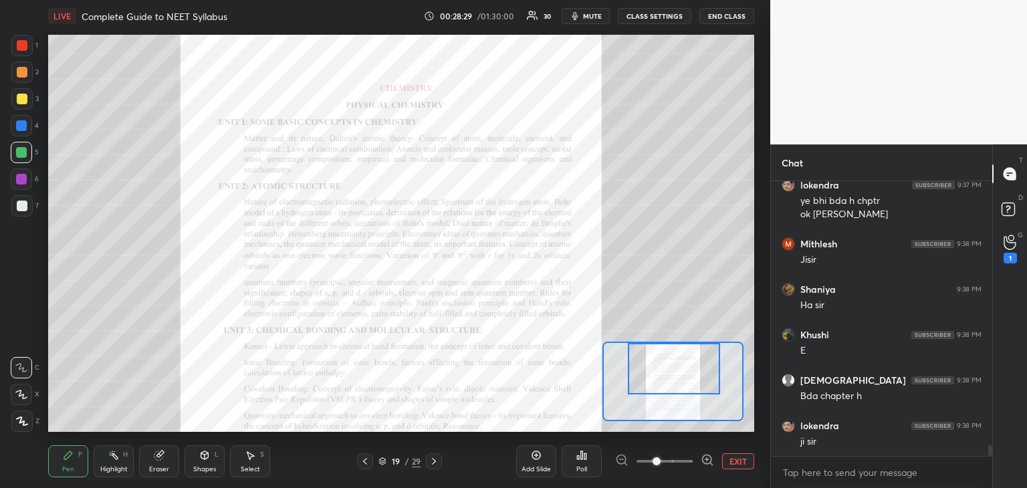
drag, startPoint x: 672, startPoint y: 375, endPoint x: 673, endPoint y: 352, distance: 23.4
click at [673, 352] on div at bounding box center [674, 368] width 92 height 51
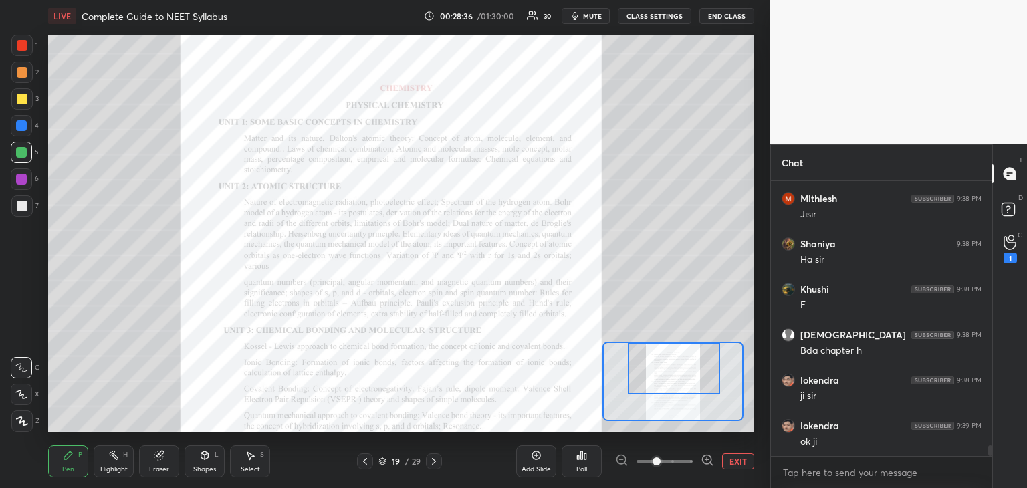
click at [24, 211] on div at bounding box center [22, 206] width 11 height 11
click at [27, 156] on div at bounding box center [21, 152] width 21 height 21
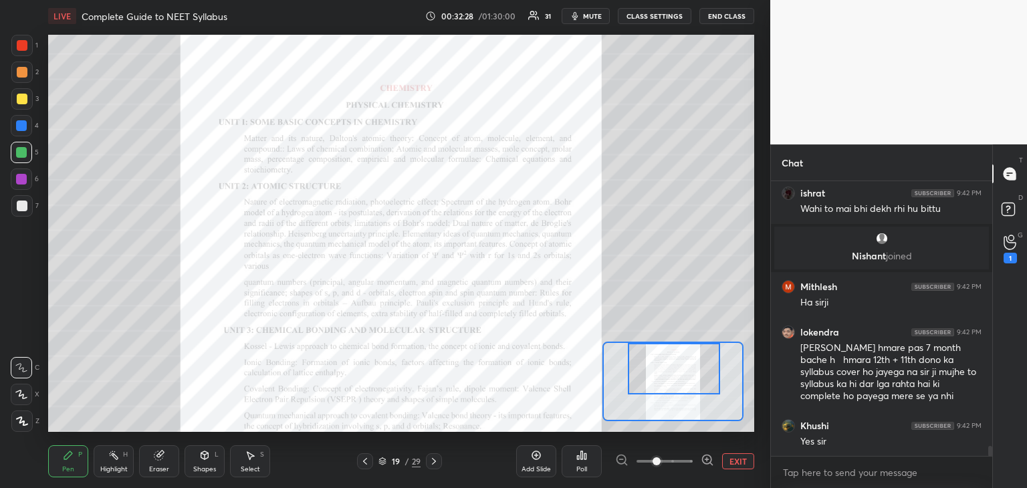
scroll to position [7221, 0]
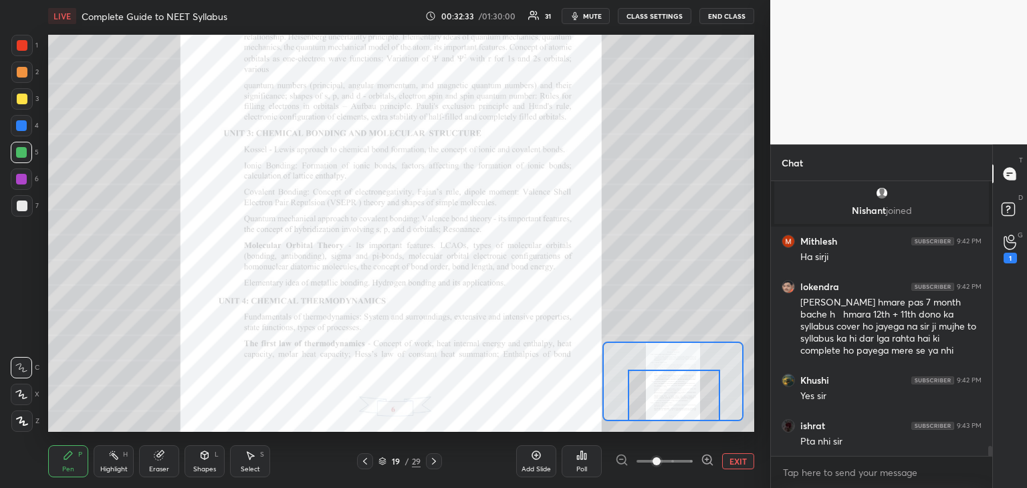
drag, startPoint x: 682, startPoint y: 378, endPoint x: 682, endPoint y: 409, distance: 31.4
click at [682, 409] on div at bounding box center [674, 395] width 92 height 51
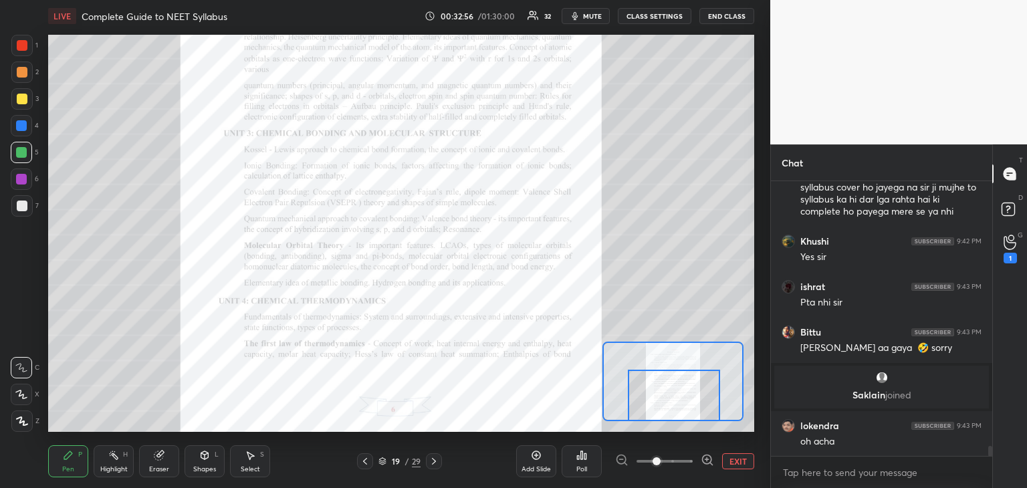
scroll to position [7299, 0]
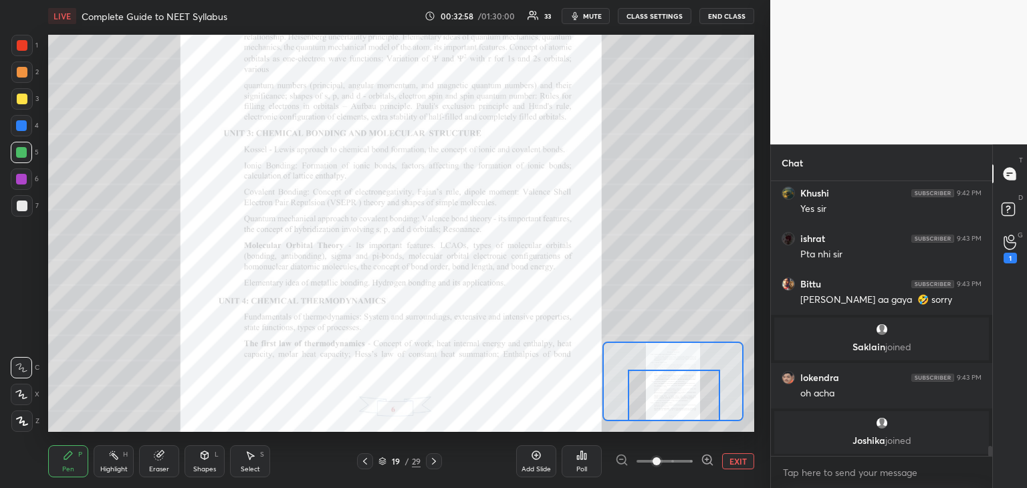
click at [735, 459] on button "EXIT" at bounding box center [738, 461] width 32 height 16
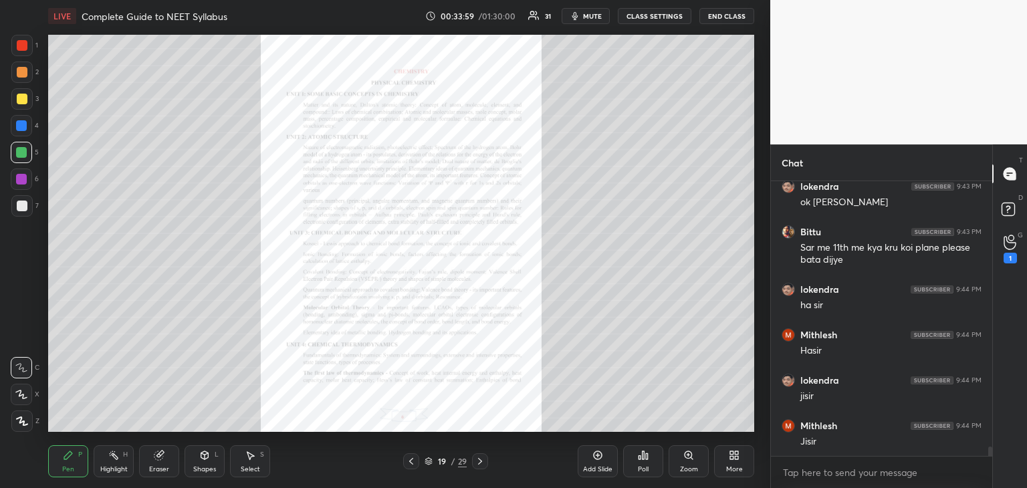
scroll to position [7753, 0]
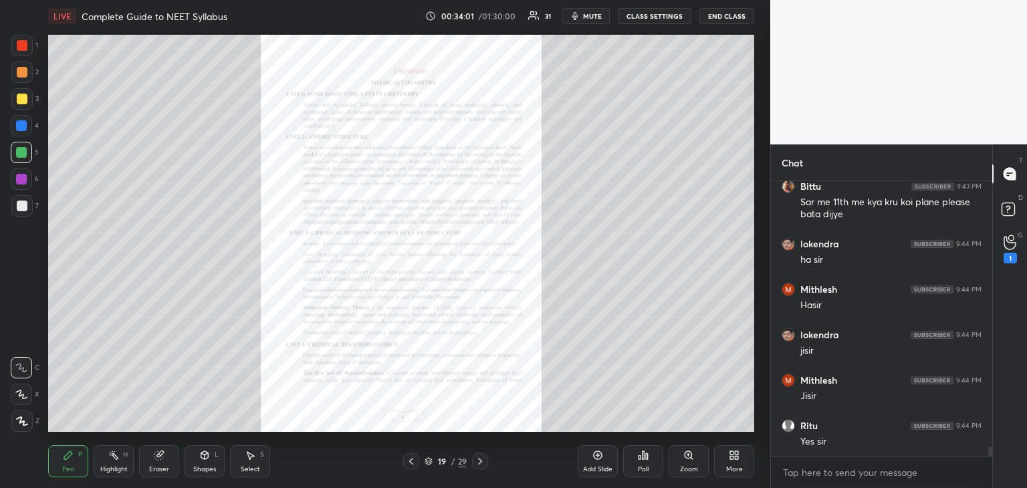
click at [160, 464] on div "Eraser" at bounding box center [159, 461] width 40 height 32
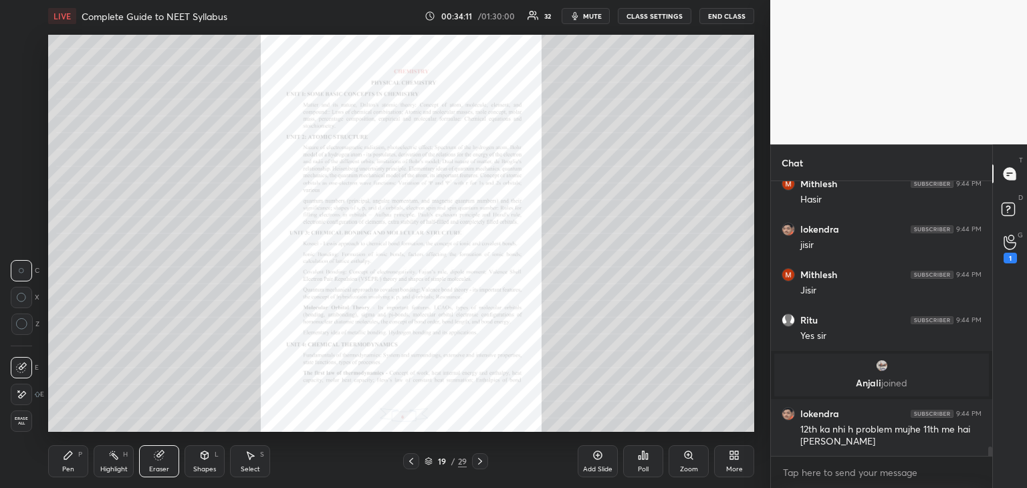
scroll to position [7793, 0]
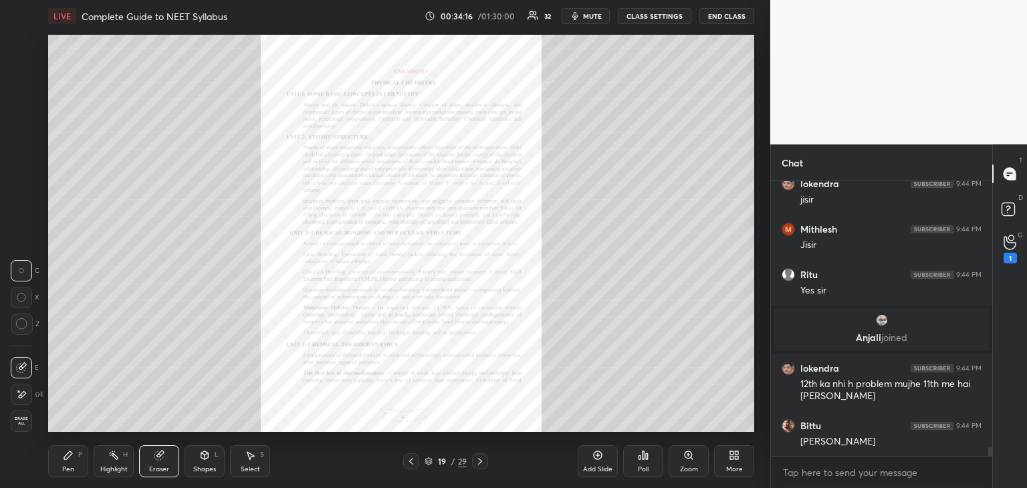
click at [481, 466] on icon at bounding box center [480, 461] width 11 height 11
click at [693, 459] on icon at bounding box center [692, 458] width 2 height 2
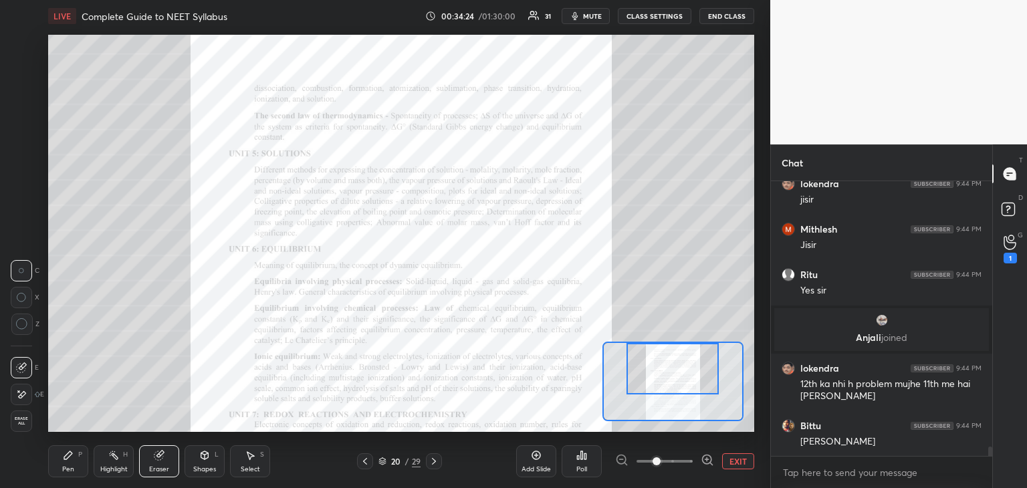
drag, startPoint x: 667, startPoint y: 372, endPoint x: 666, endPoint y: 354, distance: 18.8
click at [666, 354] on div at bounding box center [672, 368] width 92 height 51
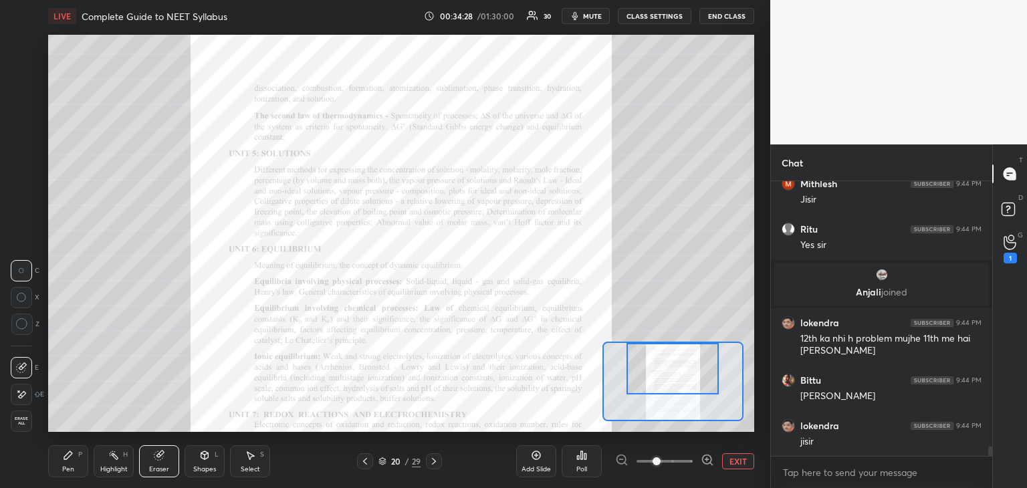
scroll to position [7884, 0]
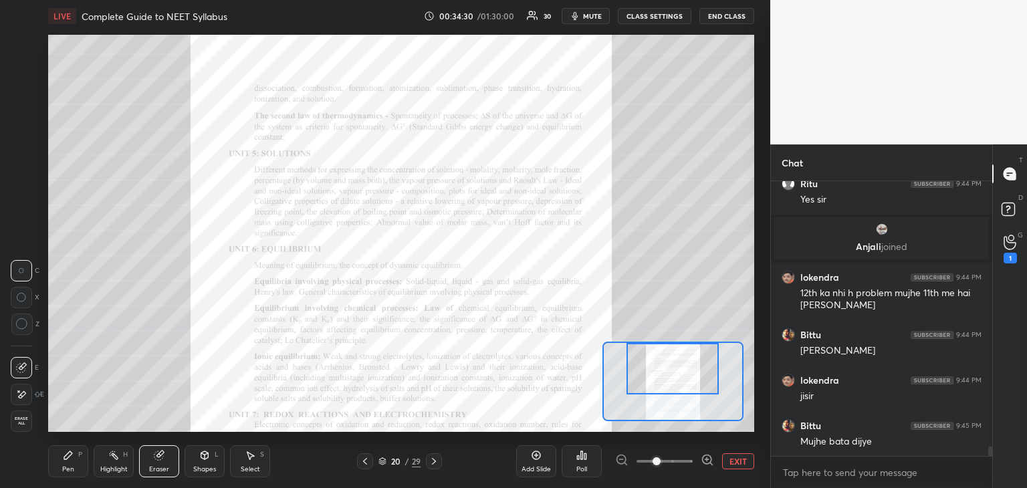
click at [681, 378] on div at bounding box center [672, 368] width 92 height 51
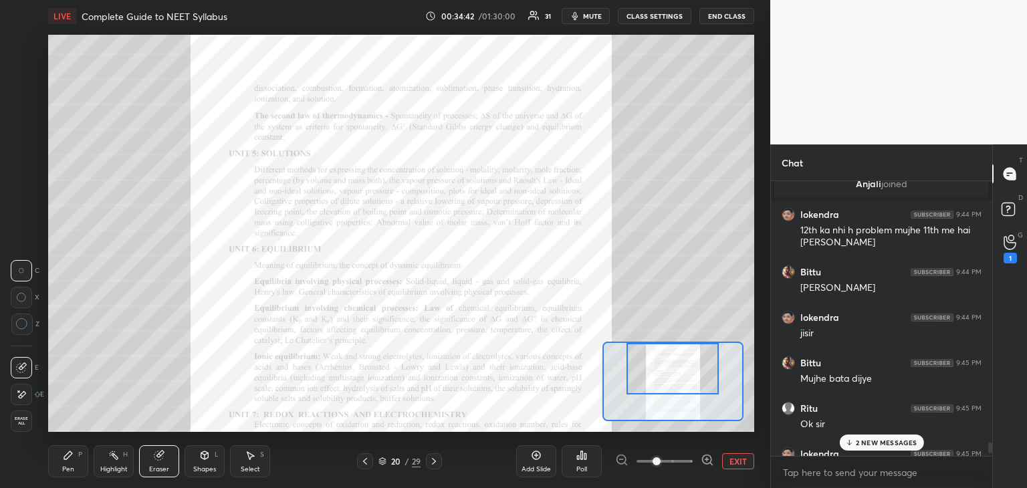
scroll to position [8035, 0]
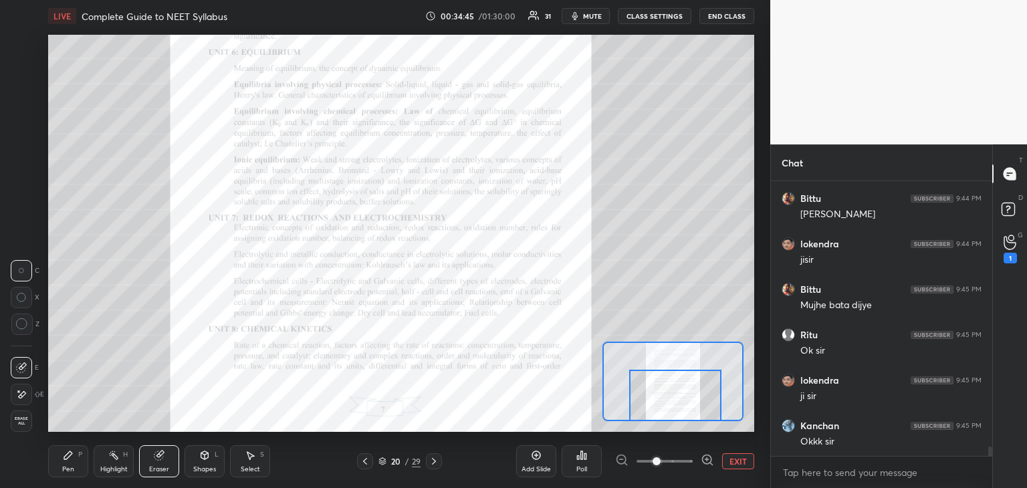
drag, startPoint x: 706, startPoint y: 372, endPoint x: 709, endPoint y: 406, distance: 33.5
click at [709, 406] on div at bounding box center [675, 395] width 92 height 51
click at [735, 461] on button "EXIT" at bounding box center [738, 461] width 32 height 16
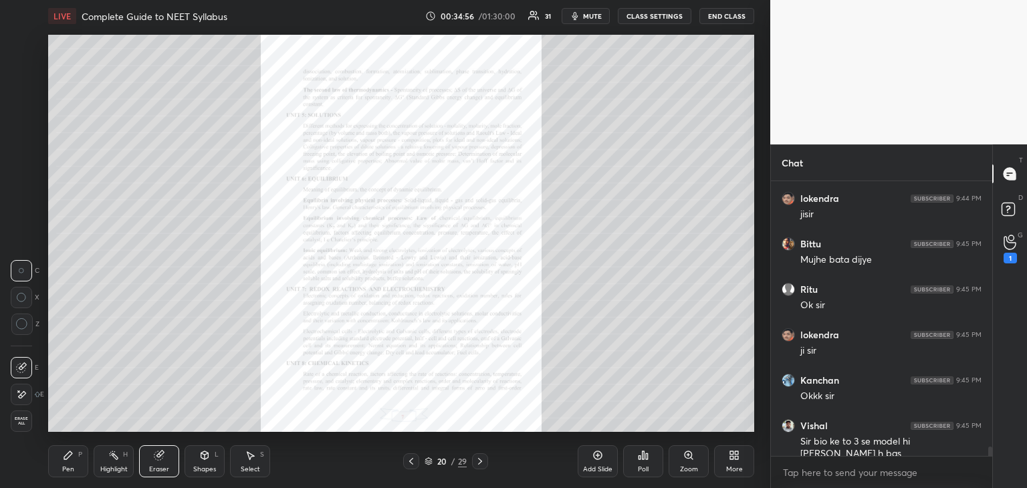
scroll to position [8126, 0]
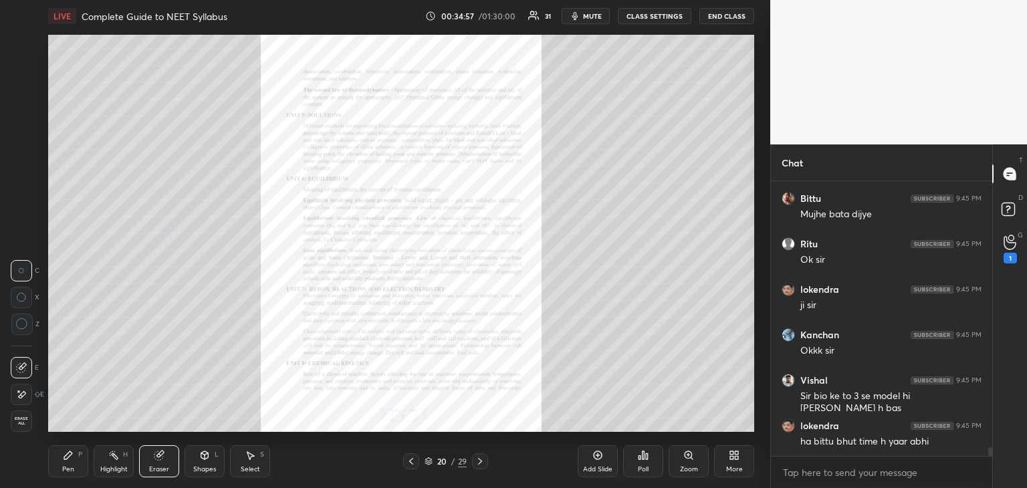
click at [69, 465] on div "Pen P" at bounding box center [68, 461] width 40 height 32
click at [413, 463] on icon at bounding box center [411, 461] width 11 height 11
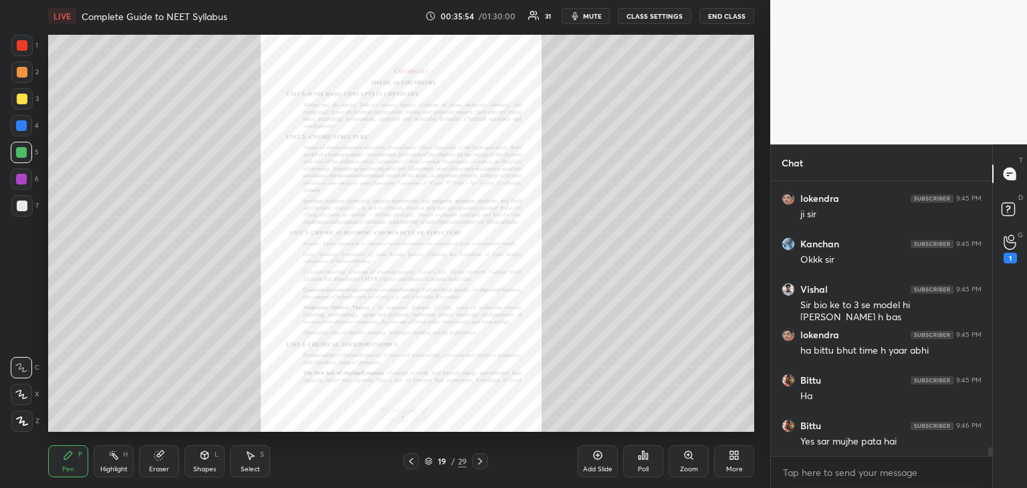
scroll to position [8262, 0]
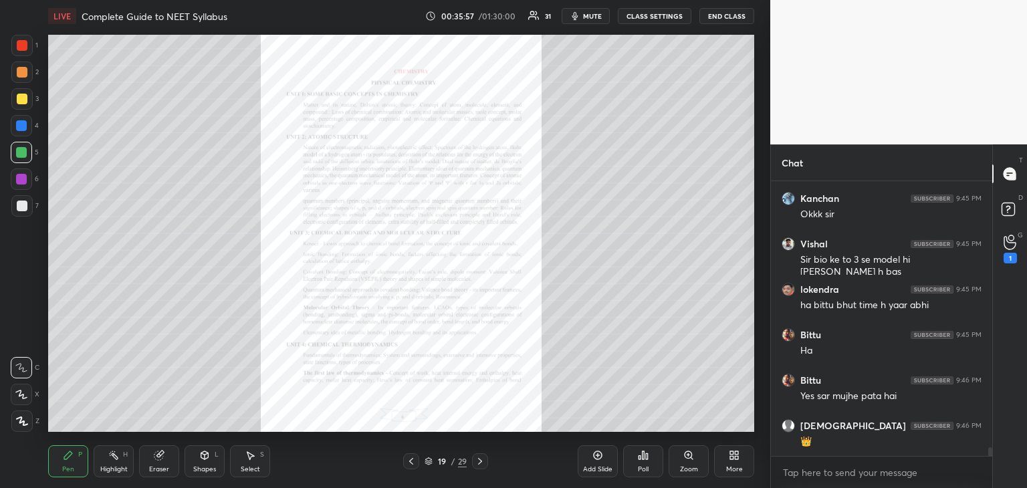
click at [480, 467] on div at bounding box center [480, 461] width 16 height 16
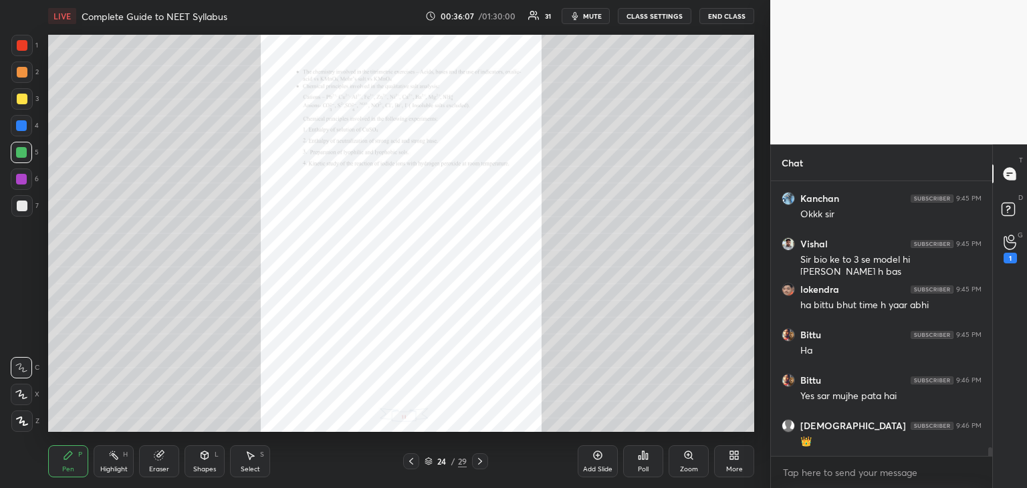
click at [411, 457] on icon at bounding box center [411, 461] width 11 height 11
click at [685, 459] on icon at bounding box center [688, 455] width 11 height 11
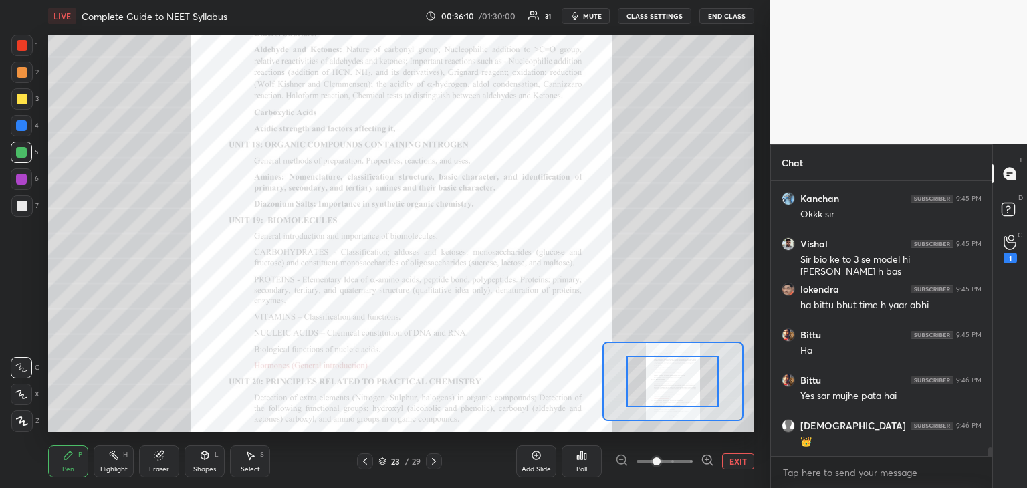
scroll to position [8308, 0]
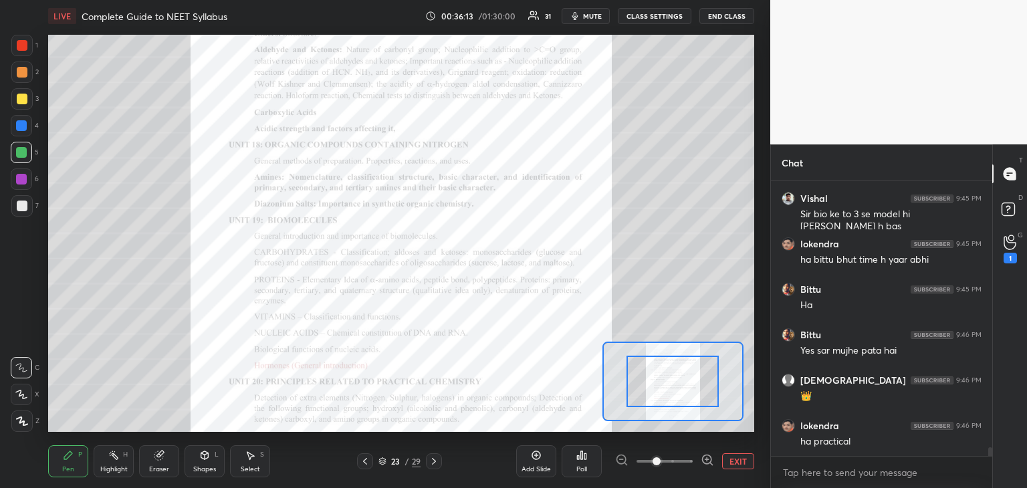
click at [703, 461] on icon at bounding box center [707, 459] width 13 height 13
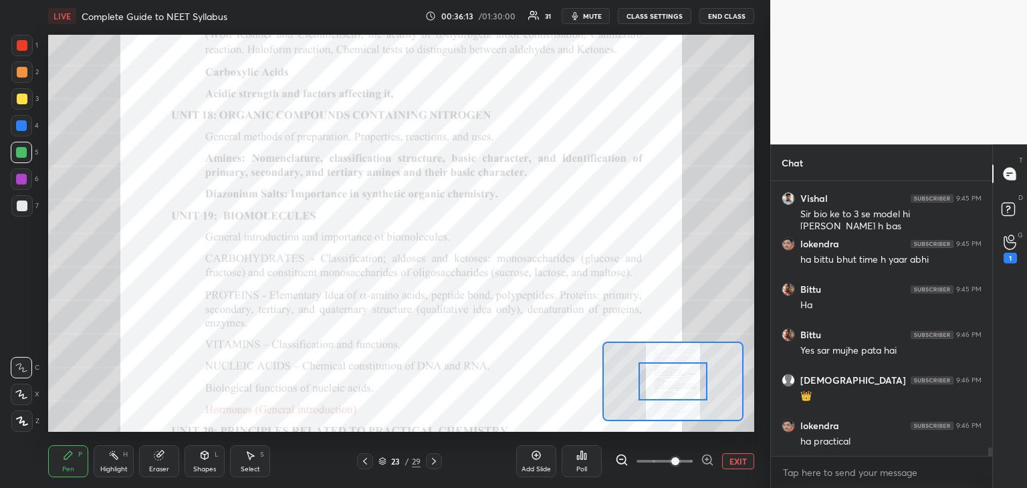
click at [703, 461] on icon at bounding box center [707, 459] width 13 height 13
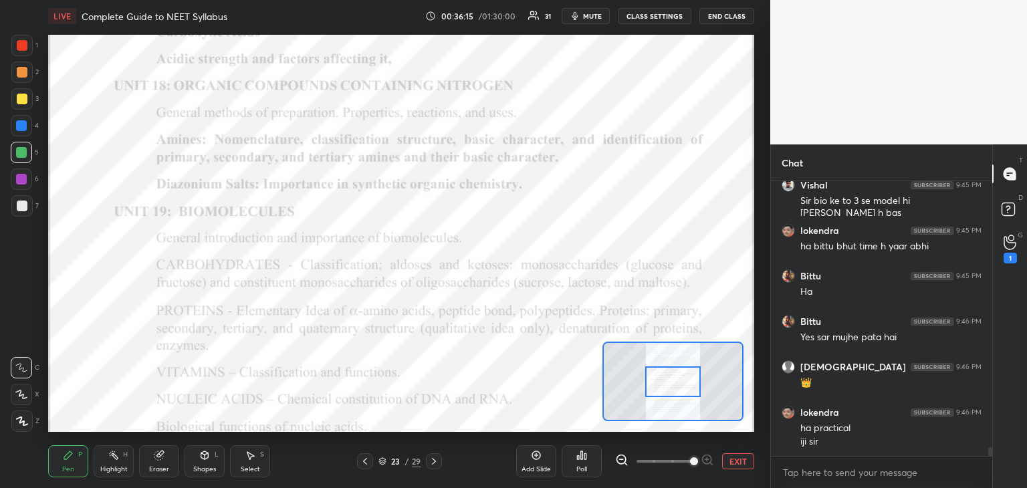
scroll to position [8366, 0]
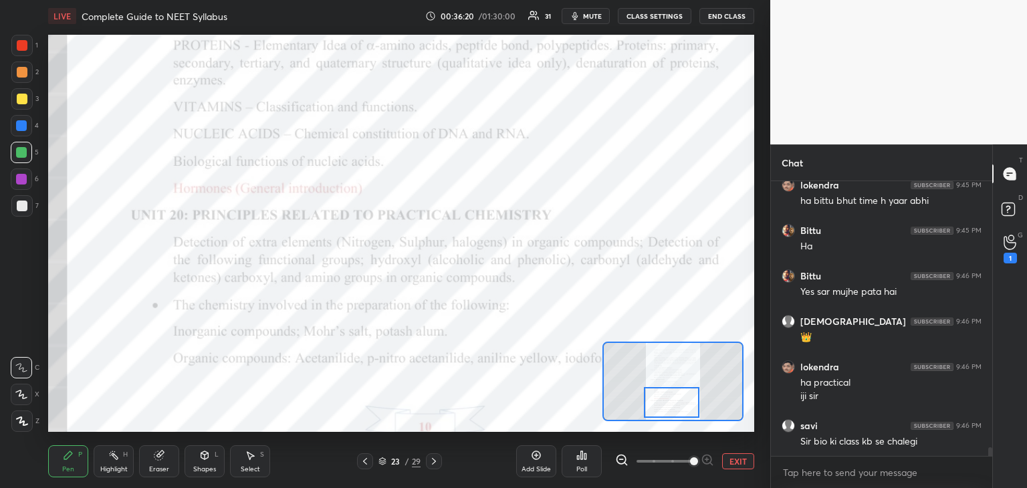
drag, startPoint x: 670, startPoint y: 375, endPoint x: 669, endPoint y: 396, distance: 20.8
click at [669, 396] on div at bounding box center [671, 402] width 55 height 31
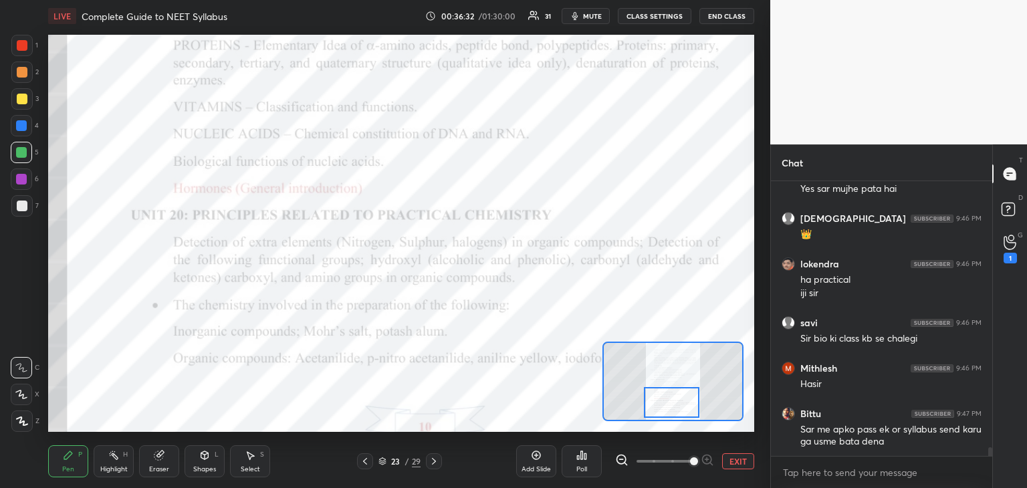
scroll to position [8515, 0]
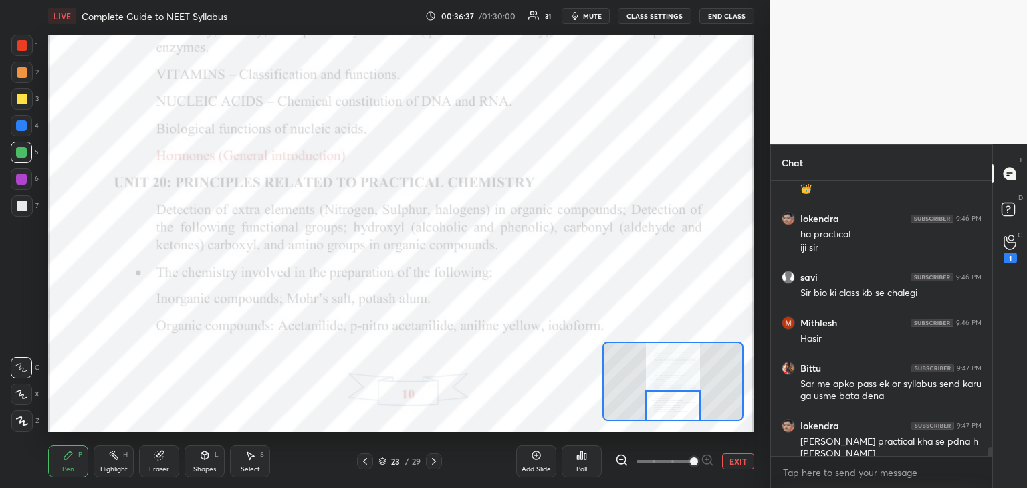
drag, startPoint x: 671, startPoint y: 396, endPoint x: 675, endPoint y: 412, distance: 15.7
click at [675, 412] on div at bounding box center [672, 405] width 55 height 31
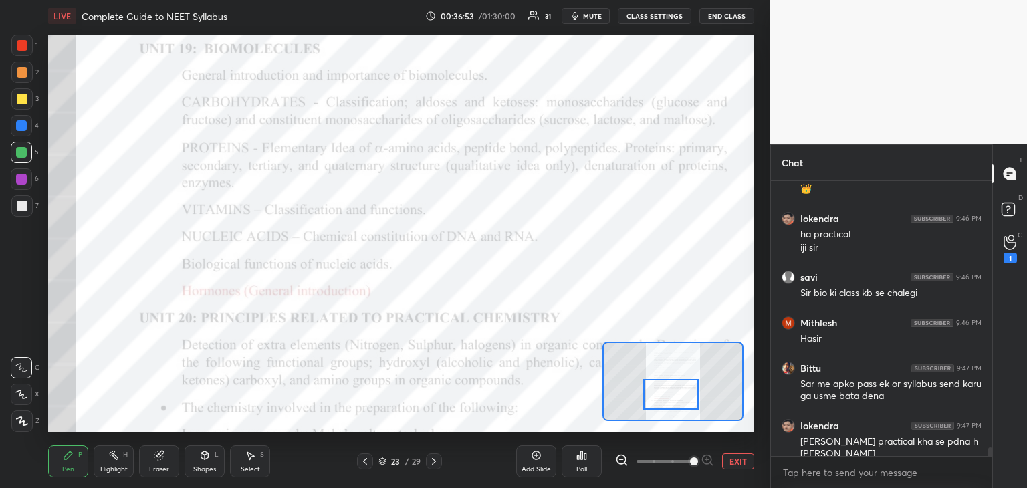
drag, startPoint x: 677, startPoint y: 399, endPoint x: 671, endPoint y: 388, distance: 12.6
click at [671, 388] on div at bounding box center [670, 394] width 55 height 31
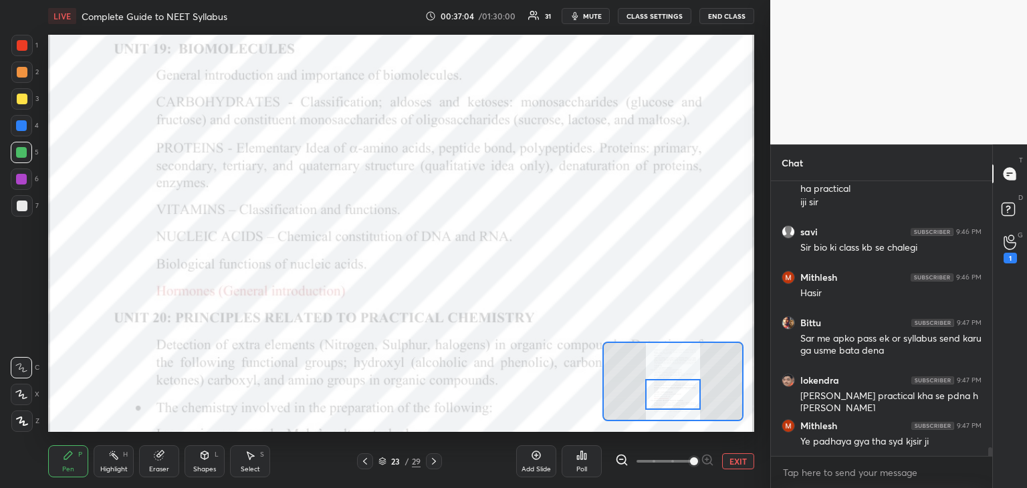
click at [689, 396] on div at bounding box center [672, 394] width 55 height 31
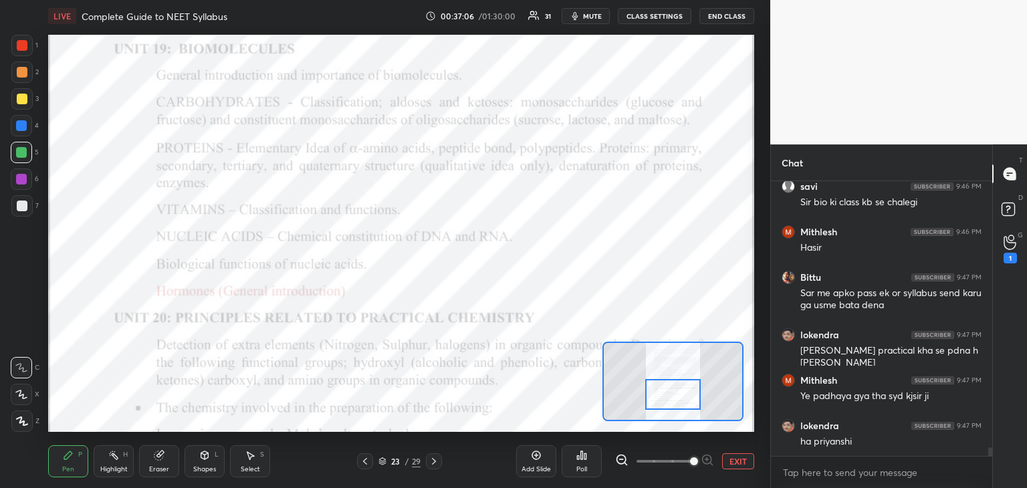
scroll to position [8663, 0]
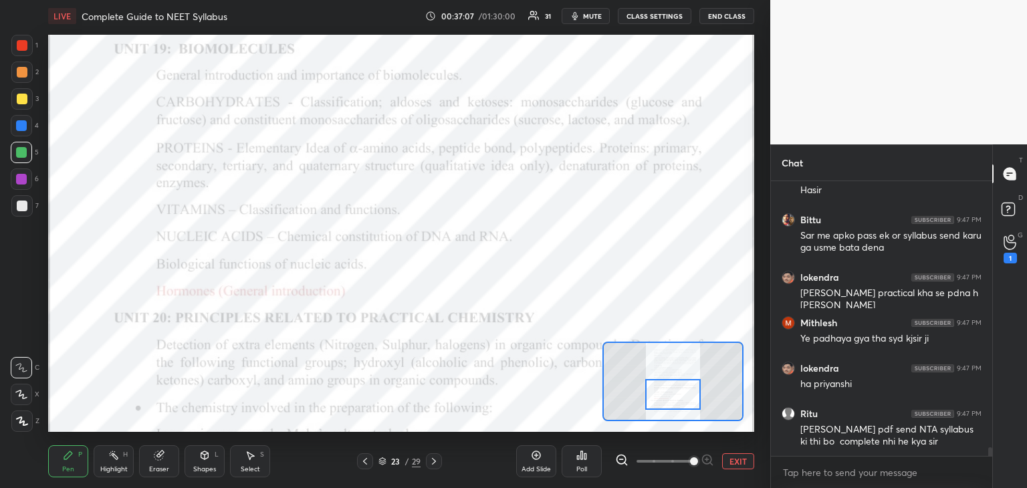
click at [735, 461] on button "EXIT" at bounding box center [738, 461] width 32 height 16
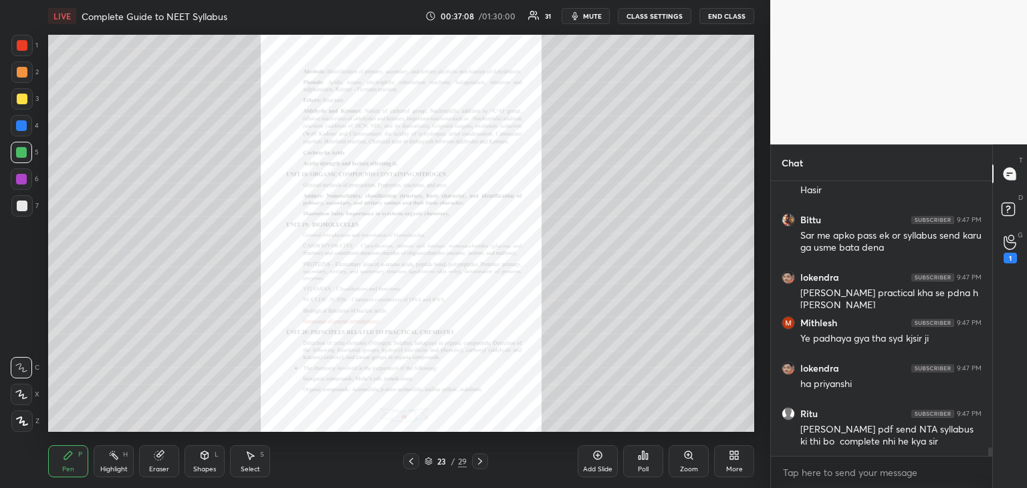
click at [486, 465] on div at bounding box center [480, 461] width 16 height 16
click at [680, 463] on div "Zoom" at bounding box center [689, 461] width 40 height 32
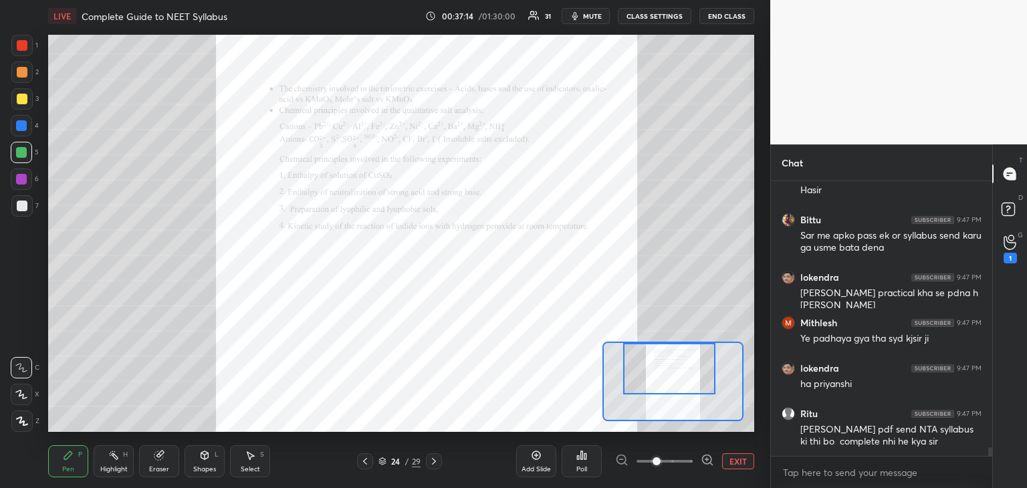
scroll to position [8709, 0]
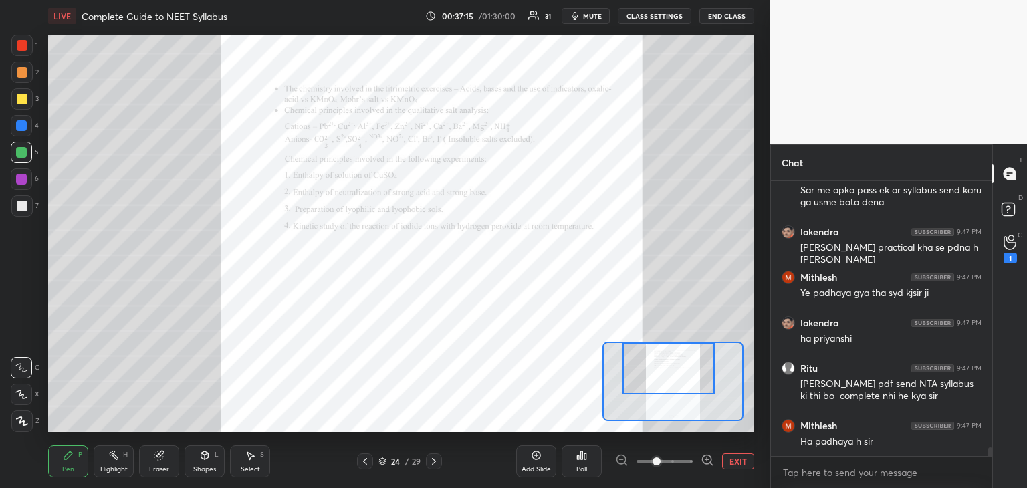
drag, startPoint x: 669, startPoint y: 385, endPoint x: 666, endPoint y: 368, distance: 16.9
click at [666, 368] on div at bounding box center [668, 368] width 92 height 51
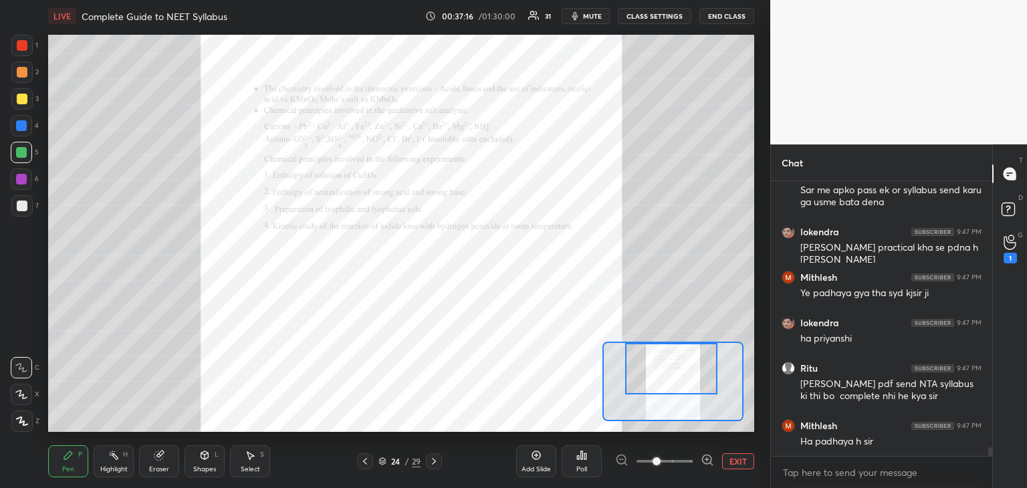
click at [707, 461] on icon at bounding box center [707, 459] width 0 height 3
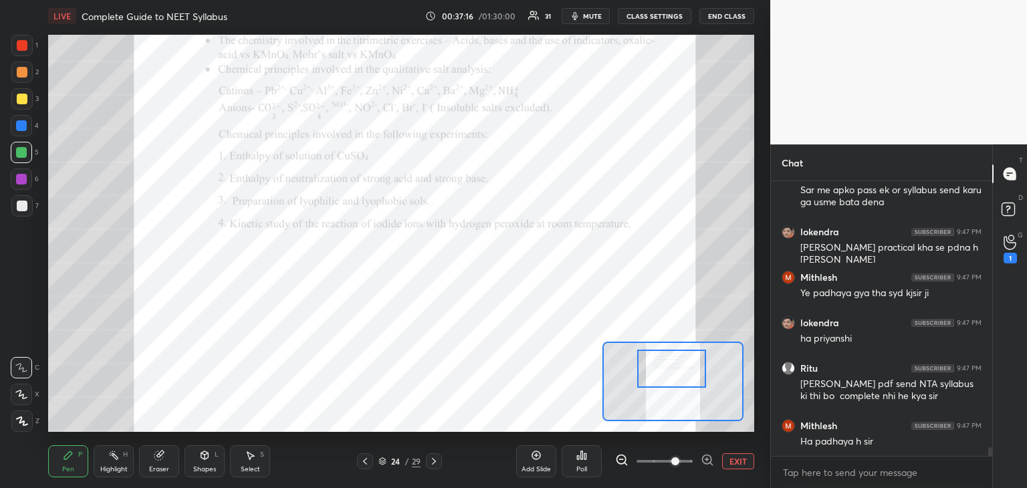
click at [707, 461] on icon at bounding box center [707, 459] width 13 height 13
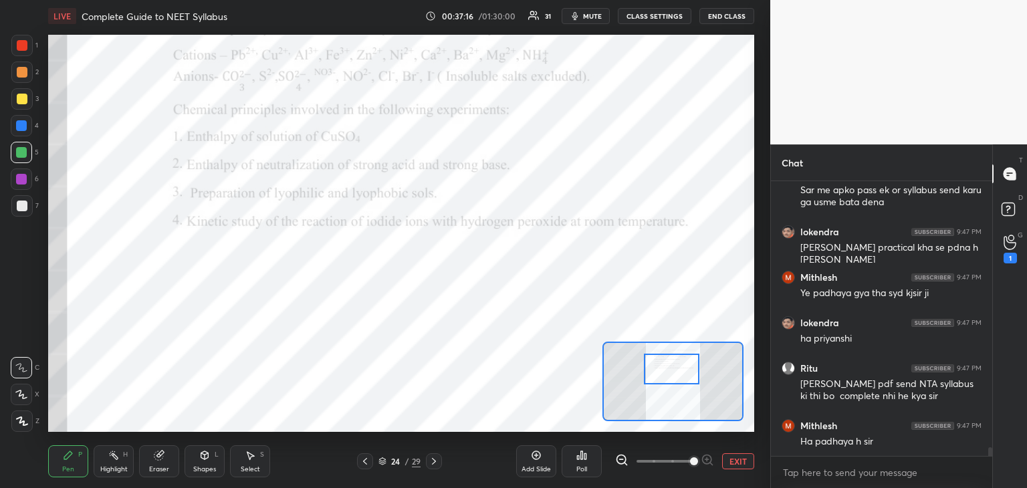
click at [698, 459] on span at bounding box center [694, 461] width 8 height 8
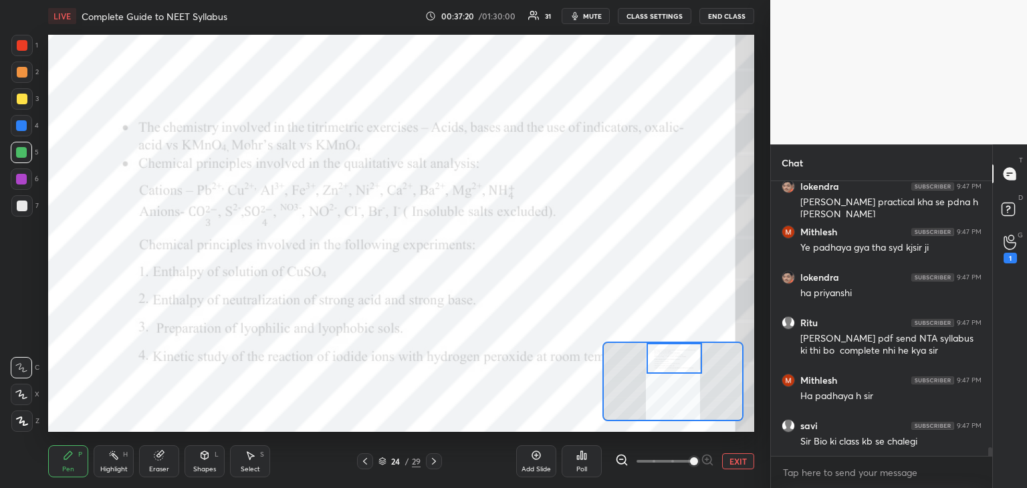
drag, startPoint x: 659, startPoint y: 366, endPoint x: 661, endPoint y: 349, distance: 17.6
click at [661, 349] on div at bounding box center [674, 358] width 55 height 31
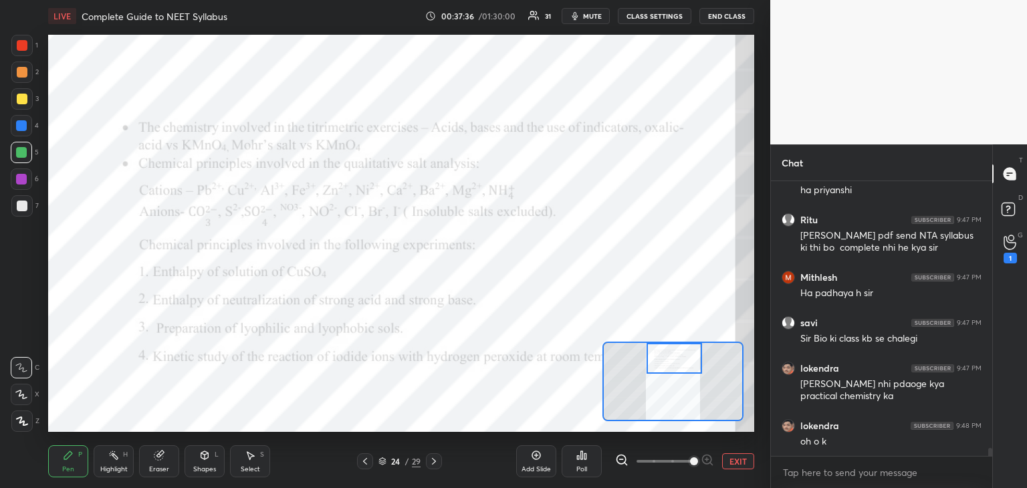
scroll to position [8903, 0]
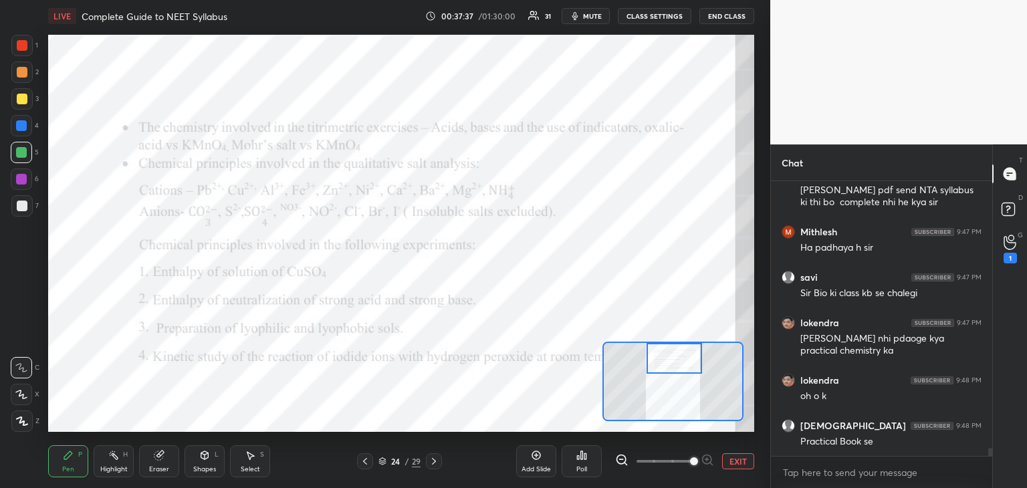
click at [166, 465] on div "Eraser" at bounding box center [159, 461] width 40 height 32
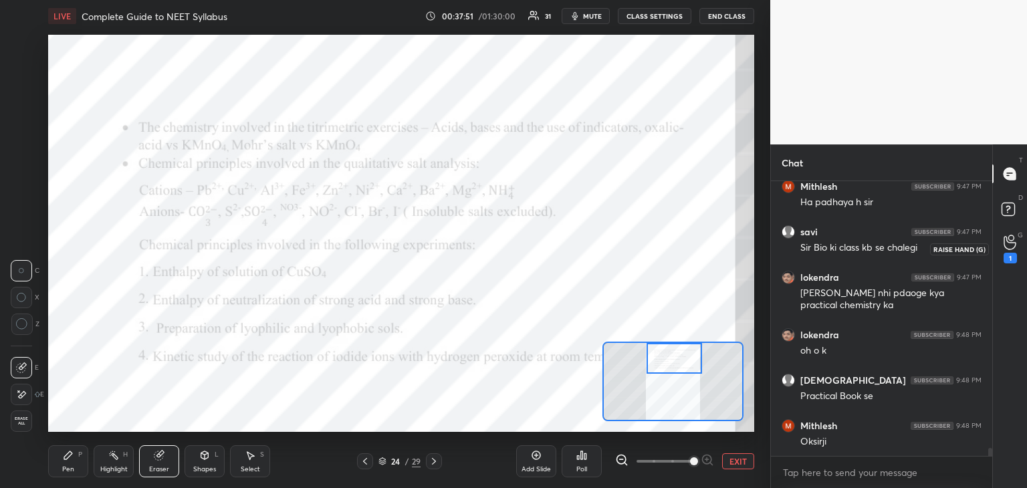
click at [1009, 251] on div "1" at bounding box center [1010, 249] width 13 height 29
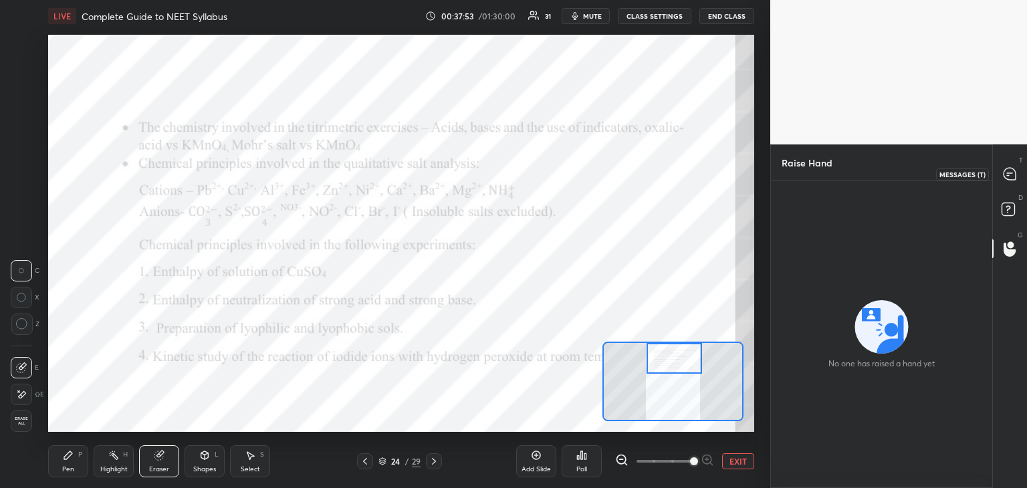
click at [1021, 169] on div at bounding box center [1010, 174] width 27 height 24
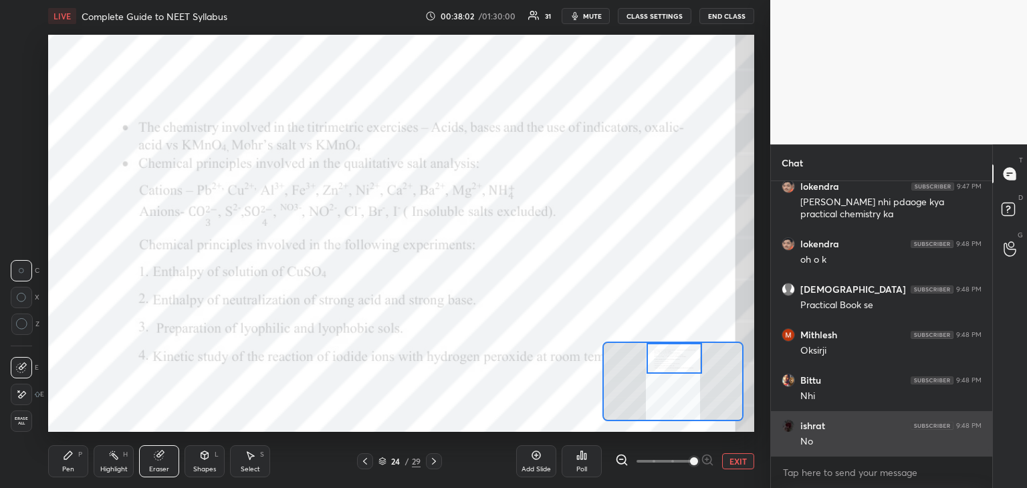
scroll to position [11200, 0]
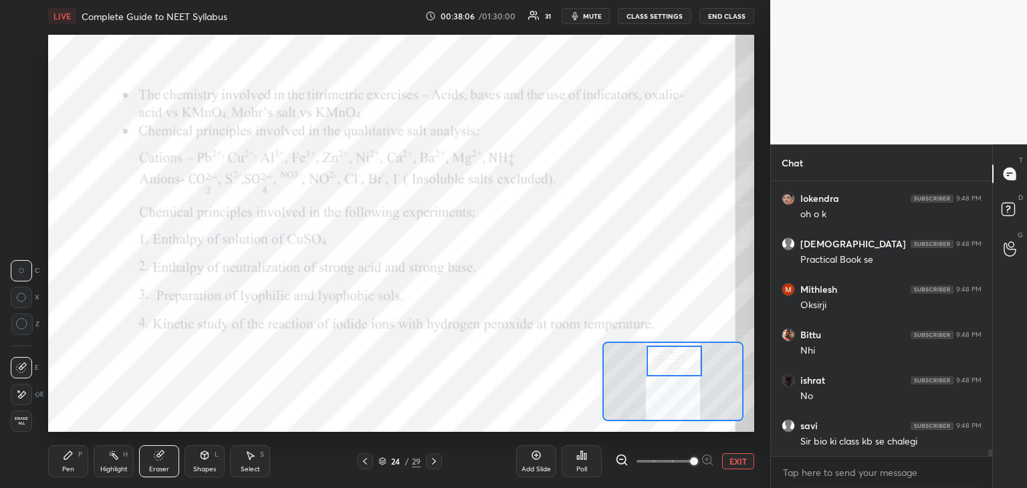
click at [682, 362] on div at bounding box center [674, 361] width 55 height 31
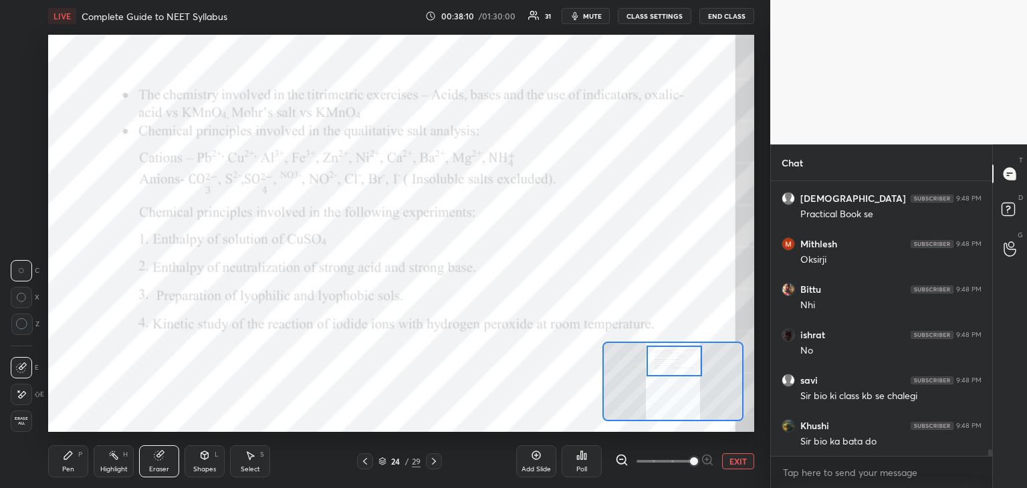
click at [733, 463] on button "EXIT" at bounding box center [738, 461] width 32 height 16
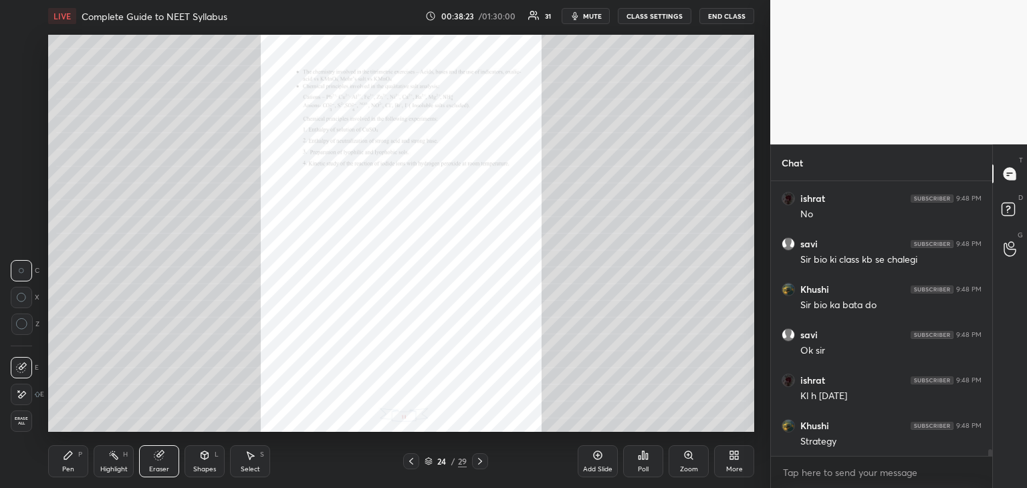
scroll to position [11427, 0]
click at [481, 460] on icon at bounding box center [480, 461] width 11 height 11
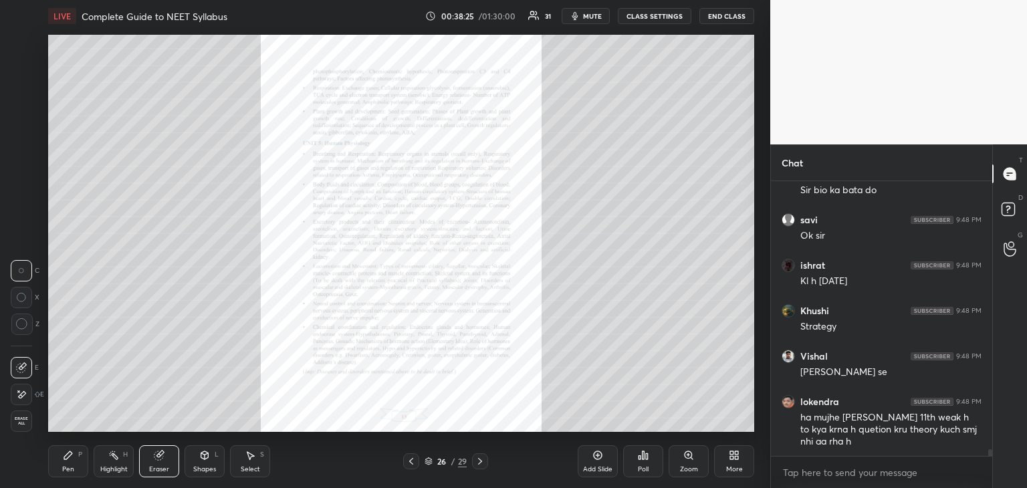
click at [481, 460] on icon at bounding box center [480, 461] width 11 height 11
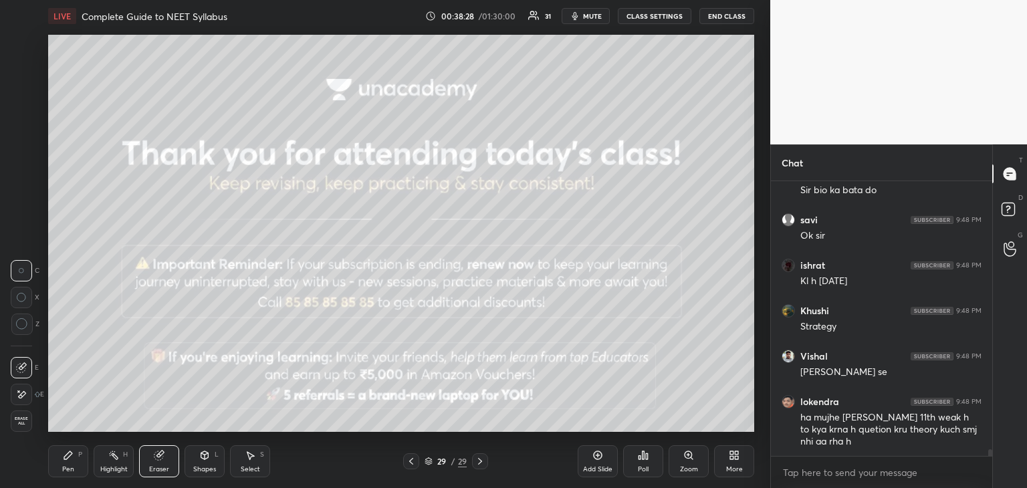
click at [411, 464] on icon at bounding box center [411, 461] width 11 height 11
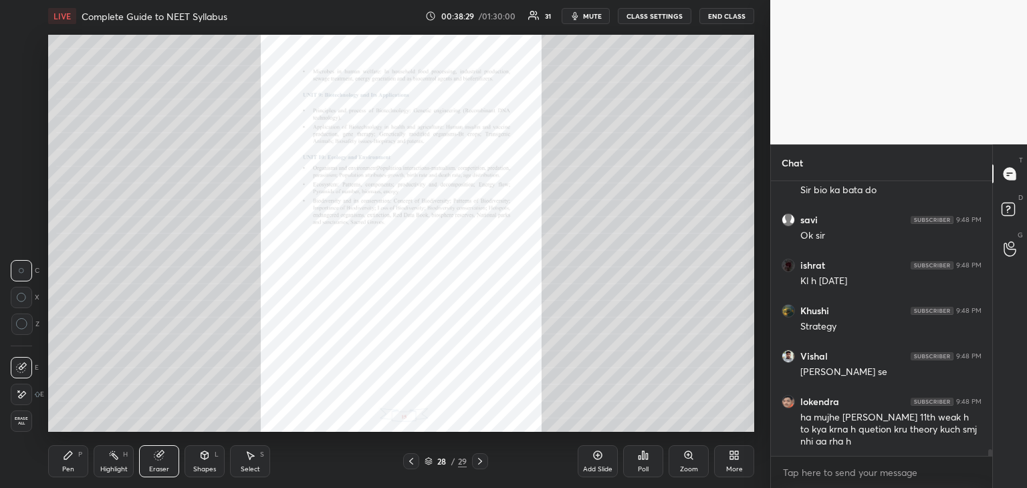
click at [600, 459] on icon at bounding box center [597, 455] width 11 height 11
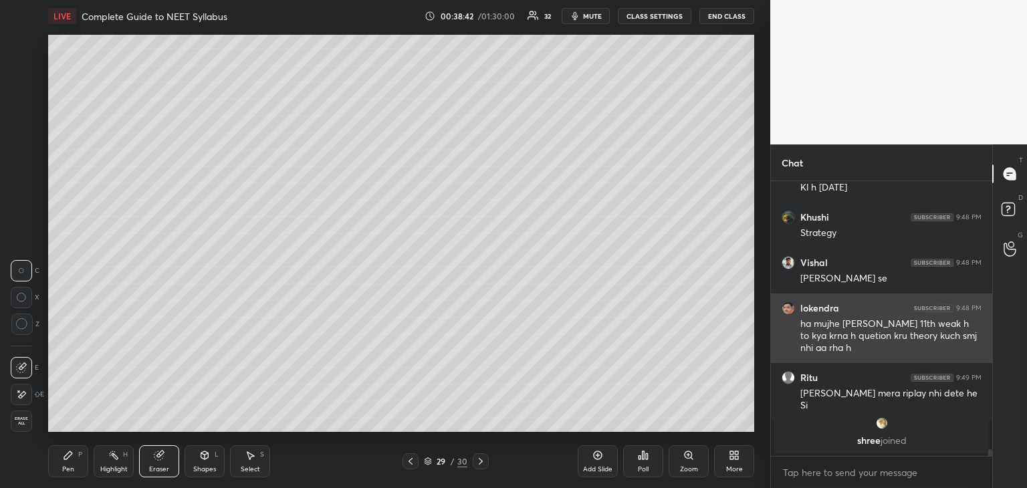
scroll to position [8929, 0]
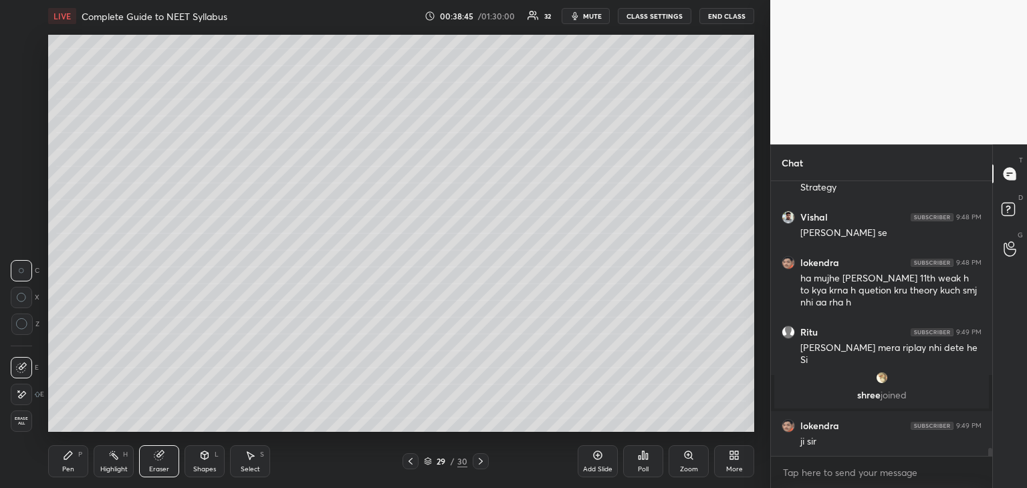
click at [62, 453] on div "Pen P" at bounding box center [68, 461] width 40 height 32
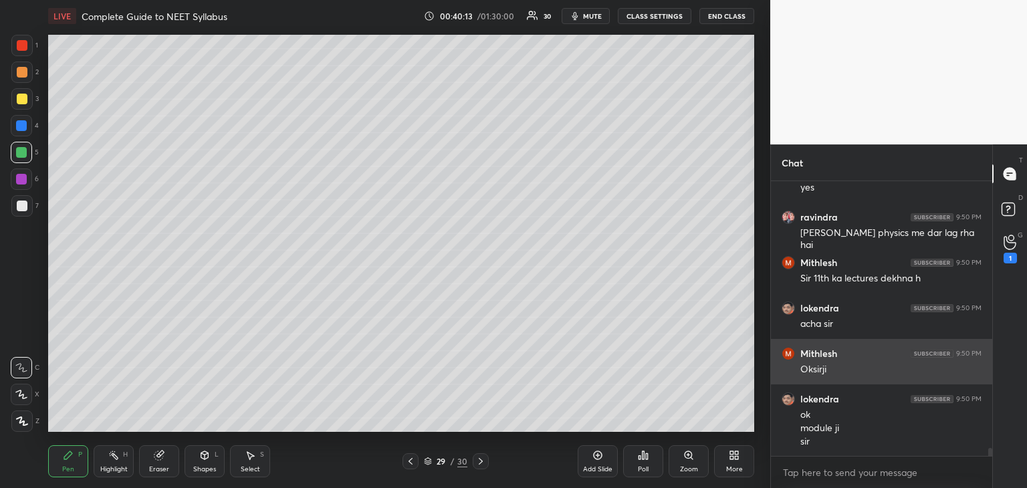
scroll to position [9345, 0]
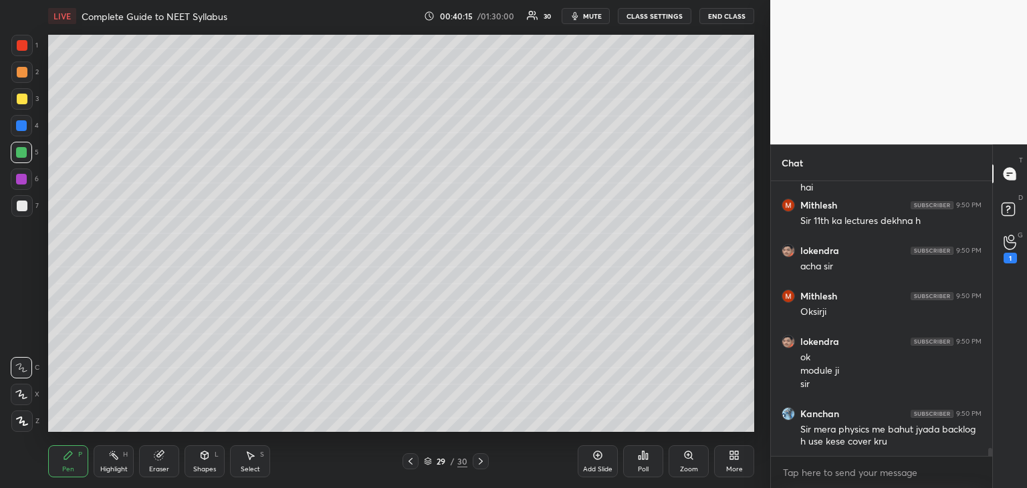
click at [251, 468] on div "Select" at bounding box center [250, 469] width 19 height 7
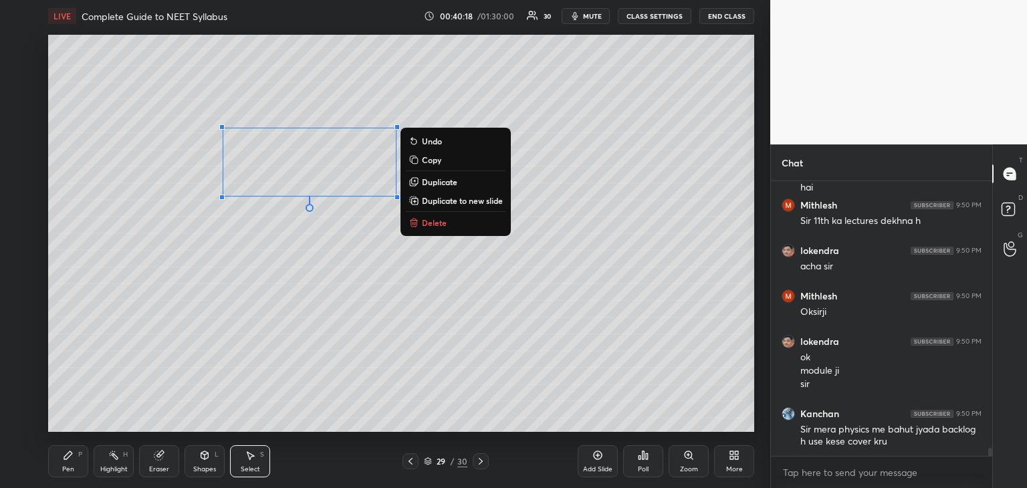
click at [429, 225] on p "Delete" at bounding box center [434, 222] width 25 height 11
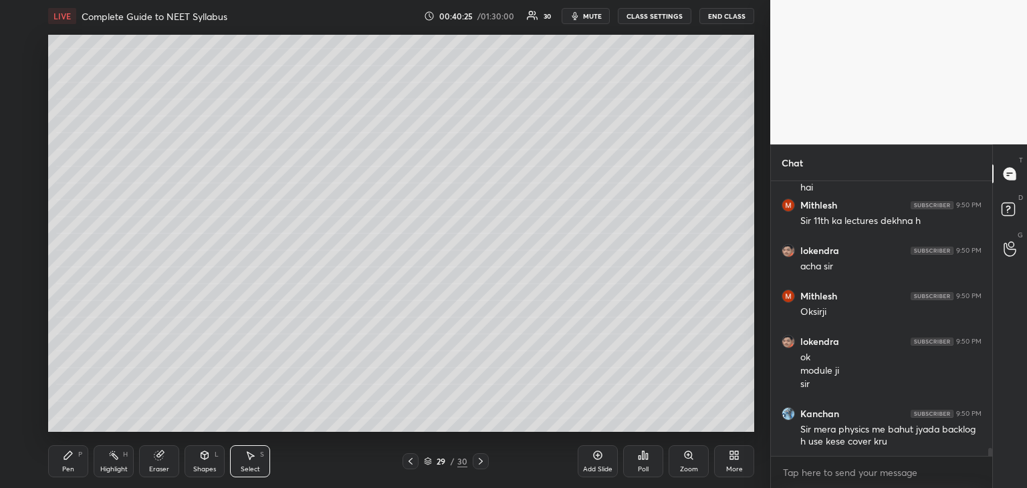
scroll to position [9391, 0]
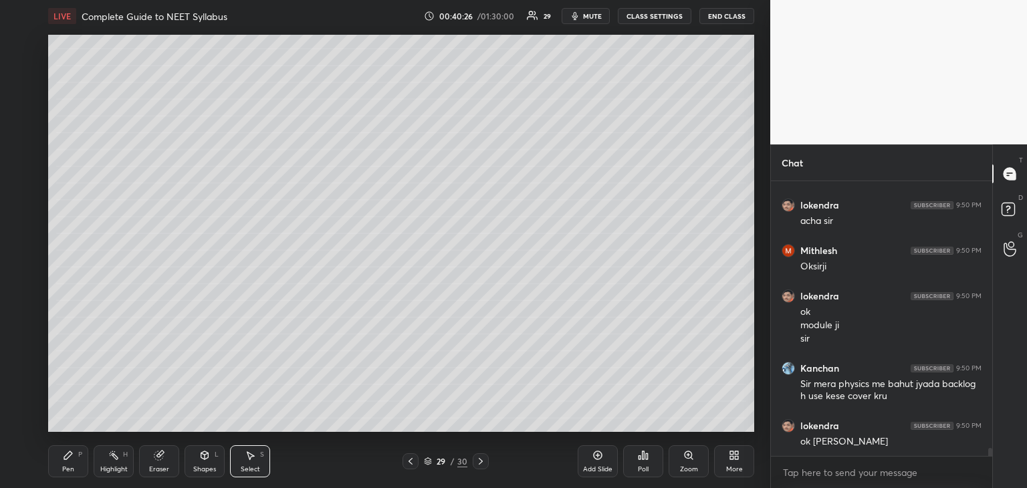
click at [75, 453] on div "Pen P" at bounding box center [68, 461] width 40 height 32
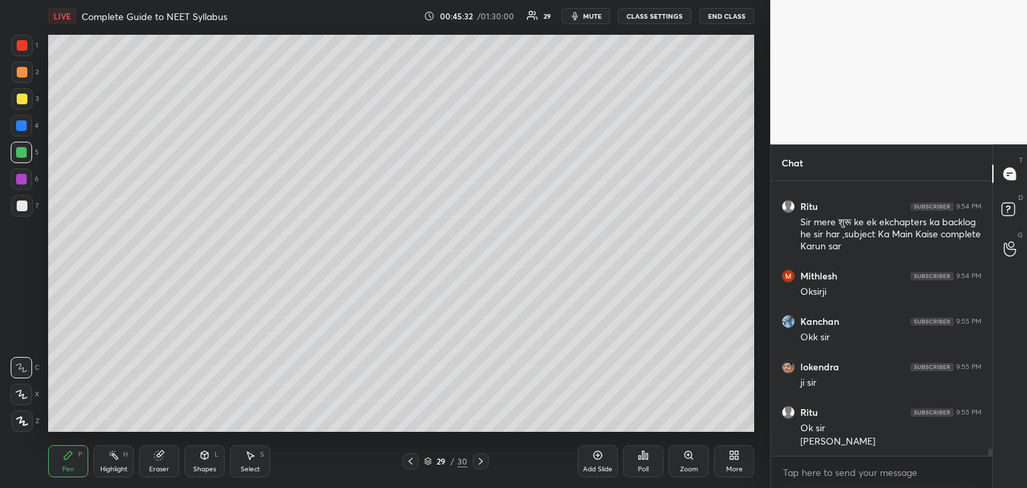
scroll to position [10095, 0]
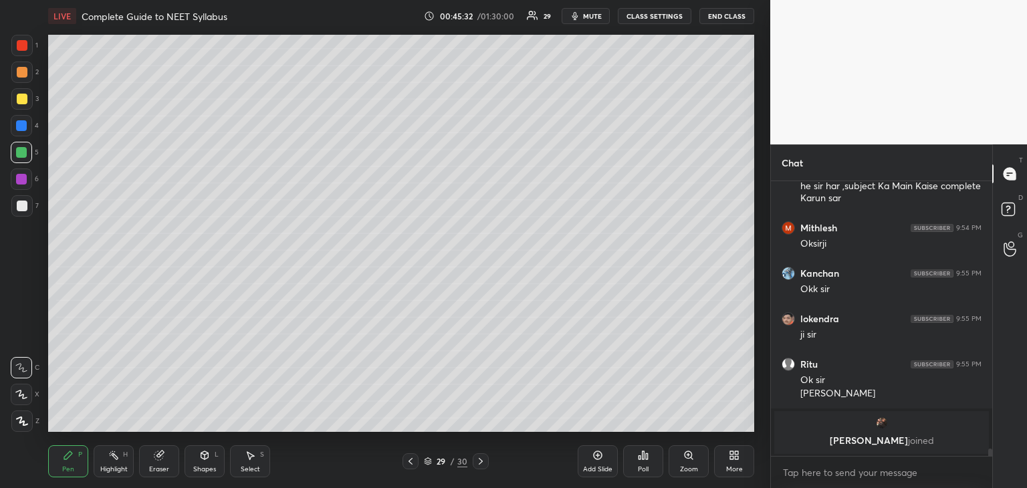
click at [23, 96] on div at bounding box center [22, 99] width 11 height 11
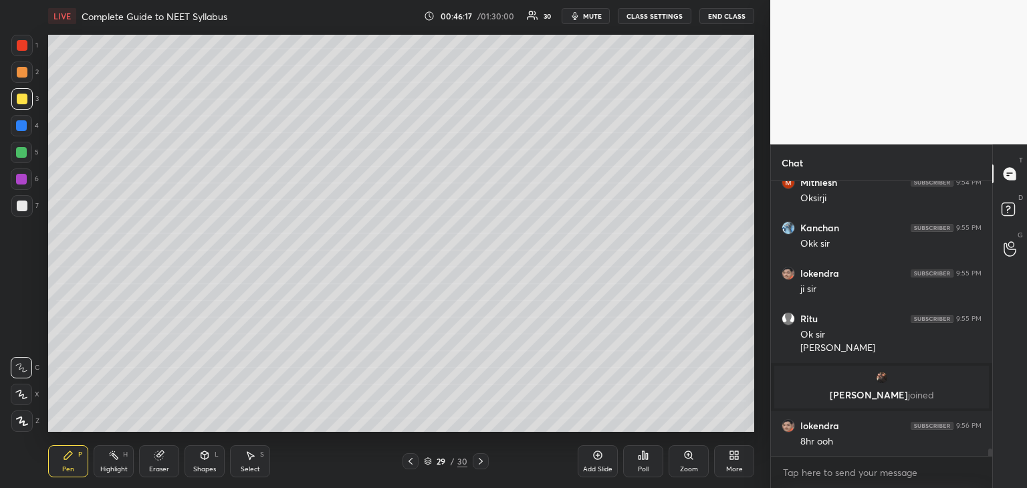
scroll to position [10099, 0]
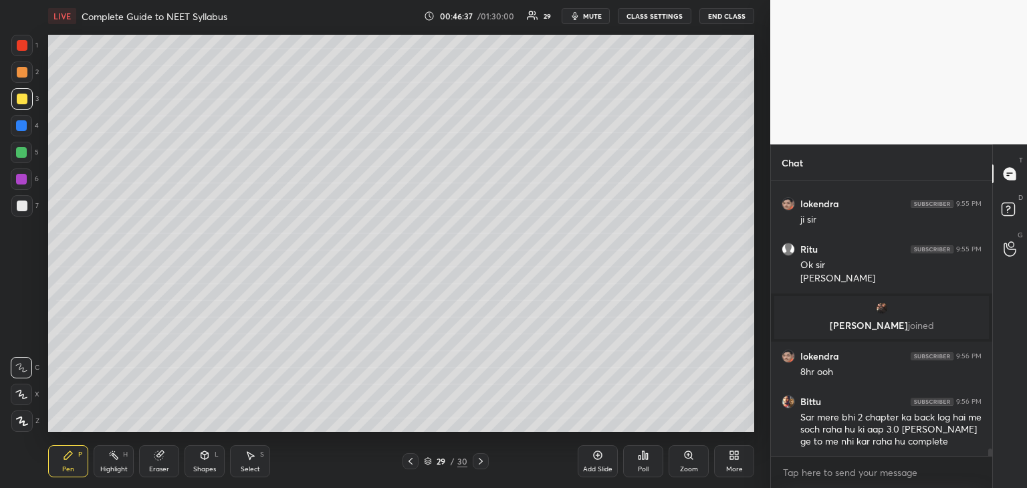
click at [252, 456] on icon at bounding box center [250, 456] width 7 height 8
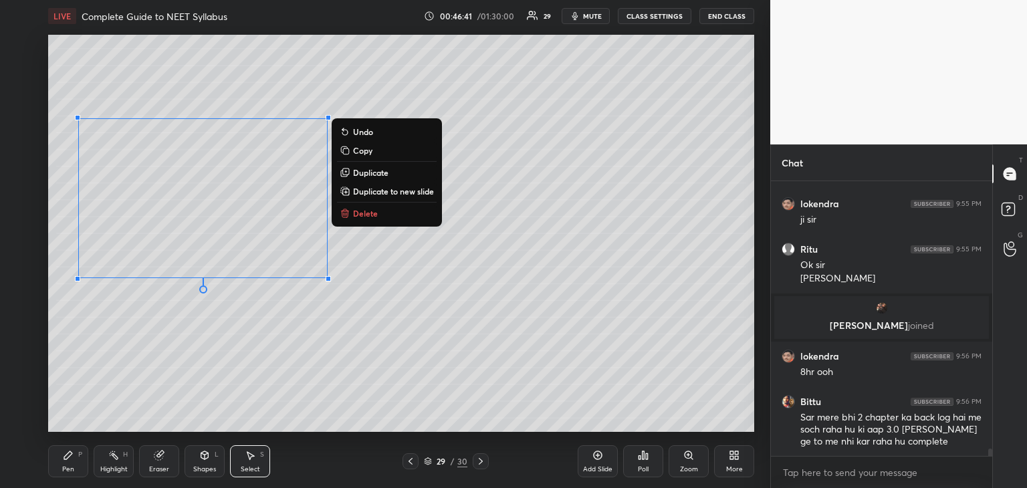
click at [367, 207] on button "Delete" at bounding box center [387, 213] width 100 height 16
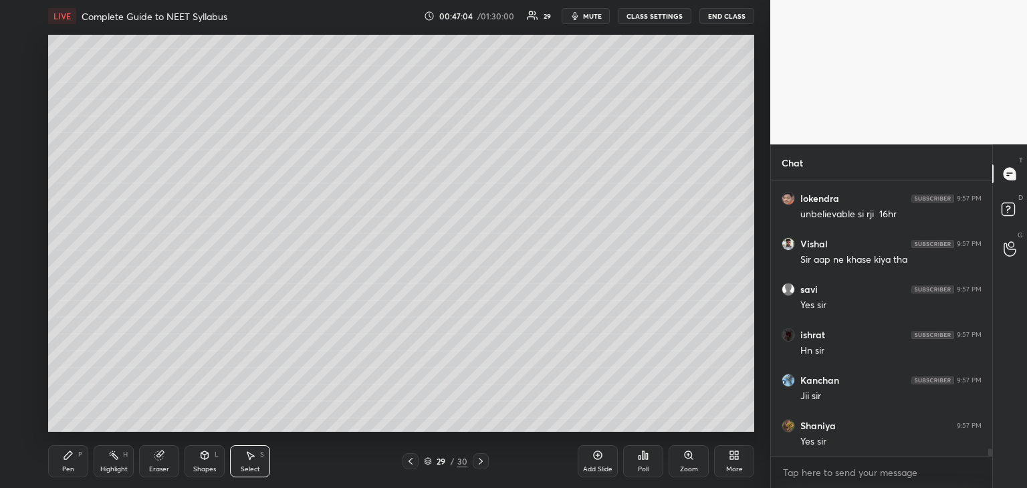
scroll to position [10418, 0]
click at [71, 458] on icon at bounding box center [68, 455] width 11 height 11
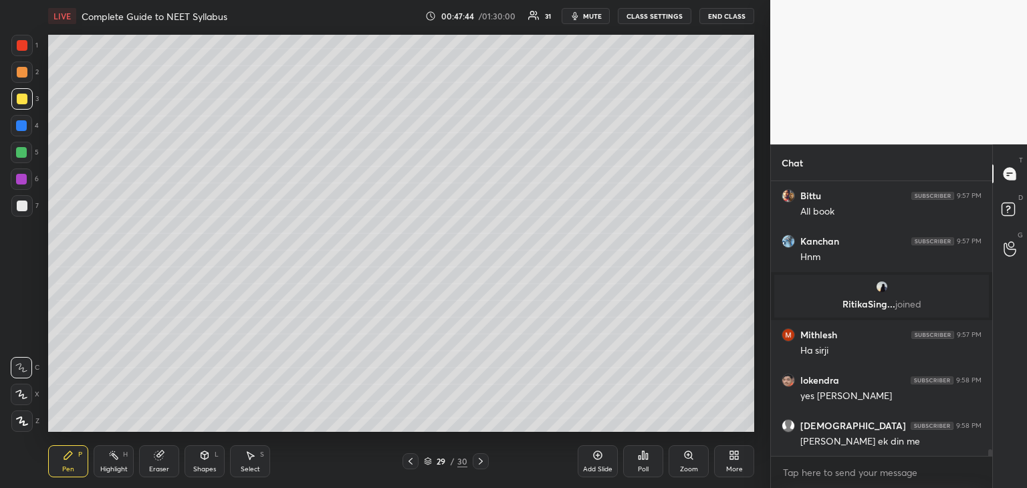
scroll to position [10649, 0]
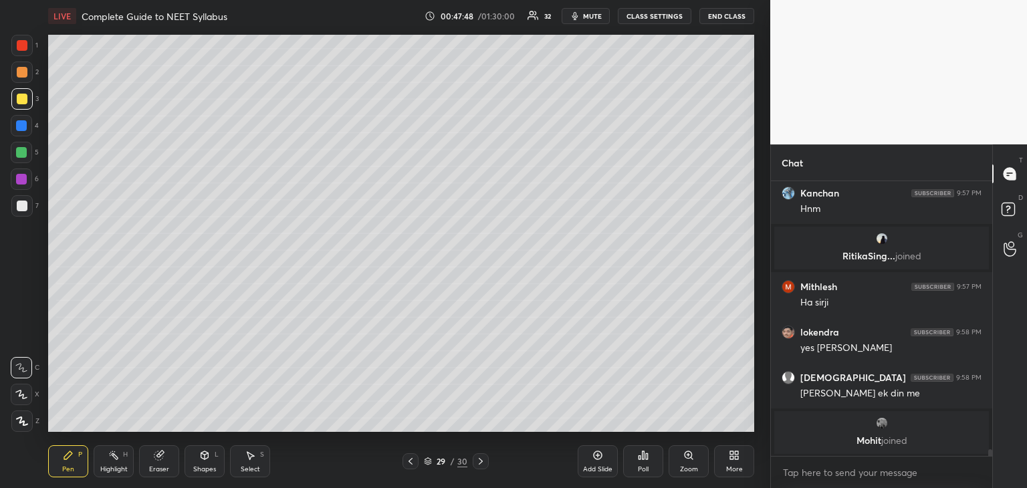
click at [248, 466] on div "Select" at bounding box center [250, 469] width 19 height 7
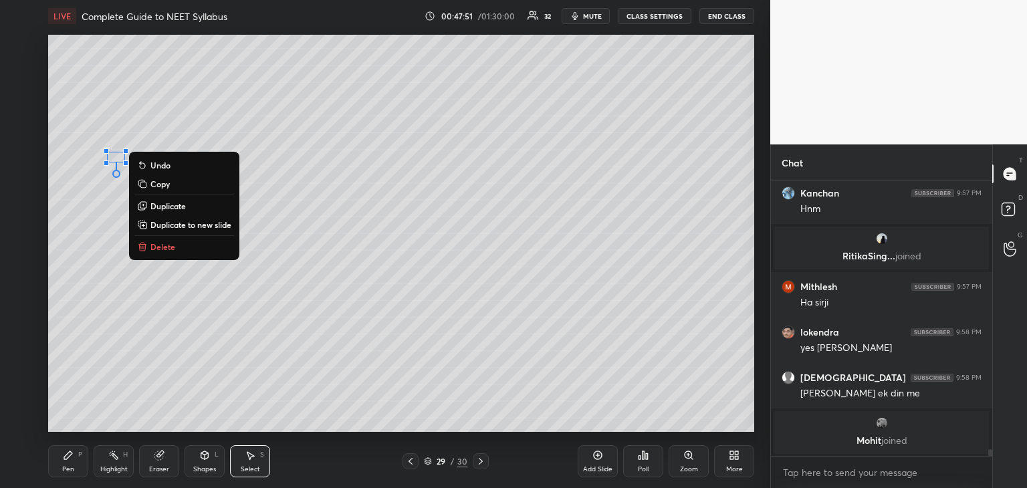
click at [193, 249] on button "Delete" at bounding box center [184, 247] width 100 height 16
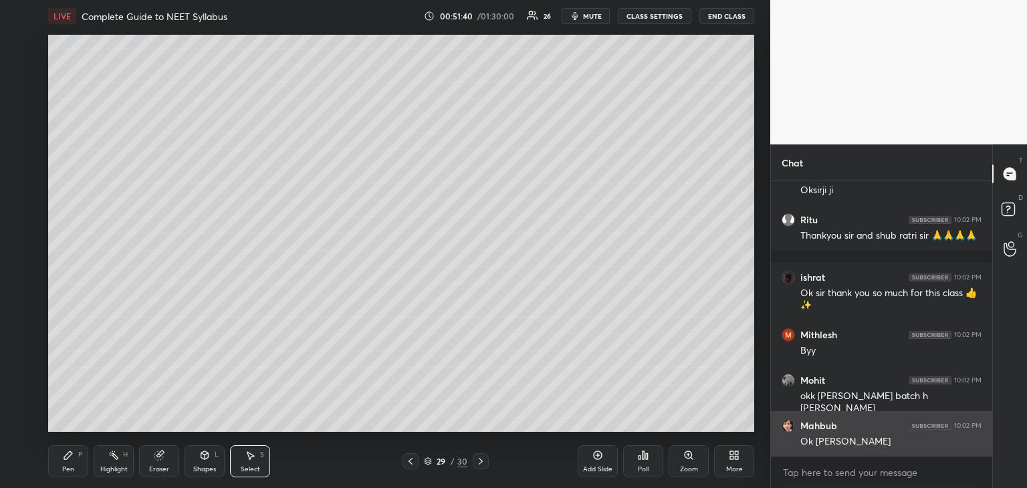
scroll to position [13679, 0]
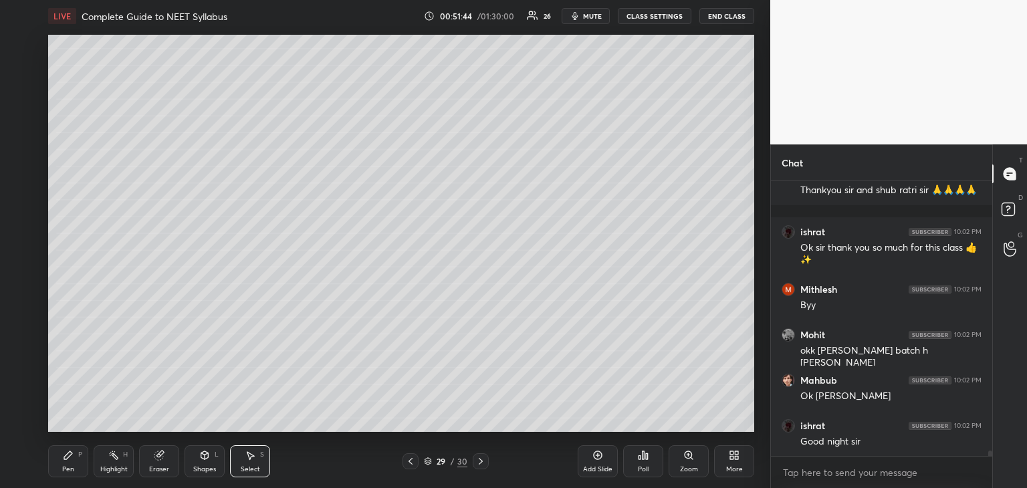
click at [70, 472] on div "Pen" at bounding box center [68, 469] width 12 height 7
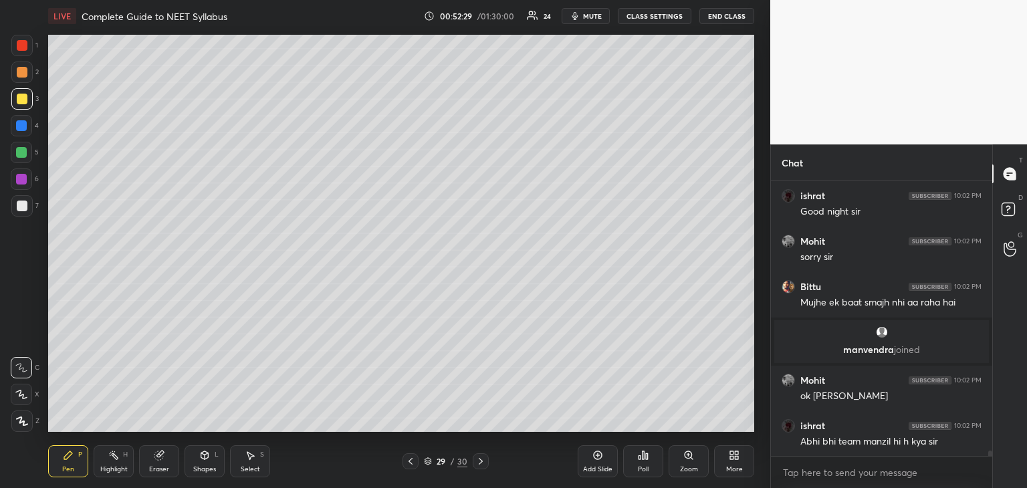
scroll to position [13771, 0]
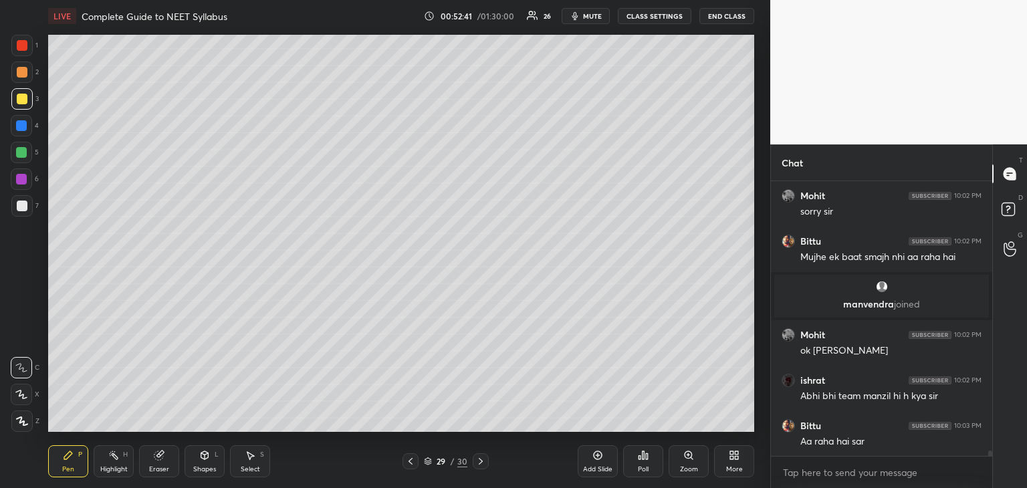
click at [725, 21] on button "End Class" at bounding box center [726, 16] width 55 height 16
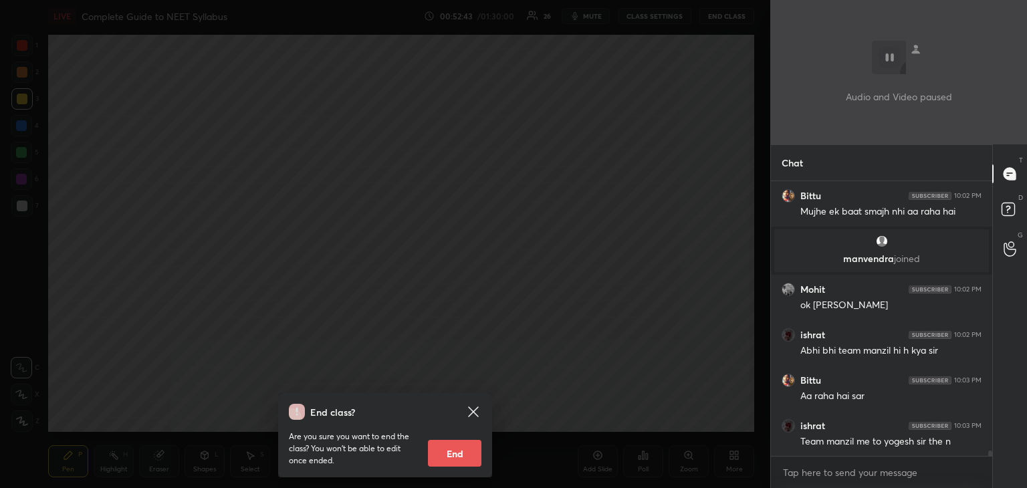
scroll to position [13862, 0]
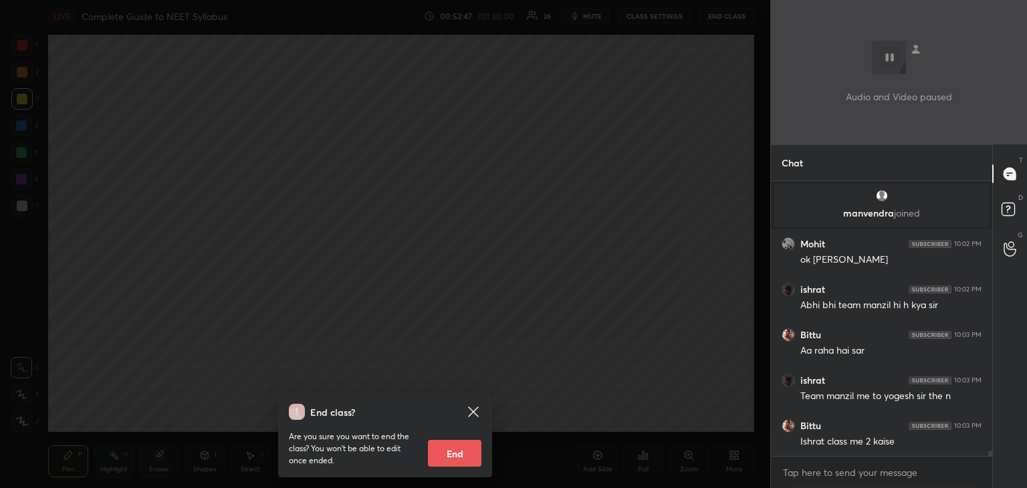
click at [461, 460] on button "End" at bounding box center [454, 453] width 53 height 27
type textarea "x"
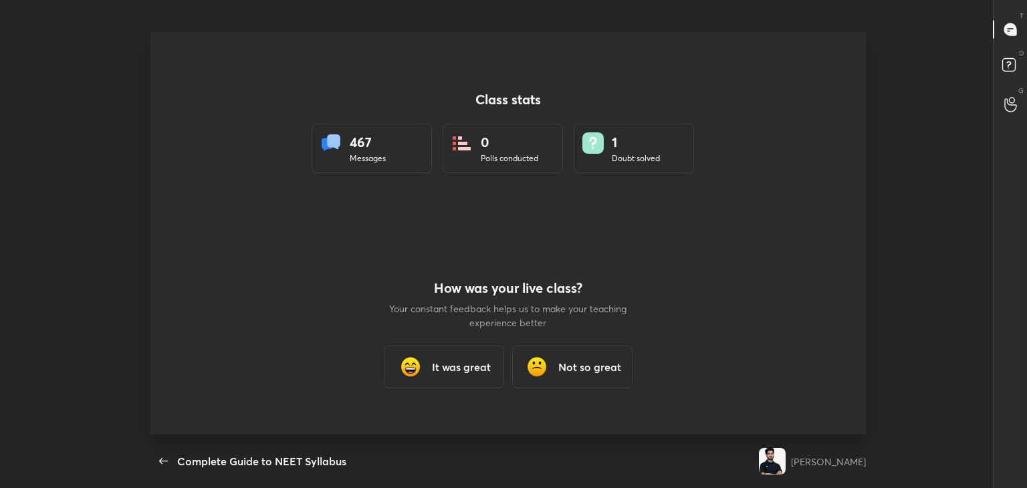
scroll to position [0, 0]
click at [487, 358] on div "It was great" at bounding box center [444, 367] width 120 height 43
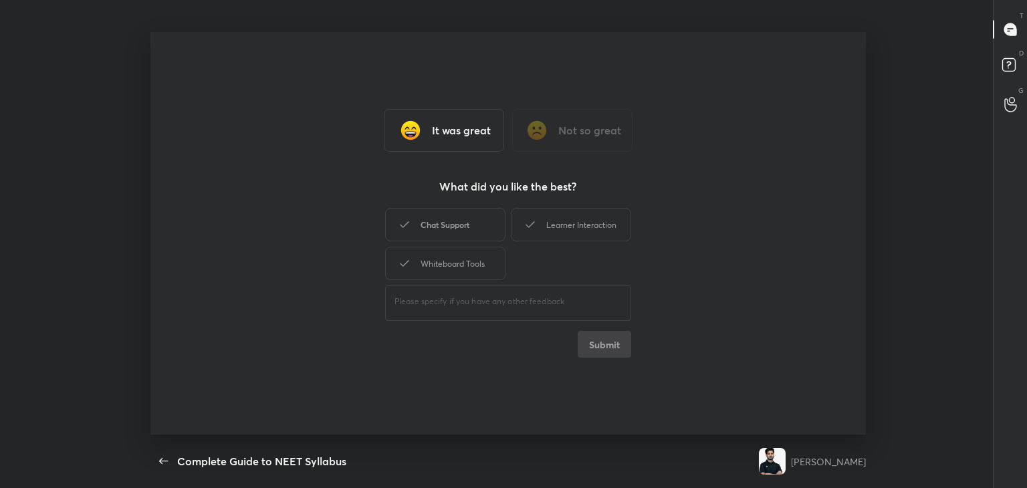
click at [467, 229] on div "Chat Support" at bounding box center [445, 224] width 120 height 33
click at [470, 249] on div "Whiteboard Tools" at bounding box center [445, 263] width 120 height 33
click at [564, 233] on div "Learner Interaction" at bounding box center [571, 224] width 120 height 33
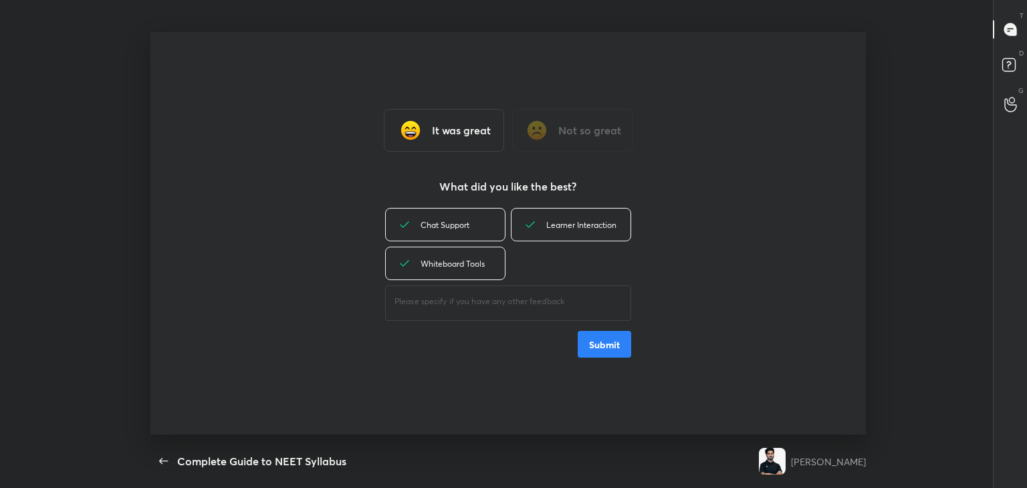
click at [616, 344] on button "Submit" at bounding box center [604, 344] width 53 height 27
